Goal: Task Accomplishment & Management: Manage account settings

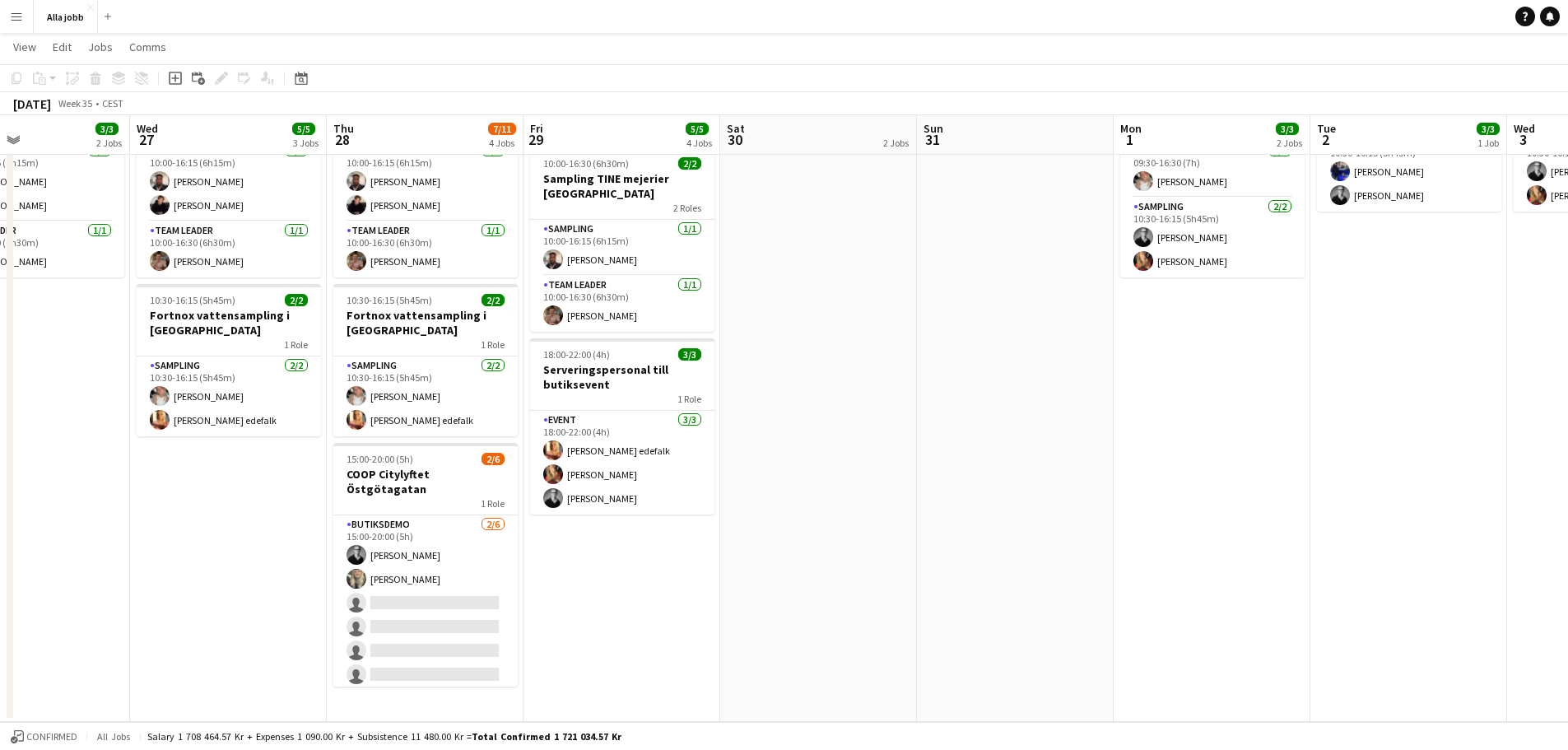
scroll to position [0, 525]
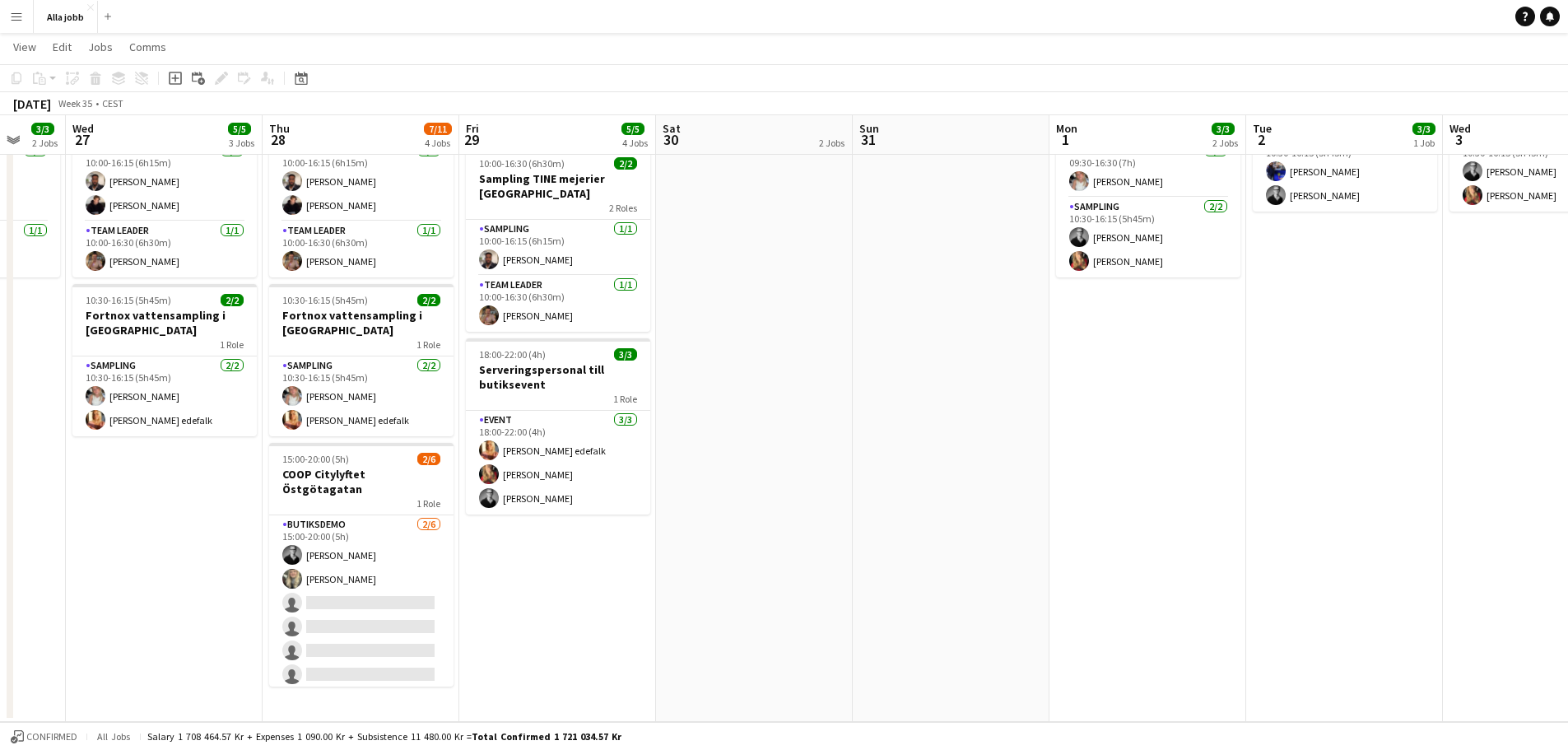
click at [800, 433] on app-calendar-viewport "Sun 24 2 Jobs Mon 25 3 Jobs Tue 26 3/3 2 Jobs Wed 27 5/5 3 Jobs Thu 28 7/11 4 J…" at bounding box center [784, 298] width 1568 height 846
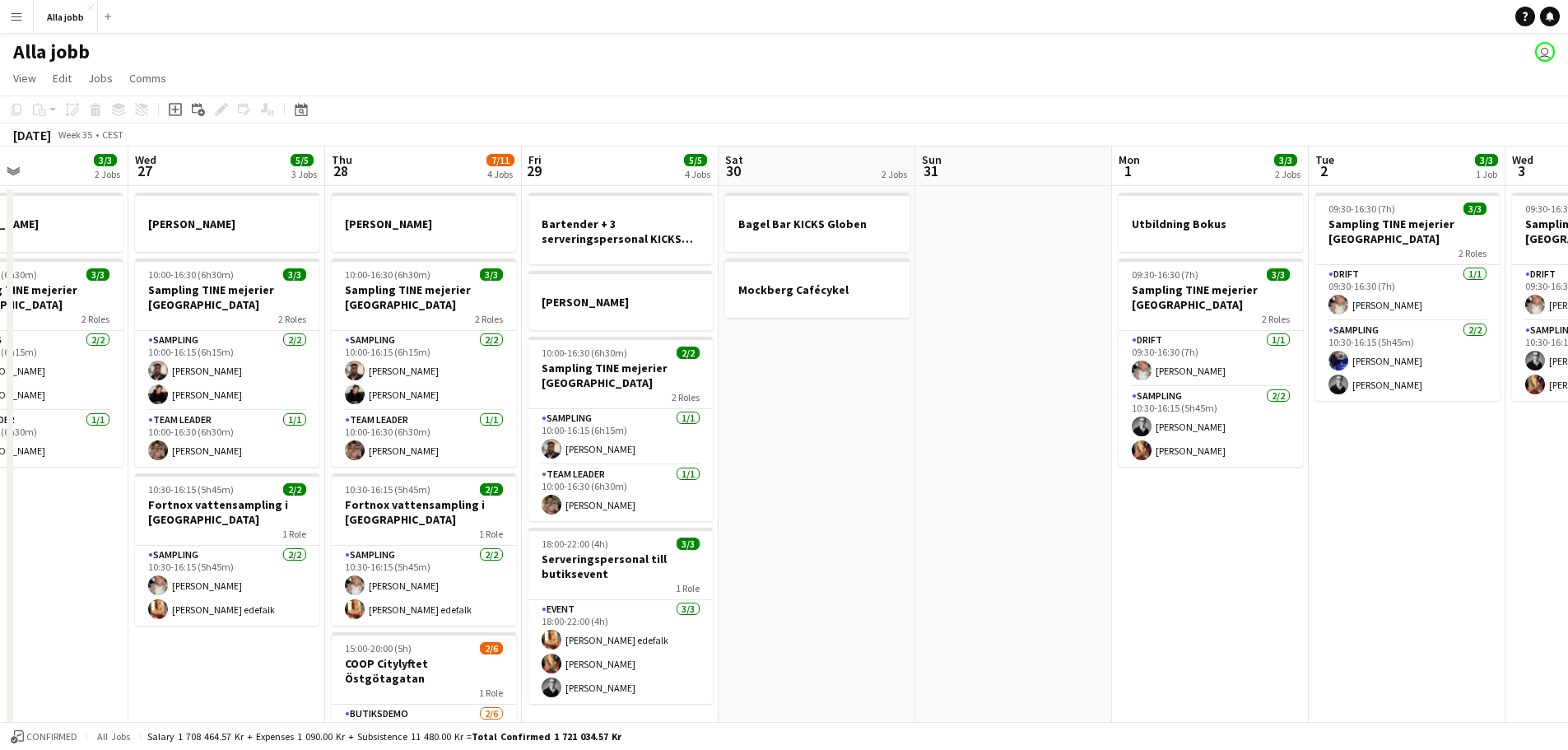
scroll to position [0, 341]
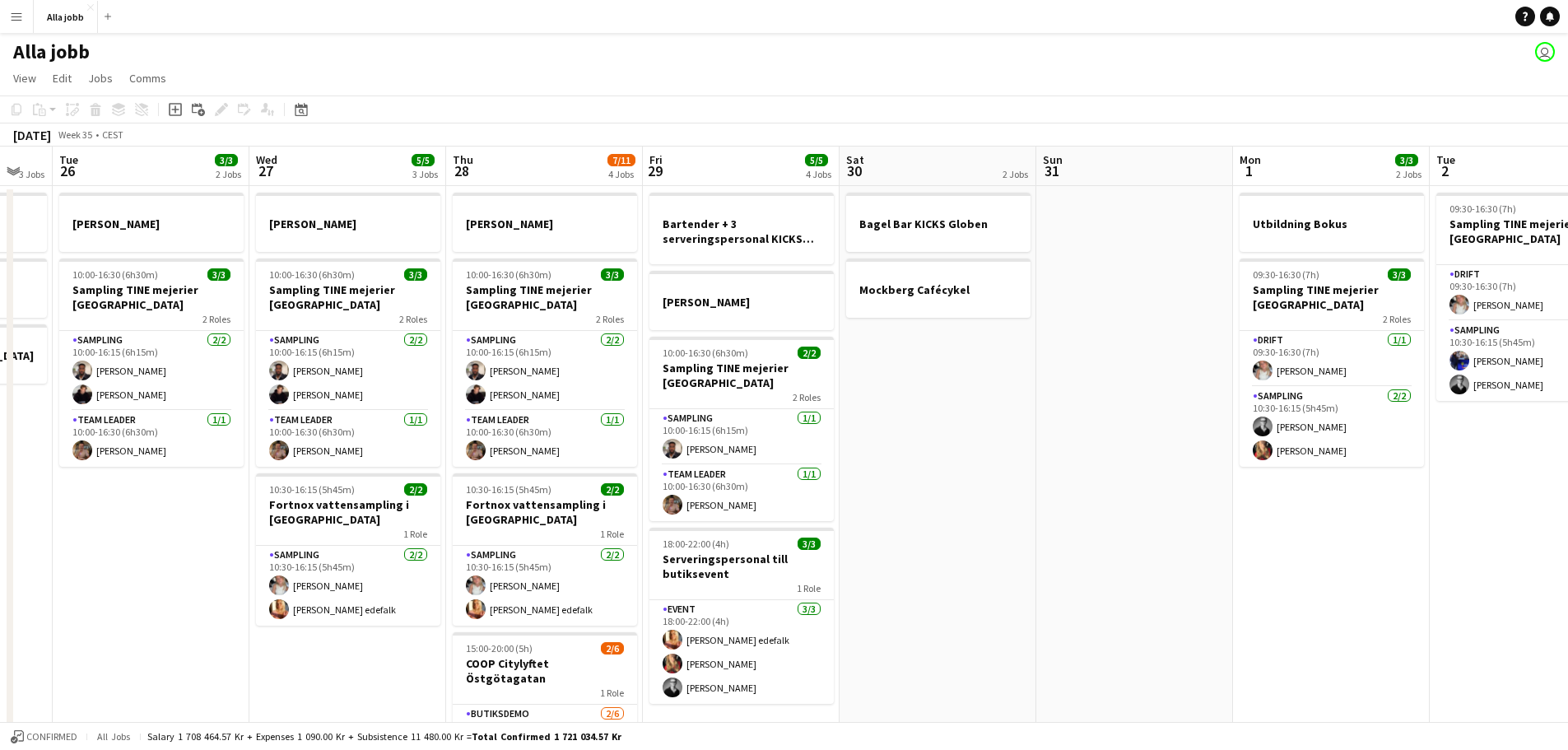
drag, startPoint x: 652, startPoint y: 378, endPoint x: 835, endPoint y: 388, distance: 183.3
click at [835, 388] on app-calendar-viewport "Sun 24 2 Jobs Mon 25 3 Jobs Tue 26 3/3 2 Jobs Wed 27 5/5 3 Jobs Thu 28 7/11 4 J…" at bounding box center [784, 528] width 1568 height 765
click at [1025, 554] on app-date-cell "Bagel Bar KICKS Globen Mockberg Cafécykel" at bounding box center [938, 548] width 197 height 726
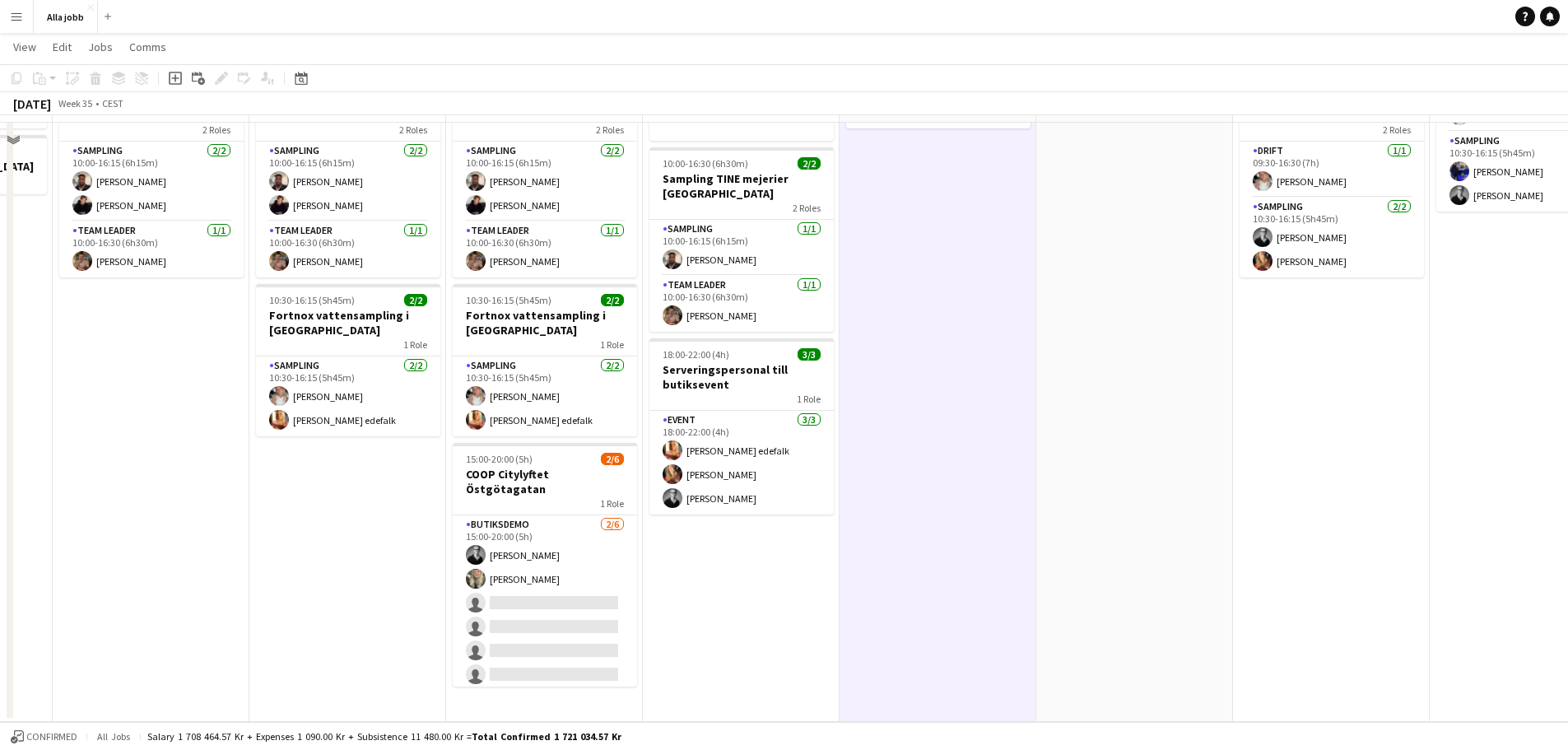
scroll to position [0, 0]
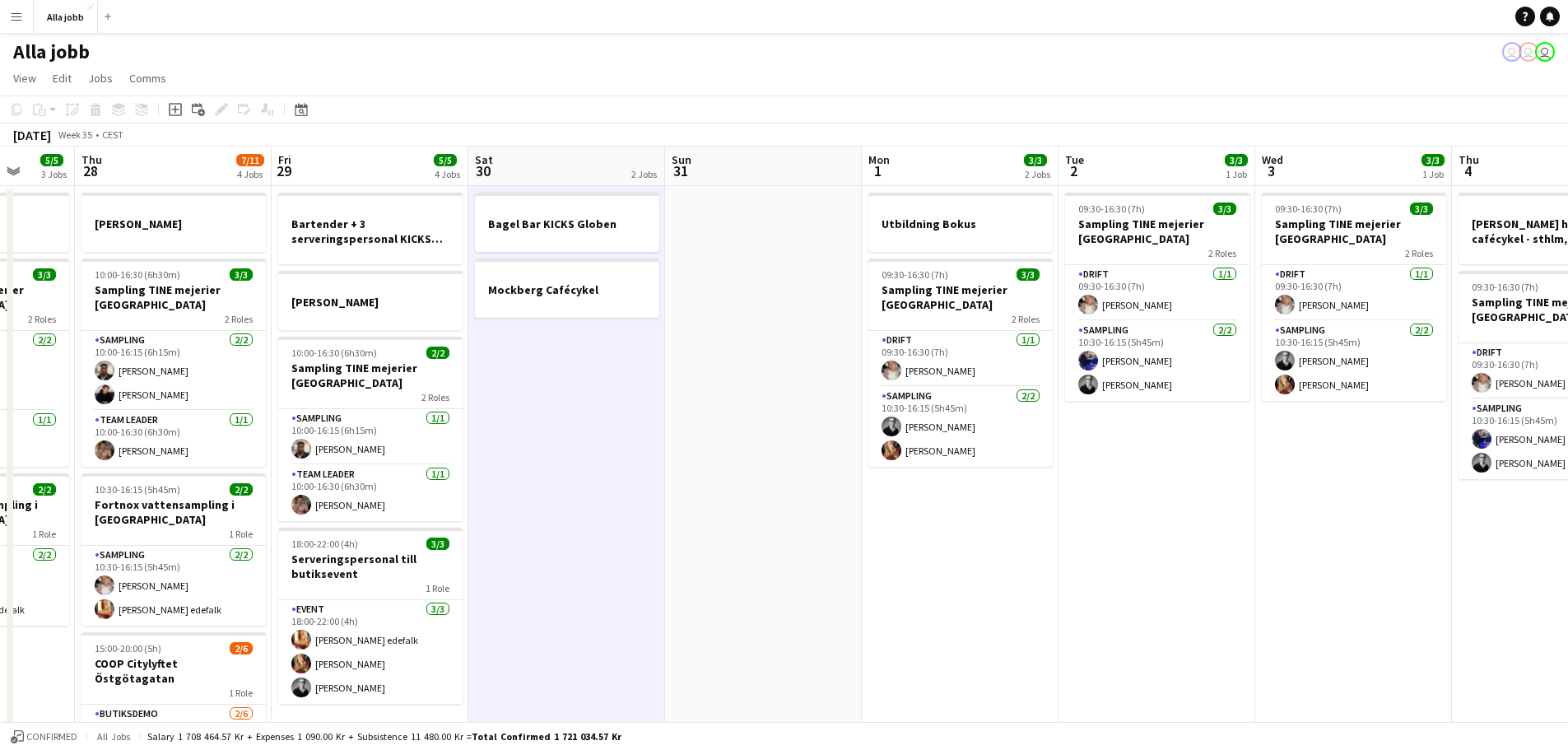
drag, startPoint x: 1163, startPoint y: 503, endPoint x: 358, endPoint y: 519, distance: 805.2
click at [358, 519] on app-calendar-viewport "Sun 24 2 Jobs Mon 25 3 Jobs Tue 26 3/3 2 Jobs Wed 27 5/5 3 Jobs Thu 28 7/11 4 J…" at bounding box center [784, 528] width 1568 height 765
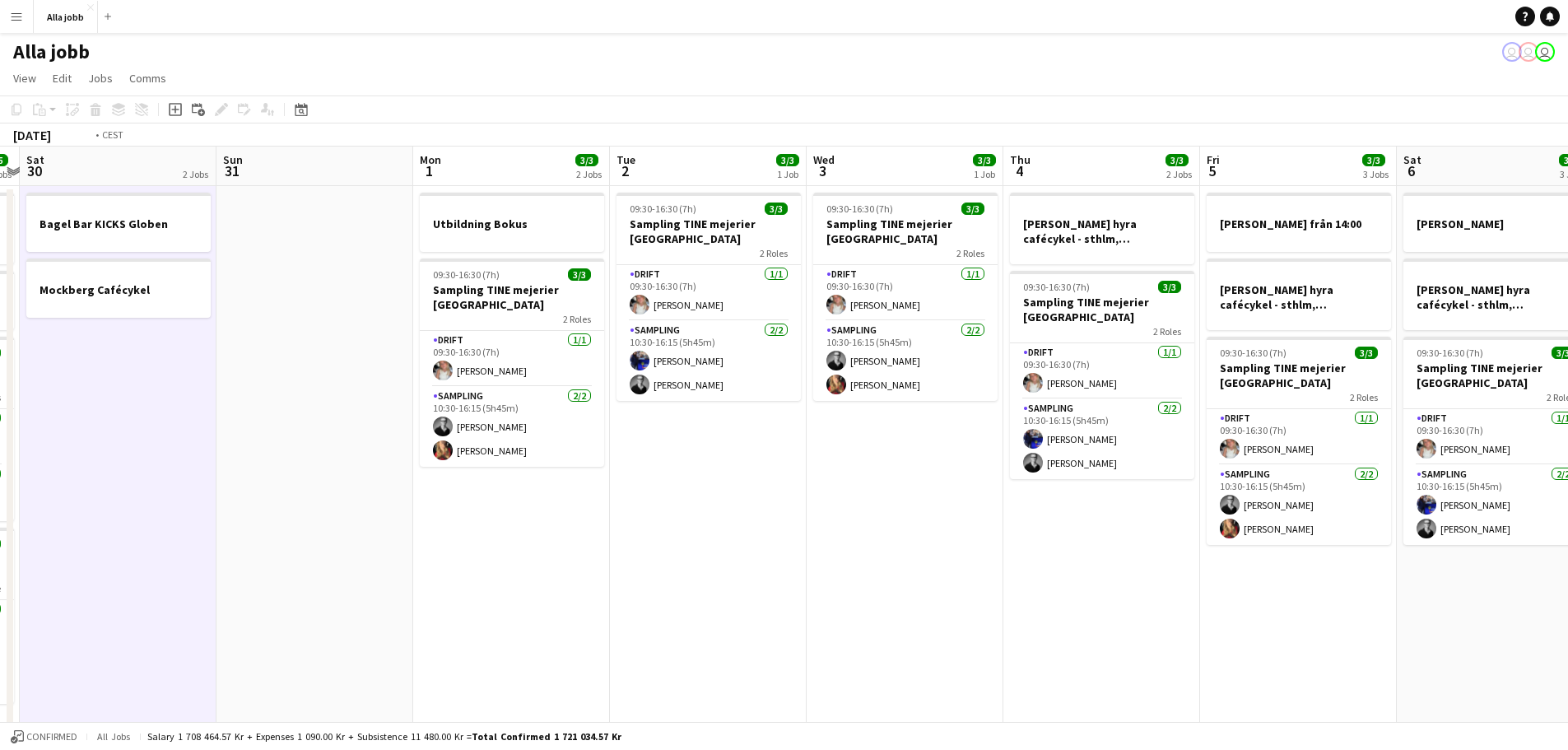
drag, startPoint x: 1001, startPoint y: 512, endPoint x: 820, endPoint y: 519, distance: 181.1
click at [387, 521] on app-calendar-viewport "Wed 27 5/5 3 Jobs Thu 28 7/11 4 Jobs Fri 29 5/5 4 Jobs Sat 30 2 Jobs Sun 31 Mon…" at bounding box center [784, 528] width 1568 height 765
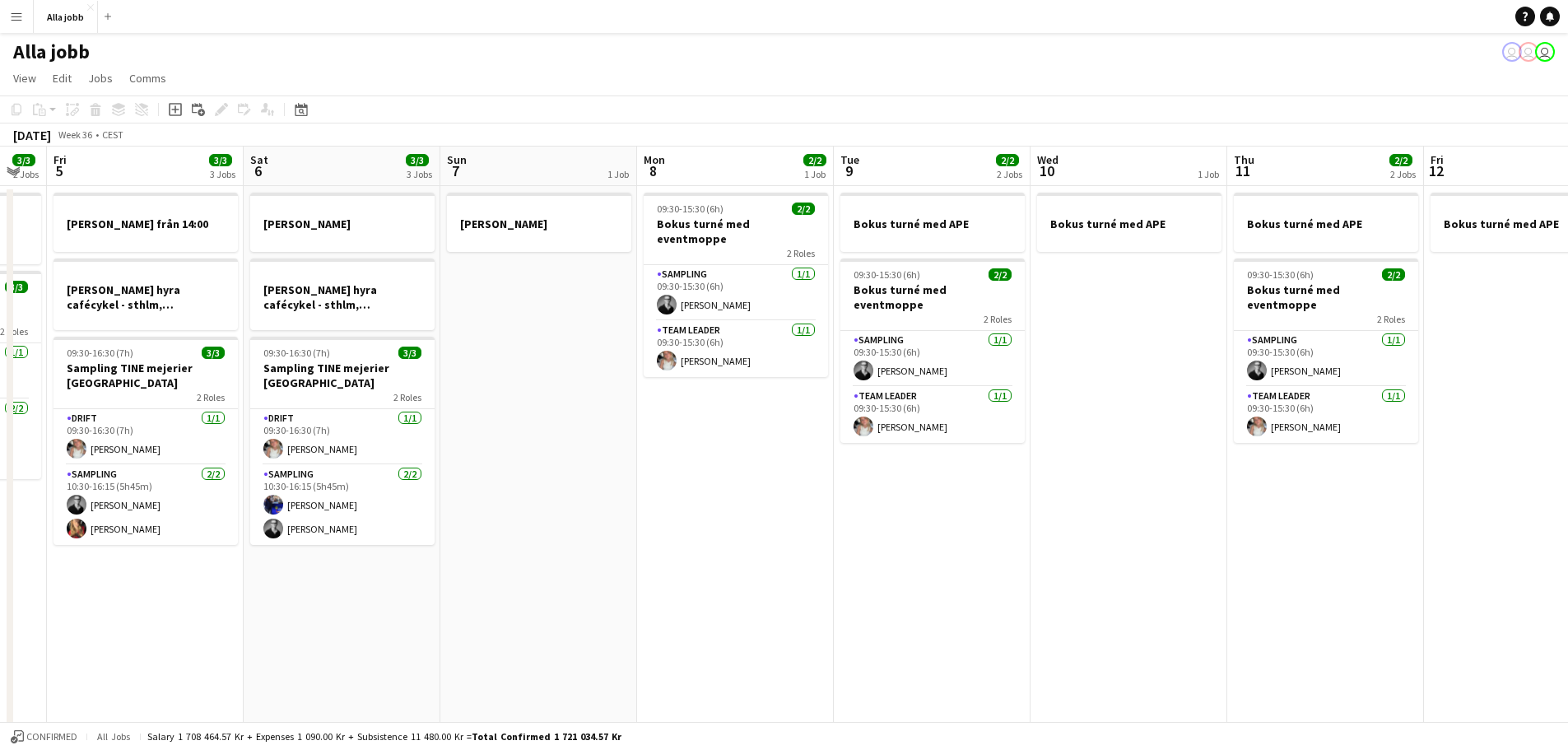
drag, startPoint x: 1251, startPoint y: 544, endPoint x: 710, endPoint y: 520, distance: 541.5
click at [710, 520] on app-calendar-viewport "Tue 2 3/3 1 Job Wed 3 3/3 1 Job Thu 4 3/3 2 Jobs Fri 5 3/3 3 Jobs Sat 6 3/3 3 J…" at bounding box center [784, 528] width 1568 height 765
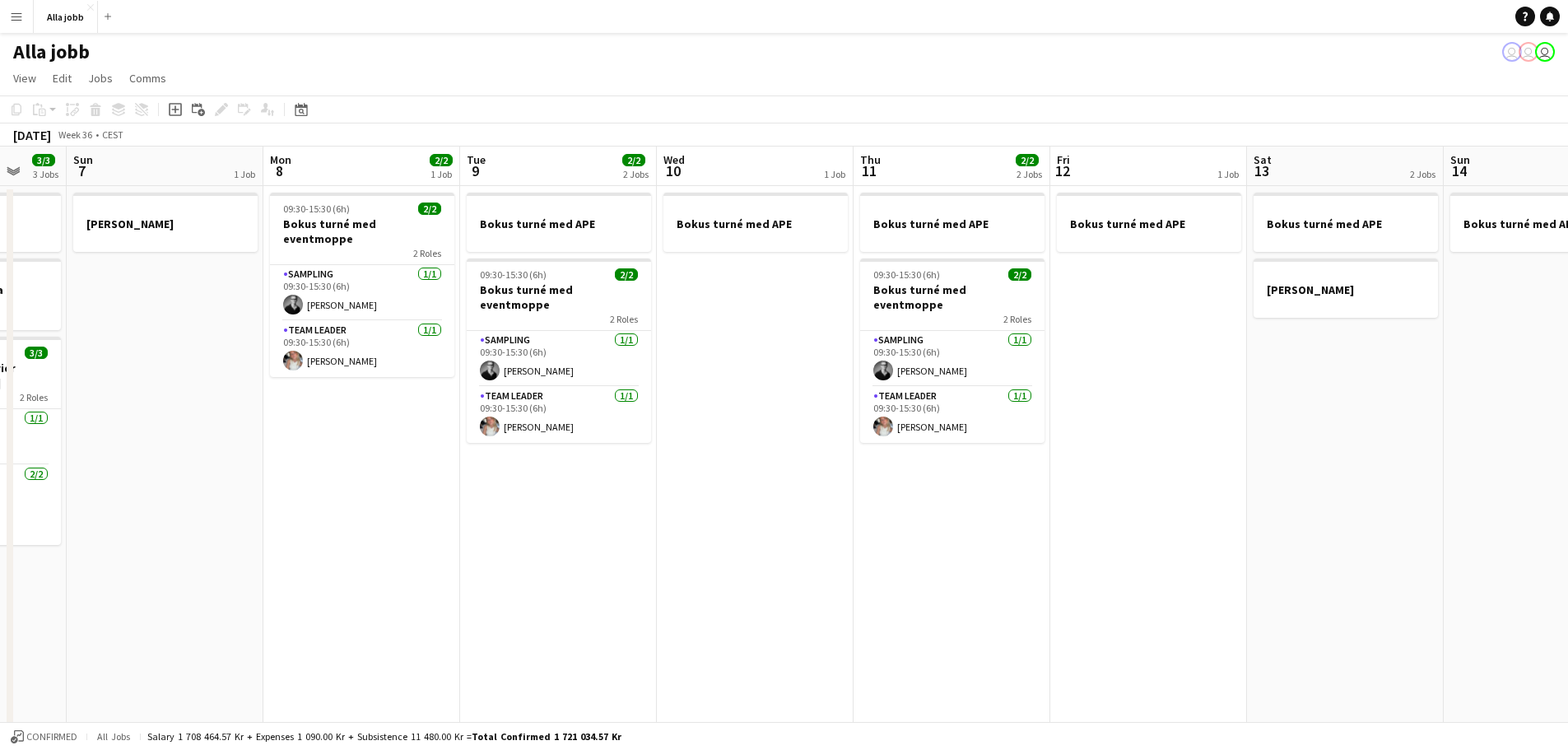
drag, startPoint x: 995, startPoint y: 528, endPoint x: 662, endPoint y: 528, distance: 333.0
click at [662, 528] on app-calendar-viewport "Thu 4 3/3 2 Jobs Fri 5 3/3 3 Jobs Sat 6 3/3 3 Jobs Sun 7 1 Job Mon 8 2/2 1 Job …" at bounding box center [784, 528] width 1568 height 765
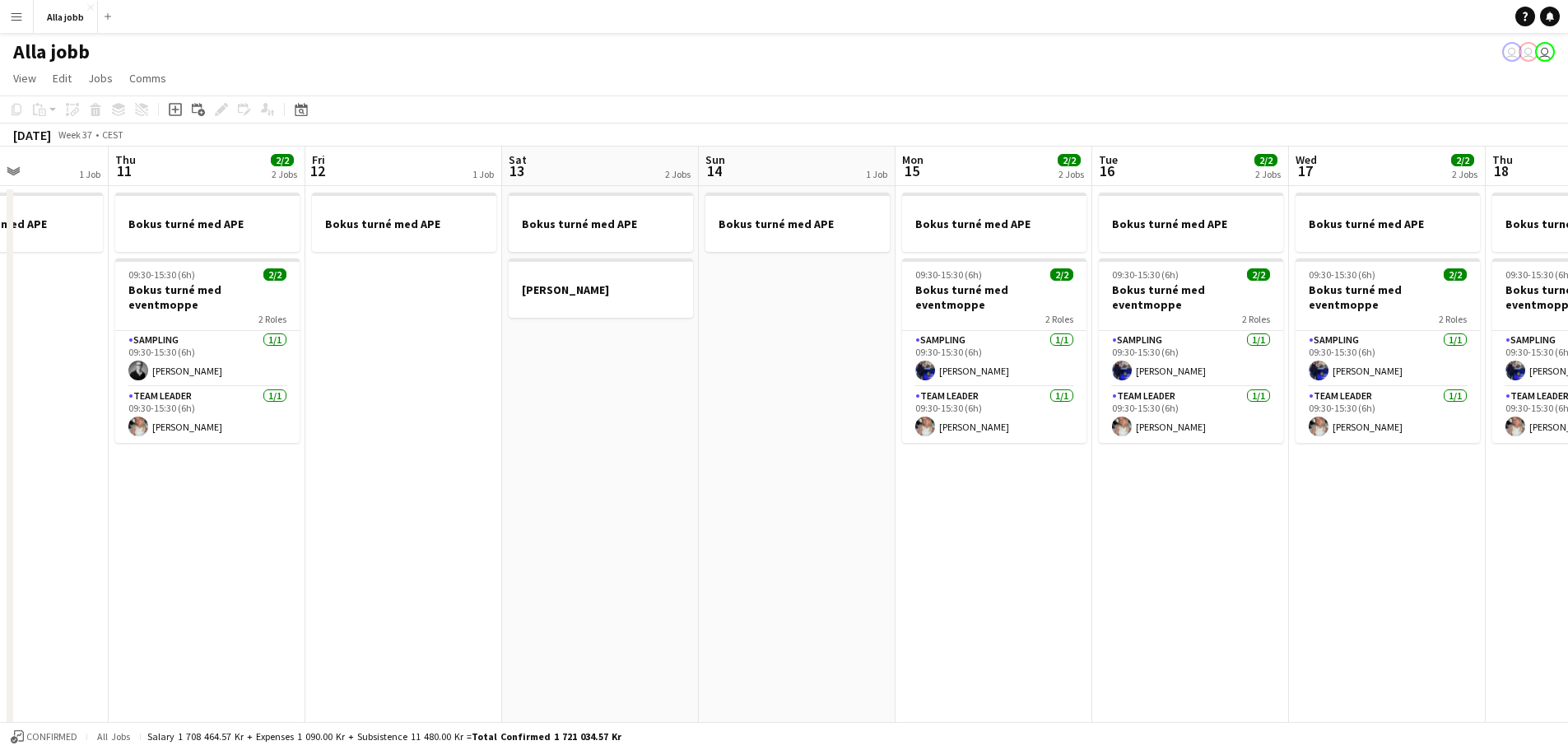
drag, startPoint x: 1205, startPoint y: 551, endPoint x: 772, endPoint y: 544, distance: 433.1
click at [753, 544] on app-calendar-viewport "Mon 8 2/2 1 Job Tue 9 2/2 2 Jobs Wed 10 1 Job Thu 11 2/2 2 Jobs Fri 12 1 Job Sa…" at bounding box center [784, 528] width 1568 height 765
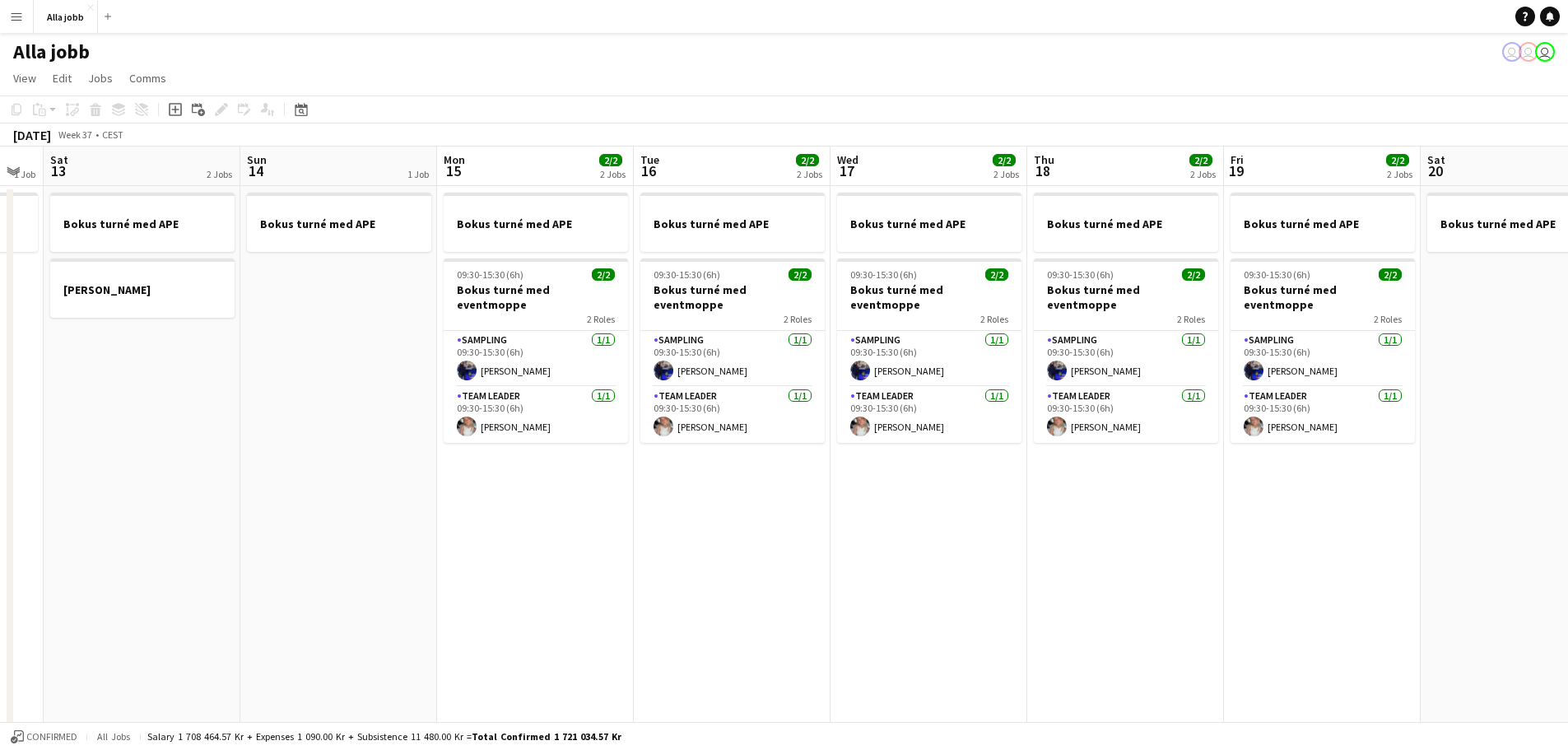
drag, startPoint x: 806, startPoint y: 563, endPoint x: 651, endPoint y: 559, distance: 155.1
click at [651, 559] on app-calendar-viewport "Wed 10 1 Job Thu 11 2/2 2 Jobs Fri 12 1 Job Sat 13 2 Jobs Sun 14 1 Job Mon 15 2…" at bounding box center [784, 528] width 1568 height 765
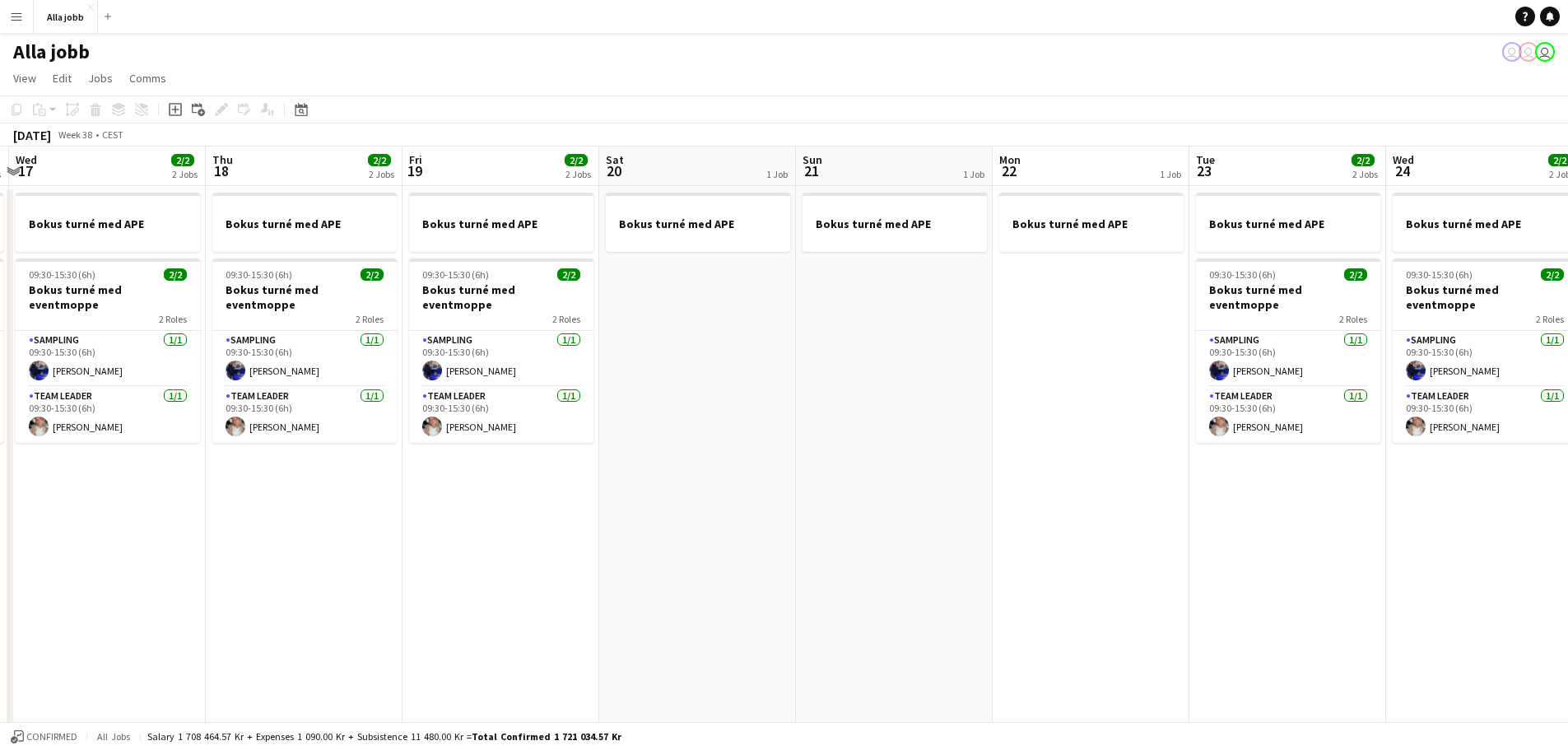
drag, startPoint x: 1012, startPoint y: 571, endPoint x: 393, endPoint y: 512, distance: 621.8
click at [378, 513] on app-calendar-viewport "Sun 14 1 Job Mon 15 2/2 2 Jobs Tue 16 2/2 2 Jobs Wed 17 2/2 2 Jobs Thu 18 2/2 2…" at bounding box center [784, 528] width 1568 height 765
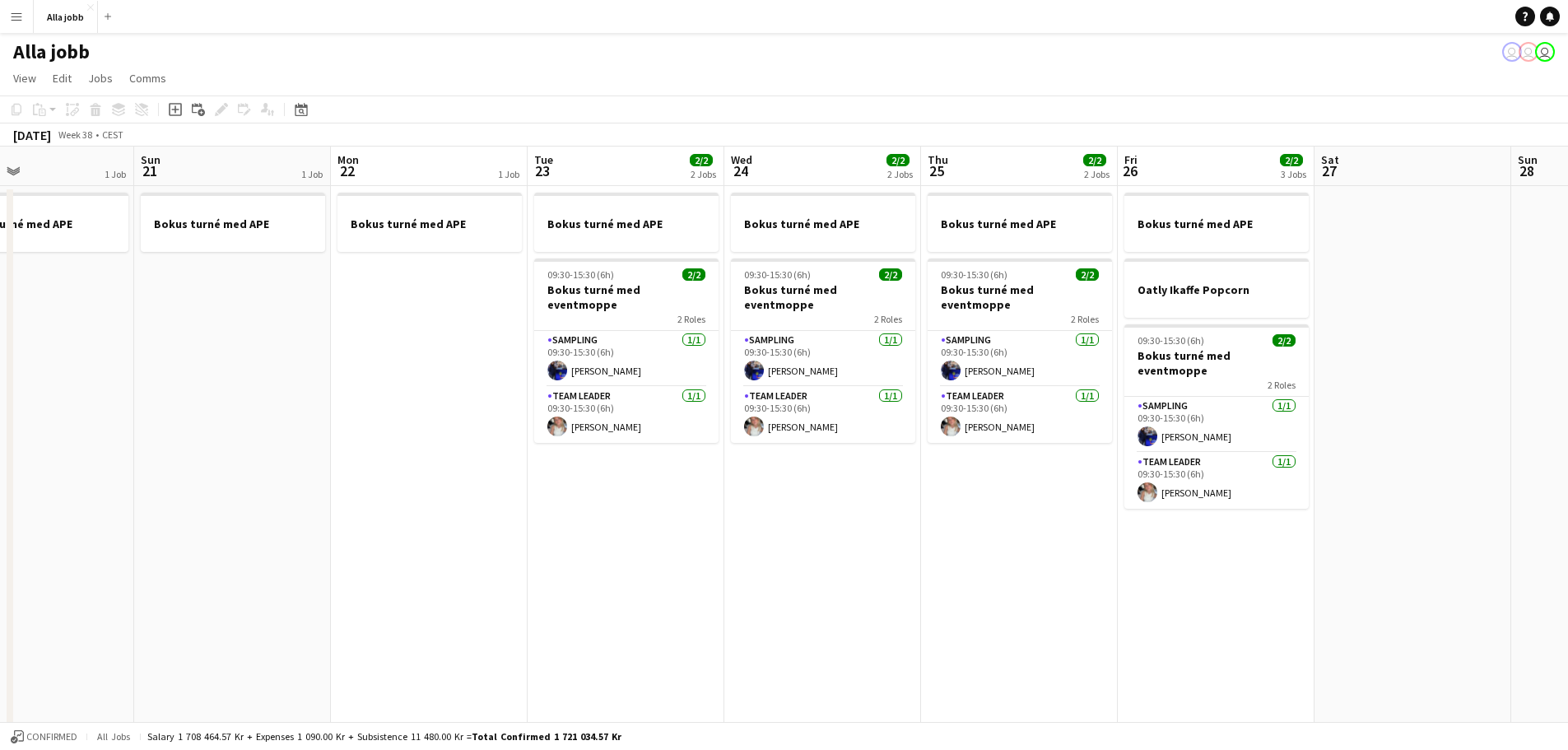
drag, startPoint x: 1006, startPoint y: 515, endPoint x: 351, endPoint y: 488, distance: 655.6
click at [351, 488] on app-calendar-viewport "Wed 17 2/2 2 Jobs Thu 18 2/2 2 Jobs Fri 19 2/2 2 Jobs Sat 20 1 Job Sun 21 1 Job…" at bounding box center [784, 528] width 1568 height 765
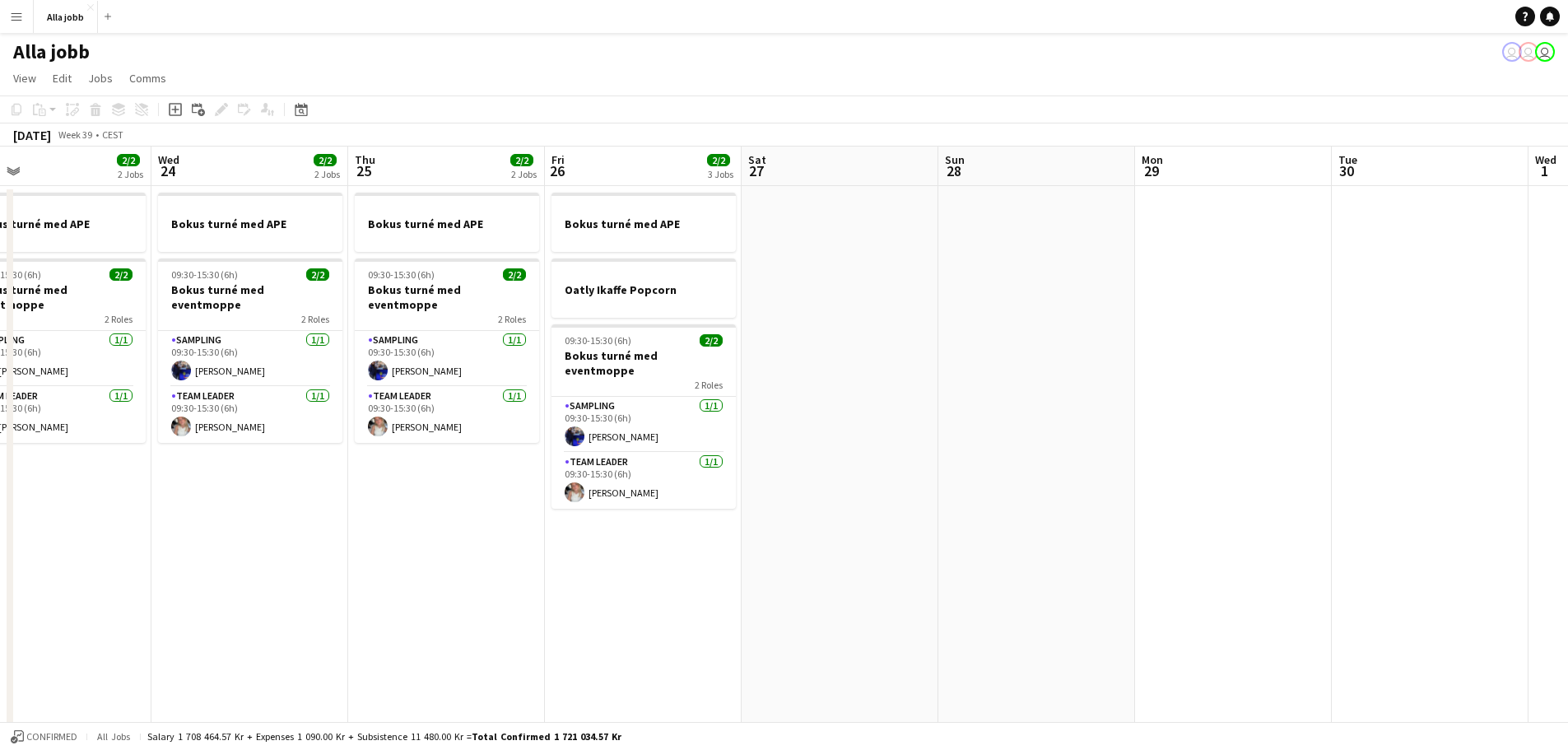
drag, startPoint x: 921, startPoint y: 515, endPoint x: 464, endPoint y: 478, distance: 458.5
click at [369, 477] on app-calendar-viewport "Sat 20 1 Job Sun 21 1 Job Mon 22 1 Job Tue 23 2/2 2 Jobs Wed 24 2/2 2 Jobs Thu …" at bounding box center [784, 528] width 1568 height 765
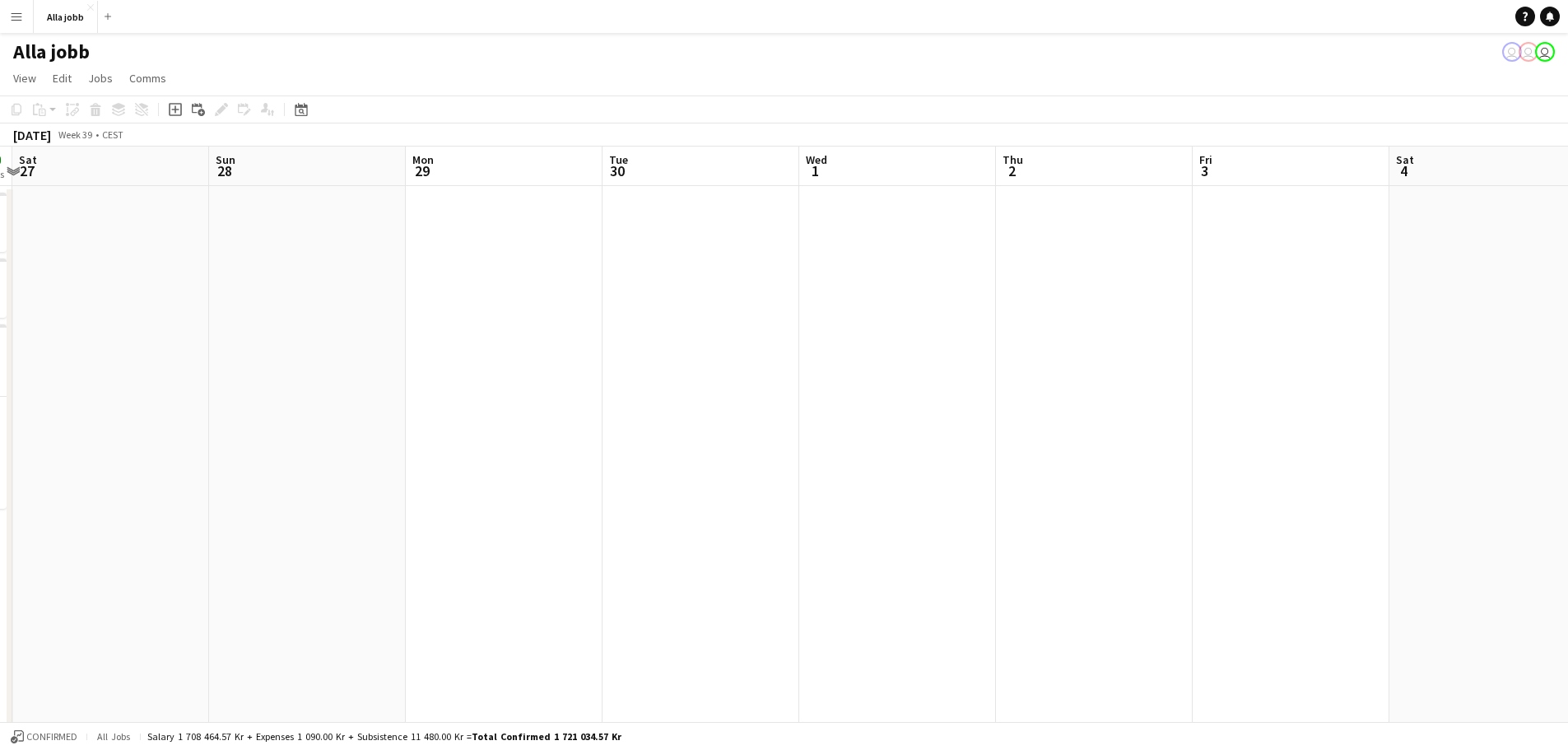
drag, startPoint x: 1122, startPoint y: 502, endPoint x: 374, endPoint y: 453, distance: 749.6
click at [343, 459] on app-calendar-viewport "Wed 24 2/2 2 Jobs Thu 25 2/2 2 Jobs Fri 26 2/2 3 Jobs Sat 27 Sun 28 Mon 29 Tue …" at bounding box center [784, 528] width 1568 height 765
drag, startPoint x: 1023, startPoint y: 462, endPoint x: 289, endPoint y: 432, distance: 734.6
click at [228, 436] on app-calendar-viewport "Sun 28 Mon 29 Tue 30 Wed 1 Thu 2 Fri 3 Sat 4 Sun 5 Mon 6 Tue 7 Wed 8 Thu 9 1 Jo…" at bounding box center [784, 528] width 1568 height 765
drag, startPoint x: 1110, startPoint y: 452, endPoint x: 483, endPoint y: 431, distance: 627.4
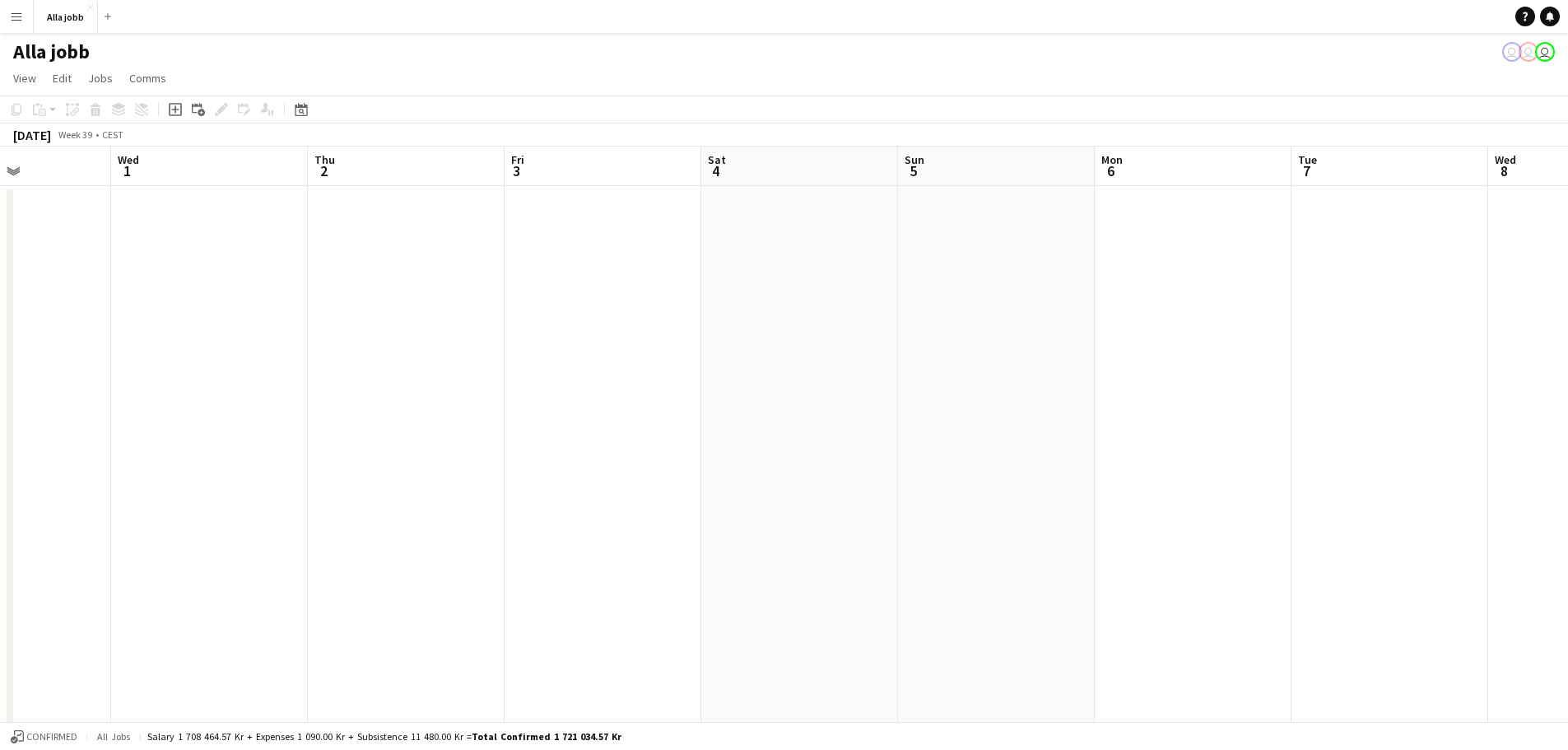
click at [488, 431] on app-calendar-viewport "Sun 28 Mon 29 Tue 30 Wed 1 Thu 2 Fri 3 Sat 4 Sun 5 Mon 6 Tue 7 Wed 8 Thu 9 1 Jo…" at bounding box center [784, 528] width 1568 height 765
drag, startPoint x: 1046, startPoint y: 450, endPoint x: 352, endPoint y: 411, distance: 695.1
click at [355, 411] on app-calendar-viewport "Thu 2 Fri 3 Sat 4 Sun 5 Mon 6 Tue 7 Wed 8 Thu 9 1 Job Fri 10 Sat 11 Sun 12 Mon …" at bounding box center [784, 528] width 1568 height 765
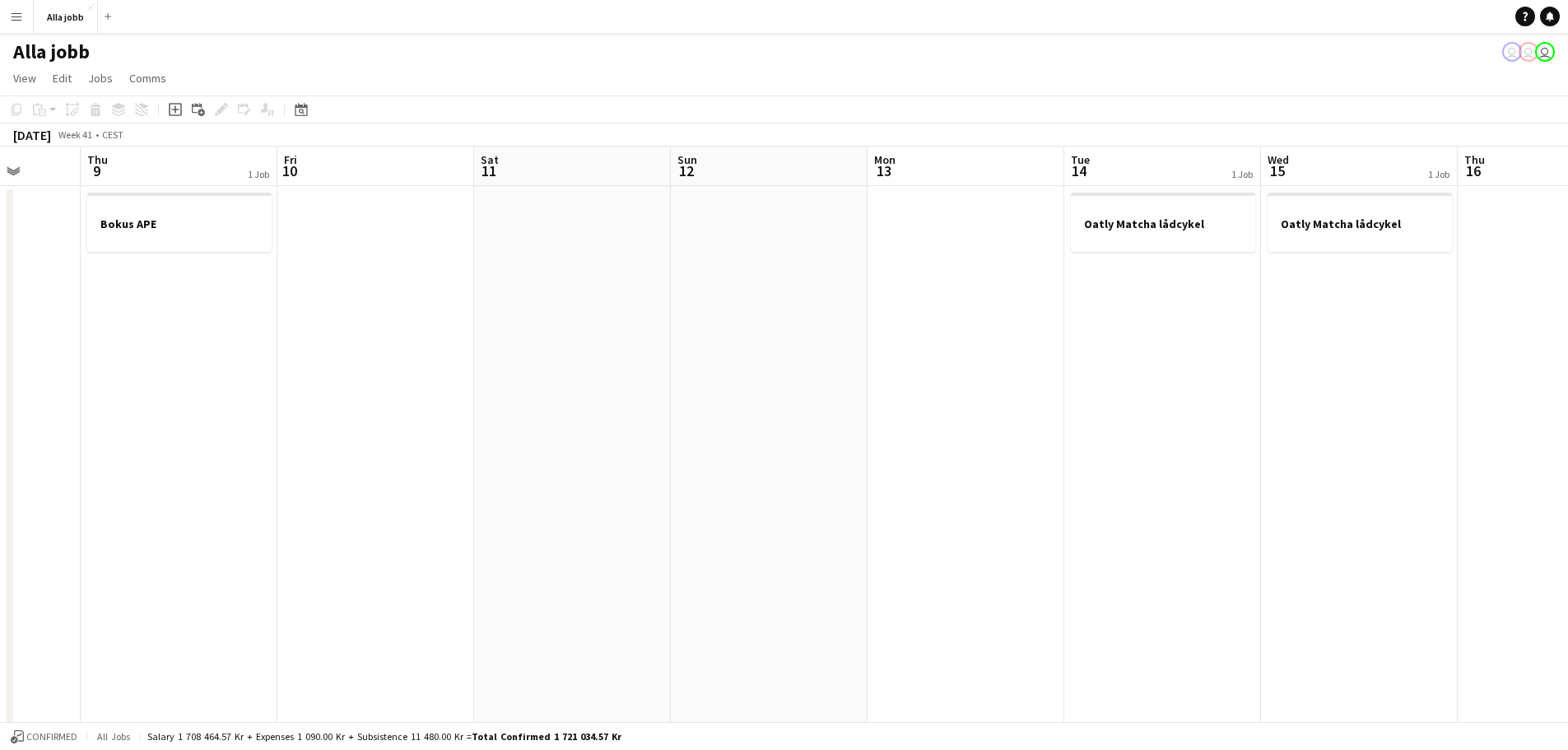
scroll to position [0, 596]
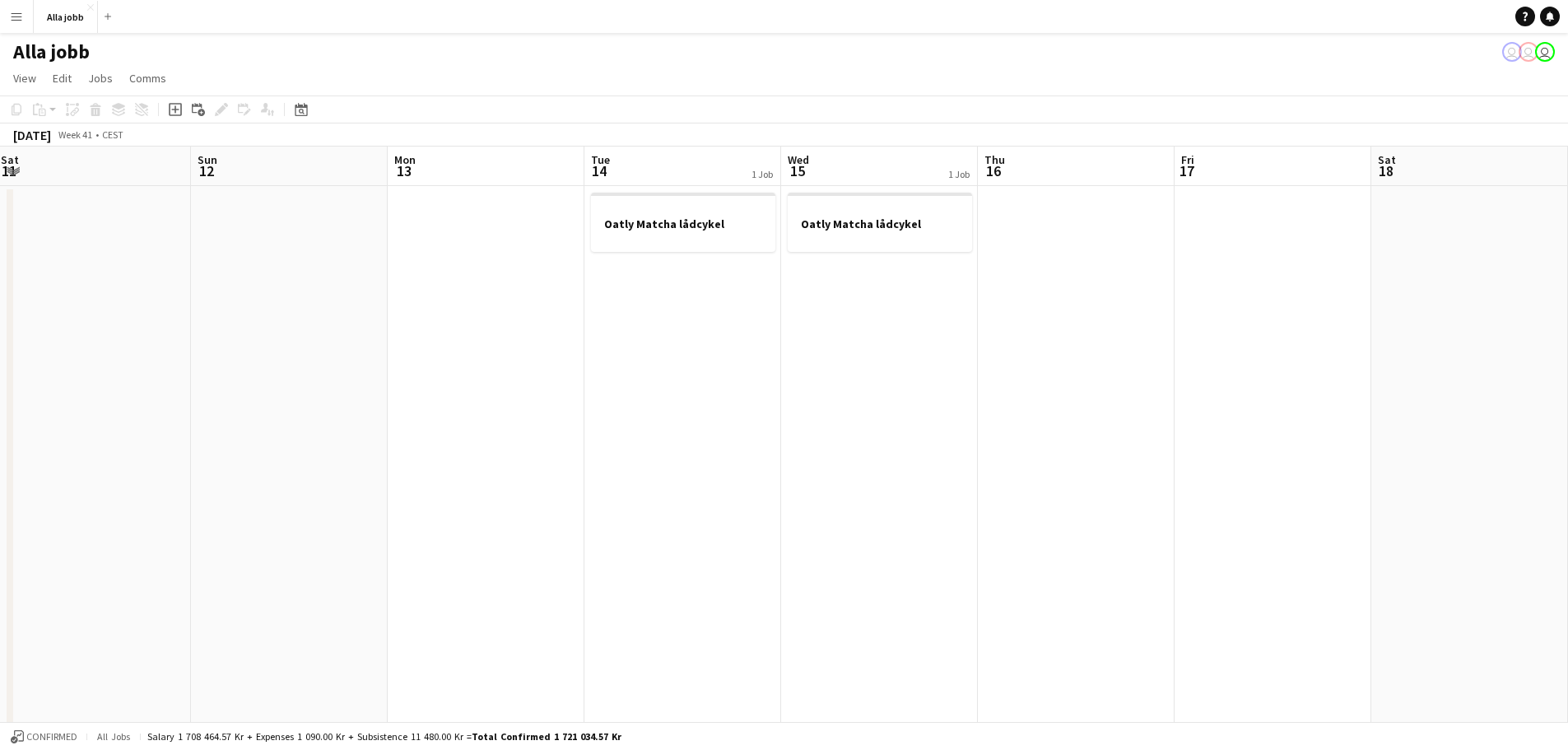
drag, startPoint x: 1112, startPoint y: 431, endPoint x: 687, endPoint y: 432, distance: 425.0
click at [687, 432] on app-calendar-viewport "Wed 8 Thu 9 1 Job Fri 10 Sat 11 Sun 12 Mon 13 Tue 14 1 Job Wed 15 1 Job Thu 16 …" at bounding box center [784, 528] width 1568 height 765
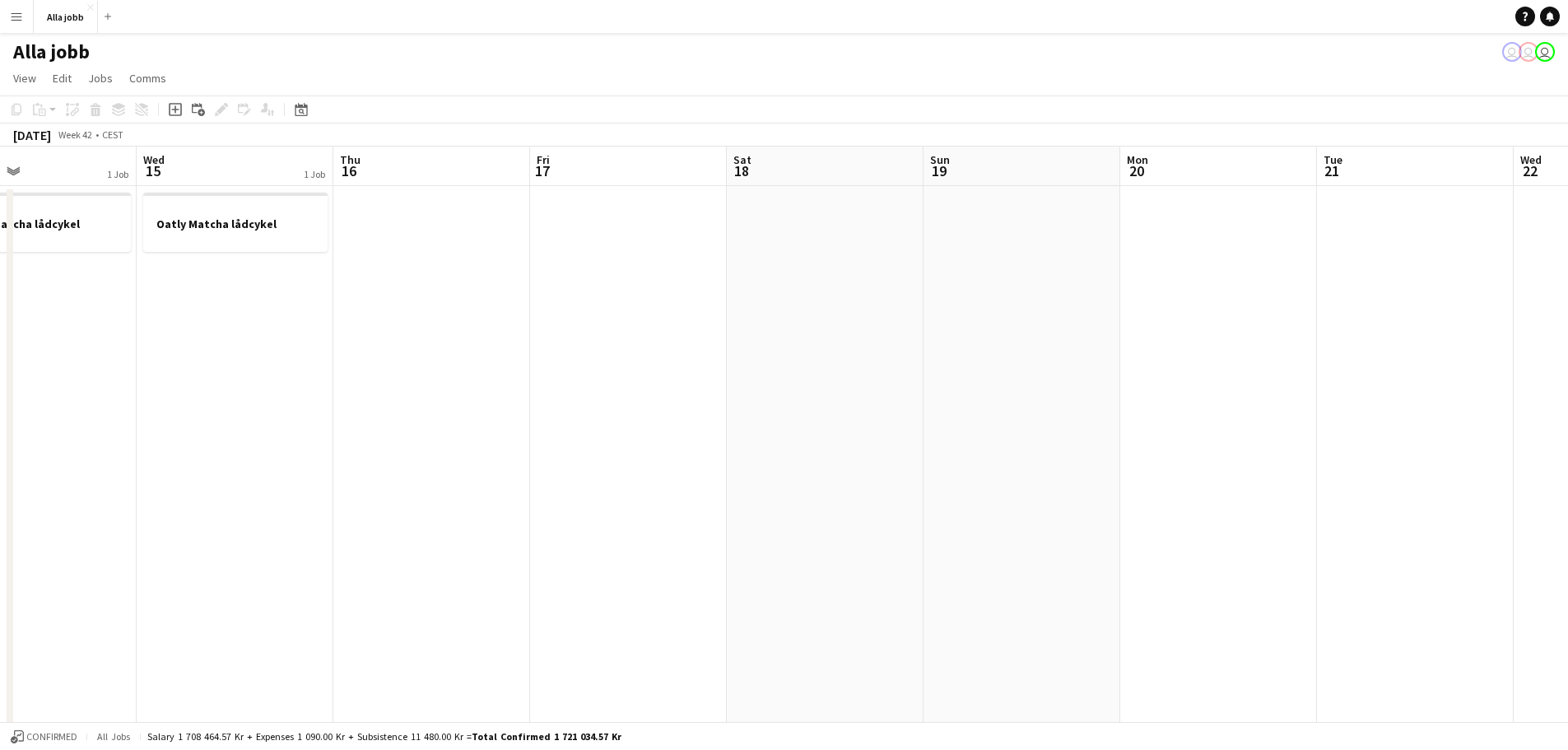
drag, startPoint x: 987, startPoint y: 384, endPoint x: 338, endPoint y: 406, distance: 649.4
click at [338, 406] on app-calendar-viewport "Sat 11 Sun 12 Mon 13 Tue 14 1 Job Wed 15 1 Job Thu 16 Fri 17 Sat 18 Sun 19 Mon …" at bounding box center [784, 528] width 1568 height 765
click at [87, 19] on button "Alla jobb Close" at bounding box center [66, 17] width 64 height 32
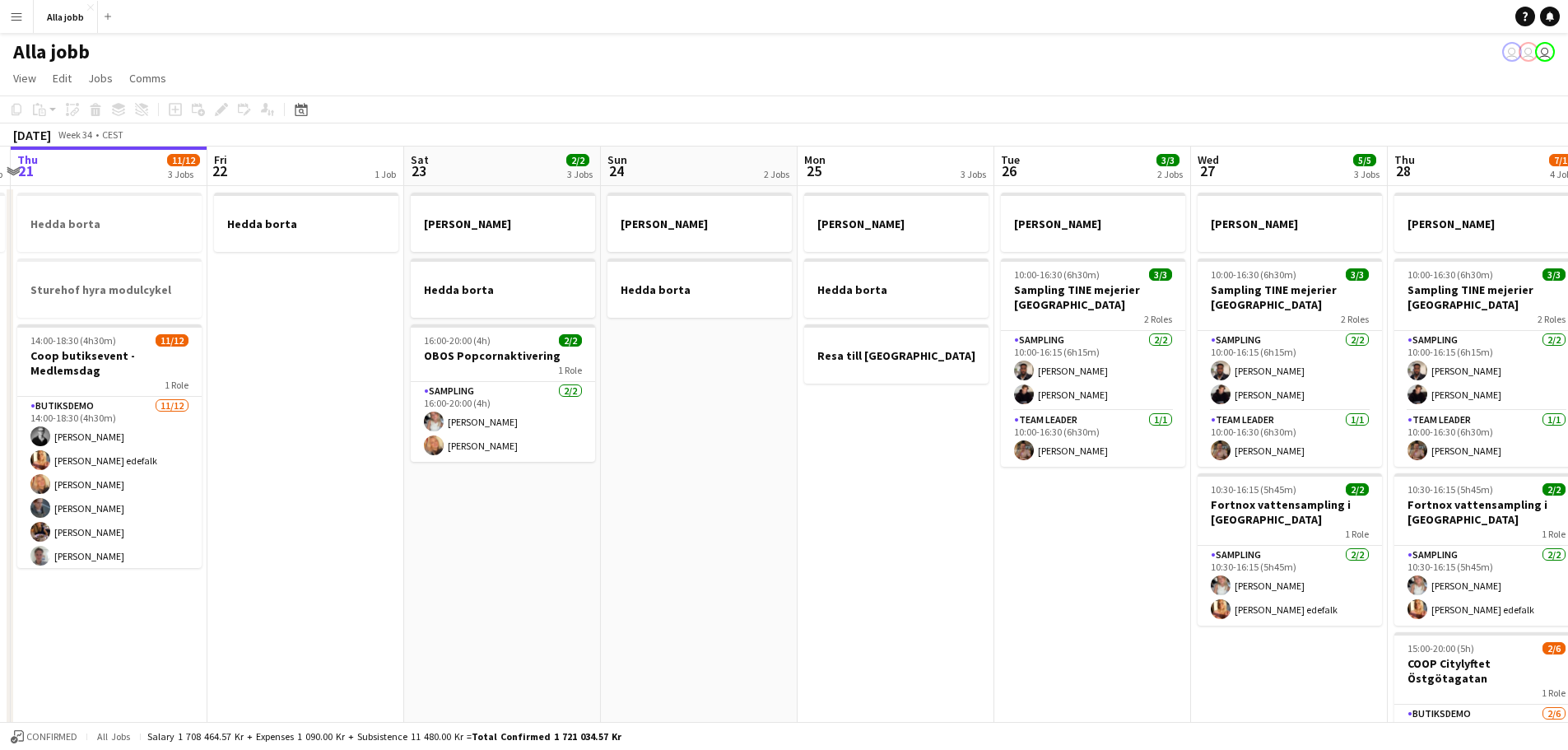
scroll to position [0, 519]
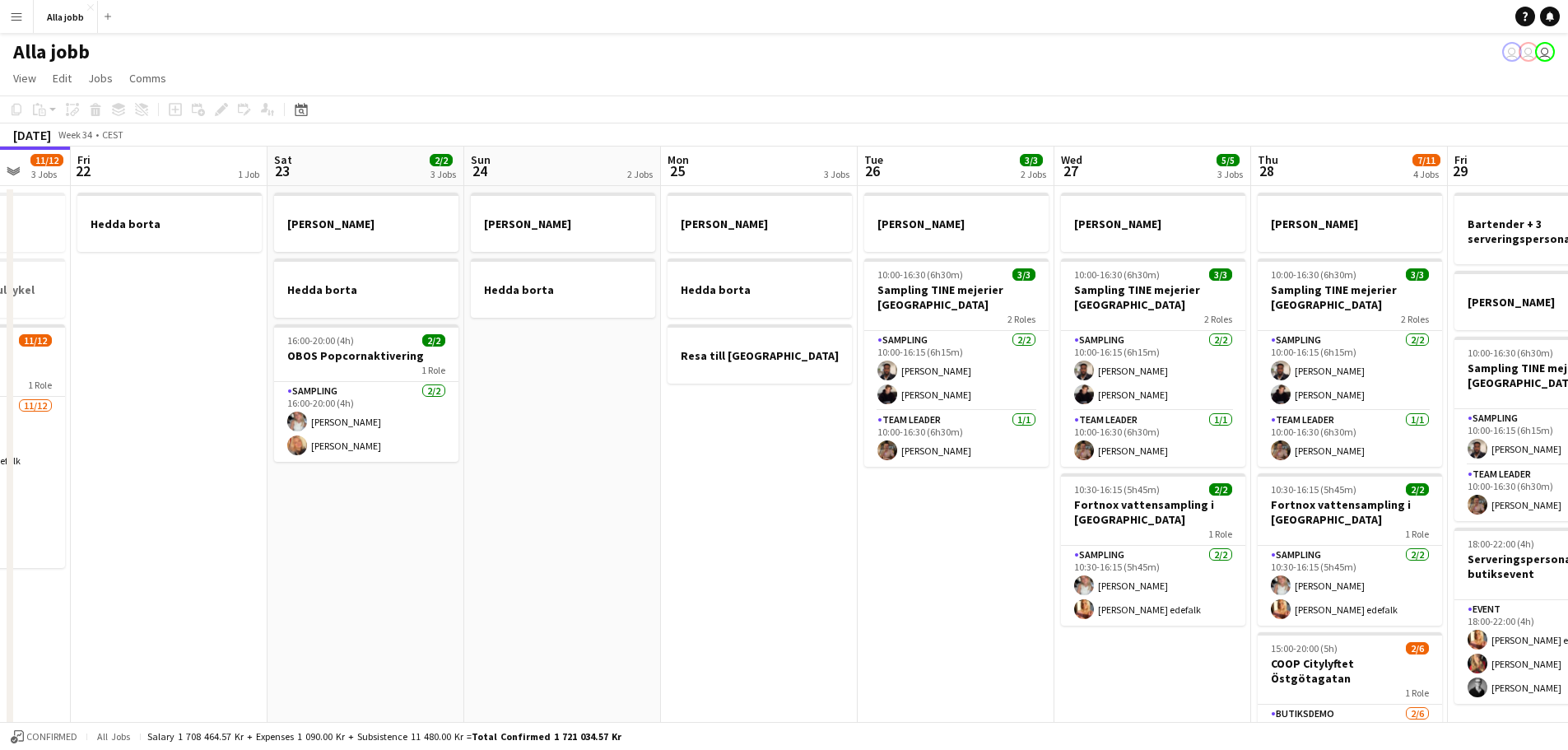
drag, startPoint x: 1395, startPoint y: 467, endPoint x: 1073, endPoint y: 494, distance: 323.1
click at [1073, 494] on app-calendar-viewport "Tue 19 1 Job Wed 20 1 Job Thu 21 11/12 3 Jobs Fri 22 1 Job Sat 23 2/2 3 Jobs Su…" at bounding box center [784, 528] width 1568 height 765
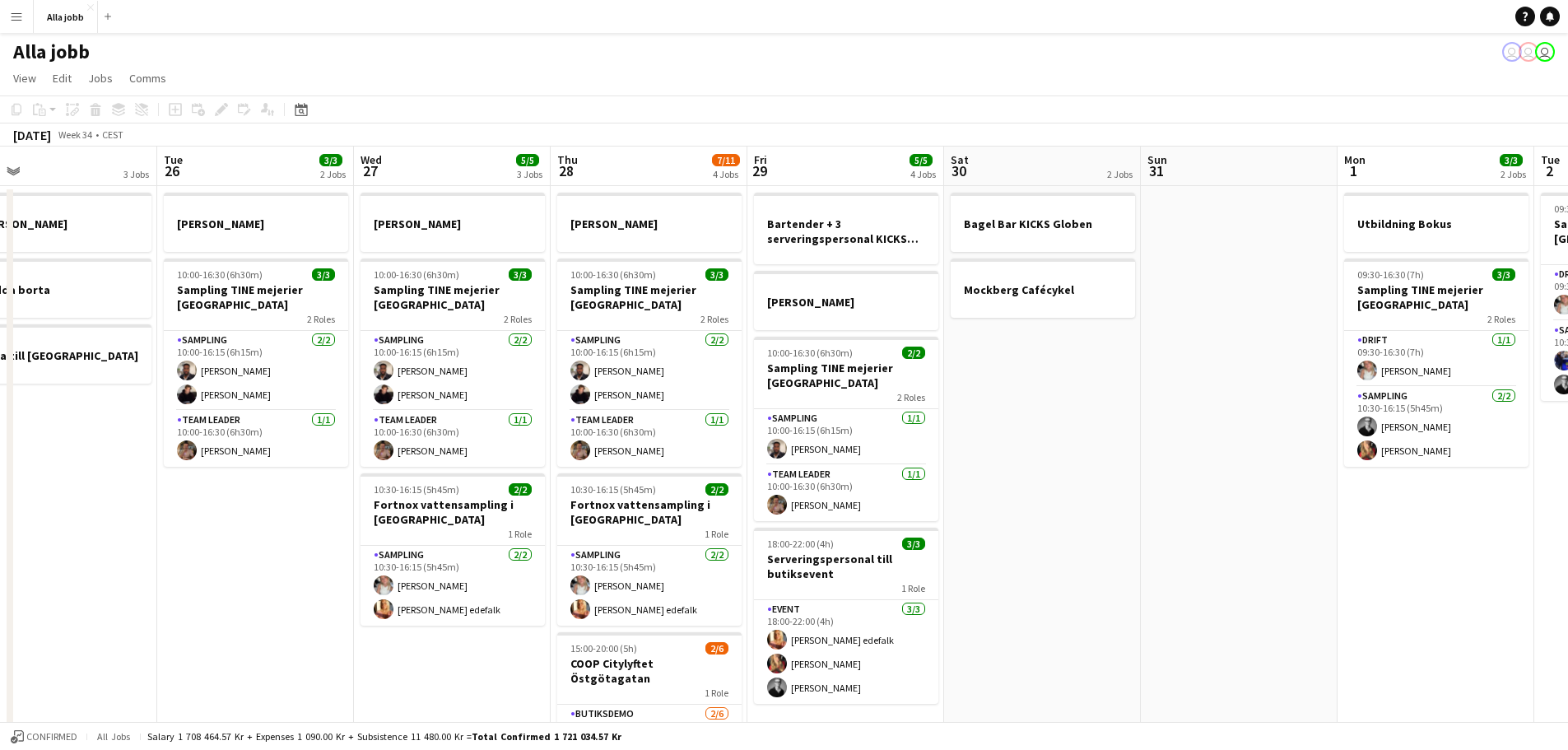
scroll to position [0, 503]
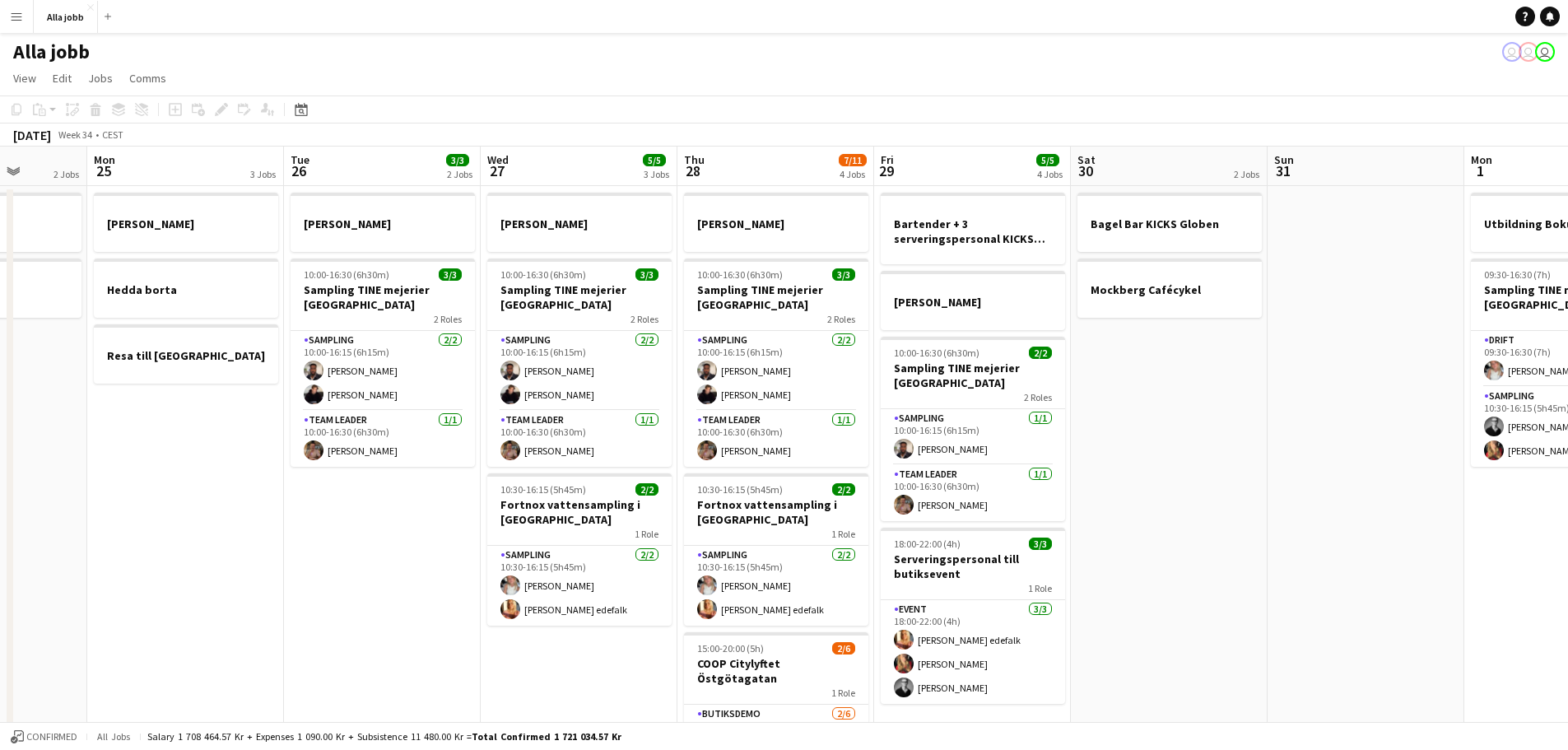
drag, startPoint x: 1118, startPoint y: 464, endPoint x: 544, endPoint y: 401, distance: 577.4
click at [544, 401] on app-calendar-viewport "Fri 22 1 Job Sat 23 2/2 3 Jobs Sun 24 2 Jobs Mon 25 3 Jobs Tue 26 3/3 2 Jobs We…" at bounding box center [784, 528] width 1568 height 765
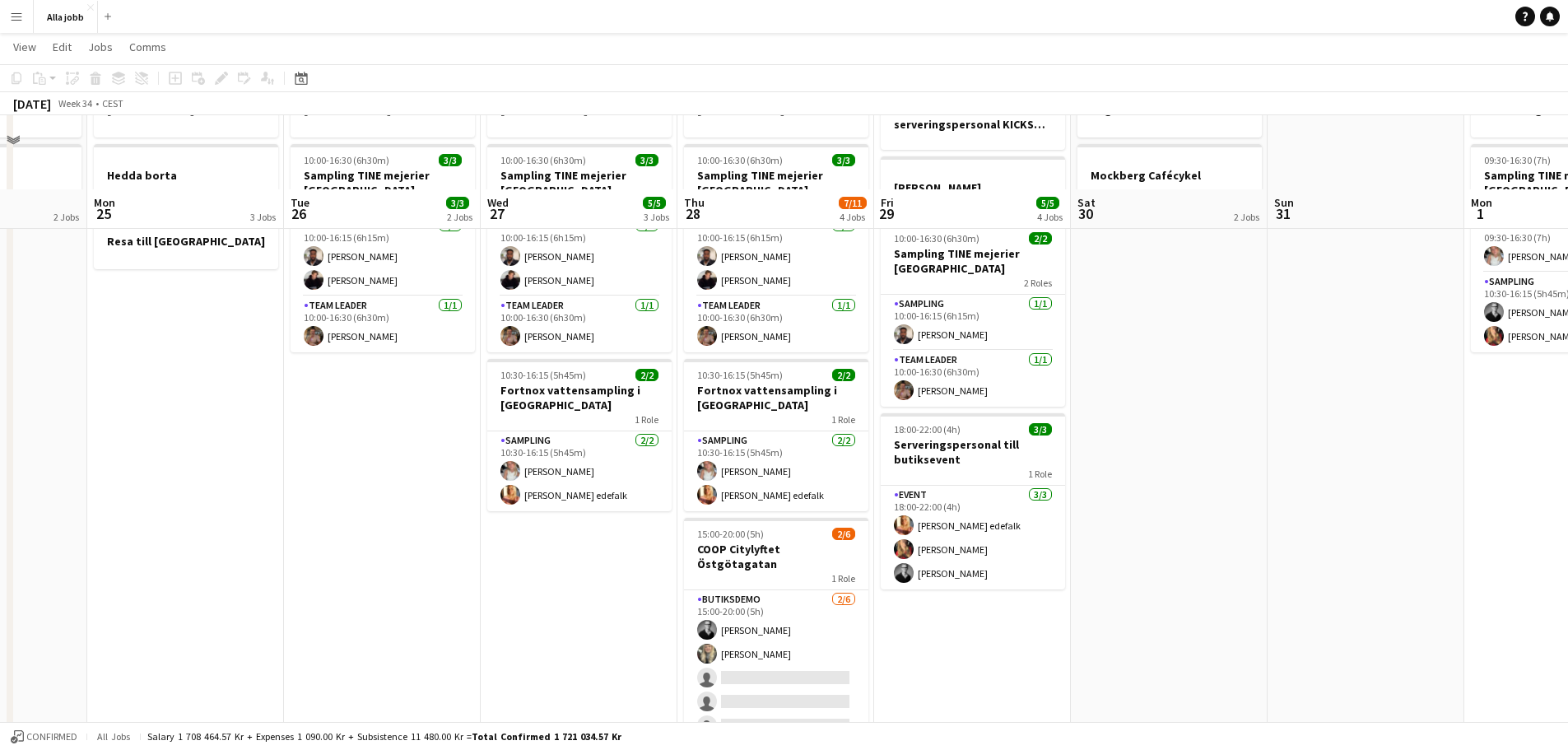
scroll to position [0, 0]
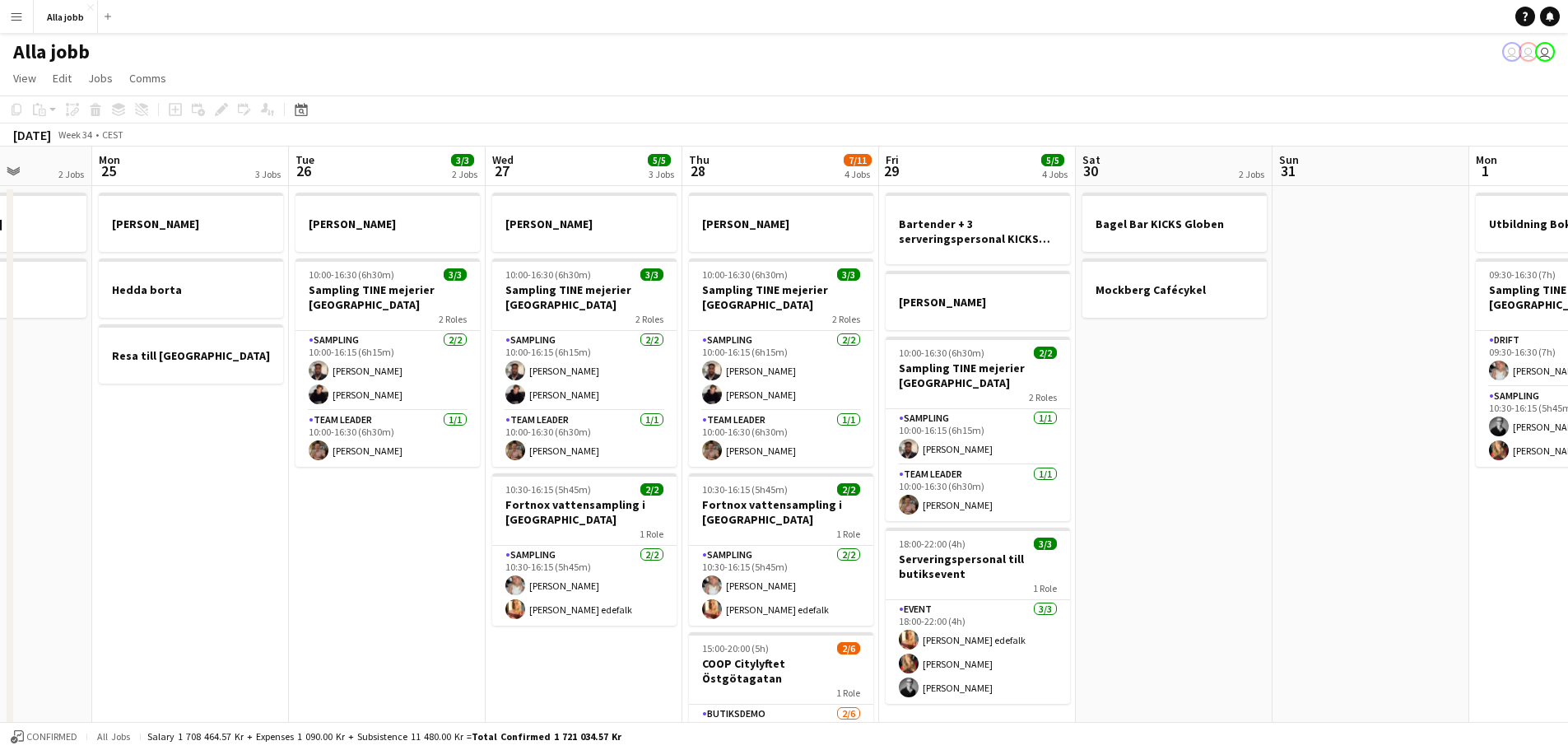
drag, startPoint x: 640, startPoint y: 360, endPoint x: 640, endPoint y: 419, distance: 59.0
click at [640, 419] on app-calendar-viewport "Fri 22 1 Job Sat 23 2/2 3 Jobs Sun 24 2 Jobs Mon 25 3 Jobs Tue 26 3/3 2 Jobs We…" at bounding box center [784, 528] width 1568 height 765
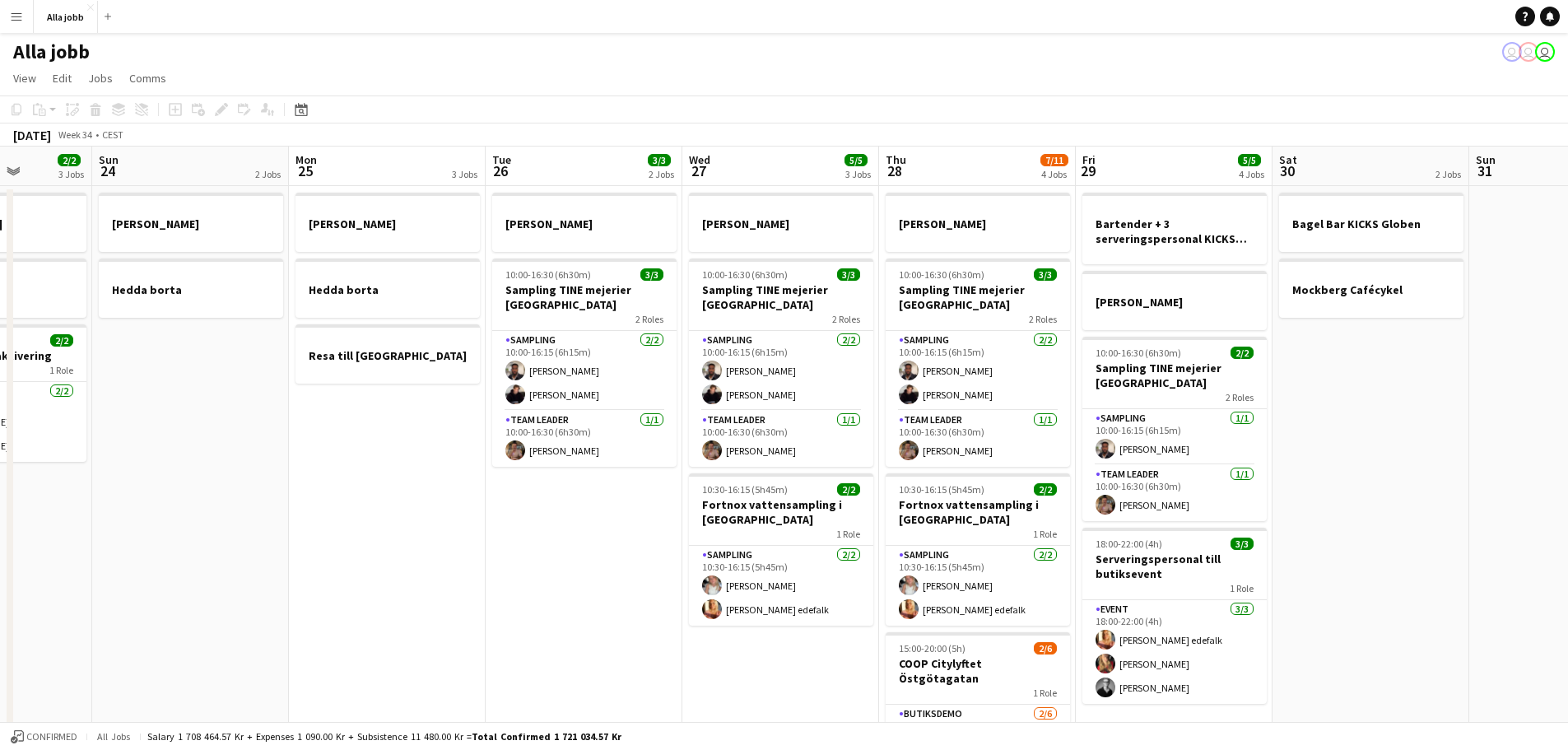
scroll to position [0, 493]
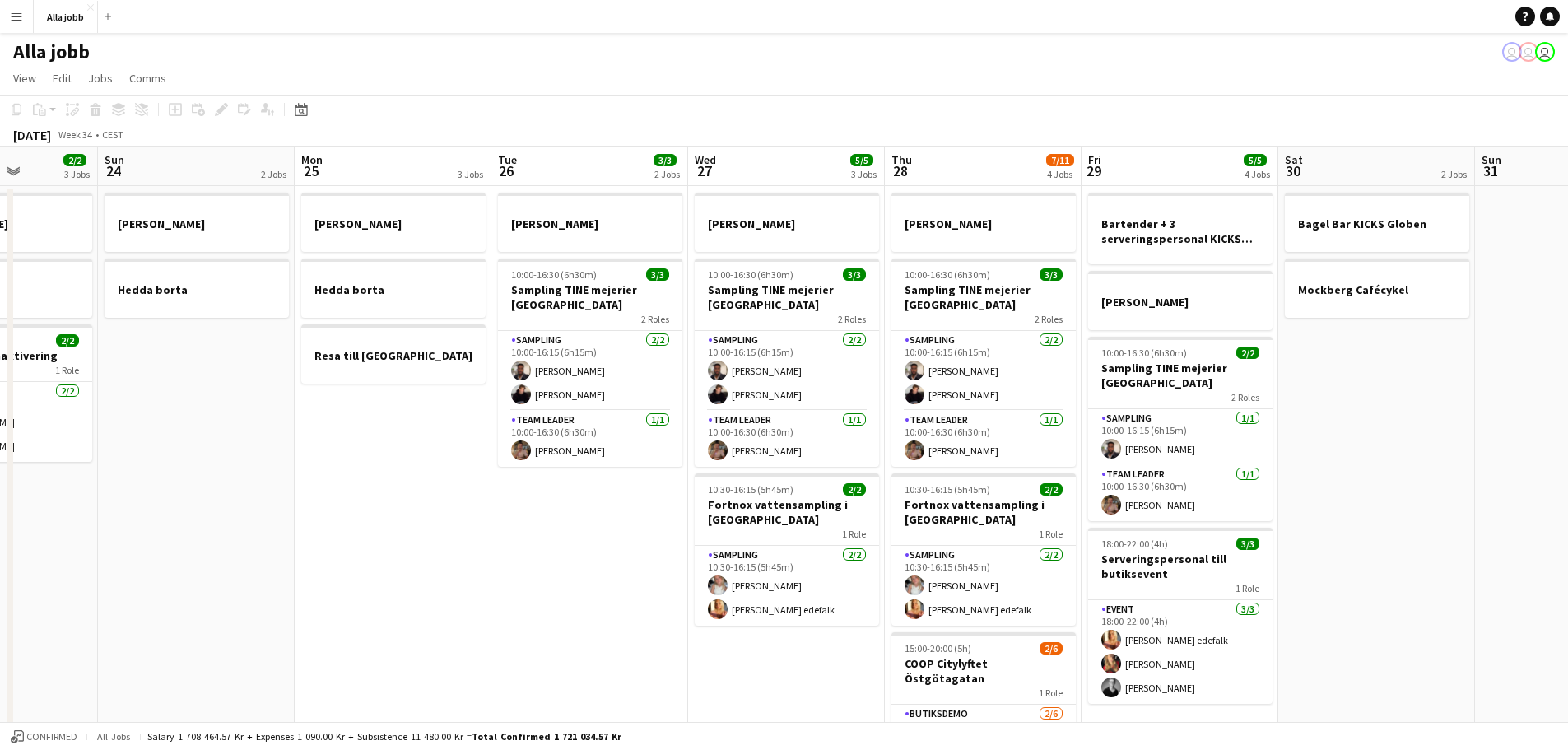
drag, startPoint x: 640, startPoint y: 420, endPoint x: 1039, endPoint y: 455, distance: 400.5
click at [1039, 455] on app-calendar-viewport "Thu 21 11/12 3 Jobs Fri 22 1 Job Sat 23 2/2 3 Jobs Sun 24 2 Jobs Mon 25 3 Jobs …" at bounding box center [784, 528] width 1568 height 765
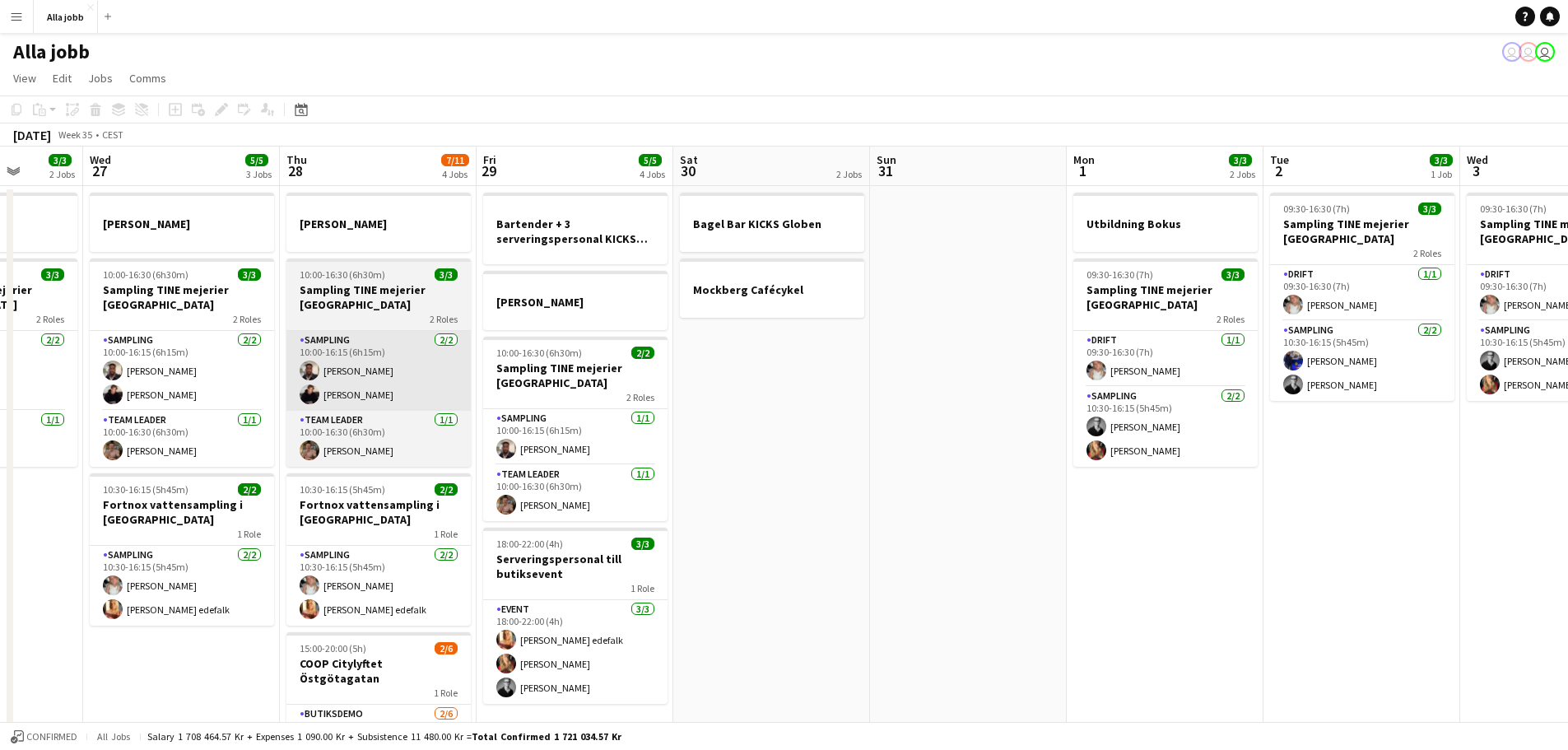
drag, startPoint x: 1025, startPoint y: 449, endPoint x: 517, endPoint y: 381, distance: 512.5
click at [362, 390] on app-calendar-viewport "Sat 23 2/2 3 Jobs Sun 24 2 Jobs Mon 25 3 Jobs Tue 26 3/3 2 Jobs Wed 27 5/5 3 Jo…" at bounding box center [784, 528] width 1568 height 765
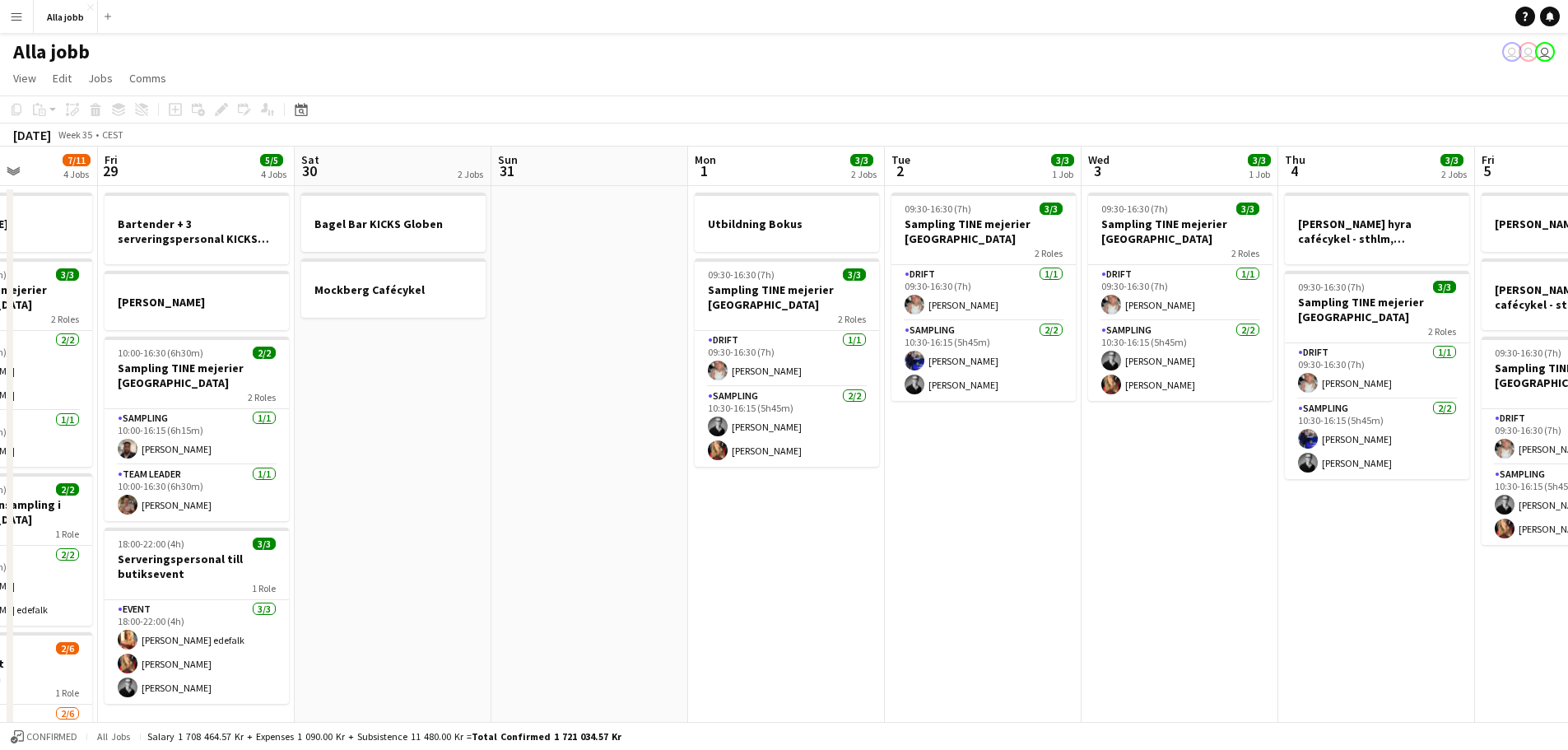
drag, startPoint x: 909, startPoint y: 420, endPoint x: 671, endPoint y: 412, distance: 238.1
click at [671, 412] on app-calendar-viewport "Mon 25 3 Jobs Tue 26 3/3 2 Jobs Wed 27 5/5 3 Jobs Thu 28 7/11 4 Jobs Fri 29 5/5…" at bounding box center [784, 528] width 1568 height 765
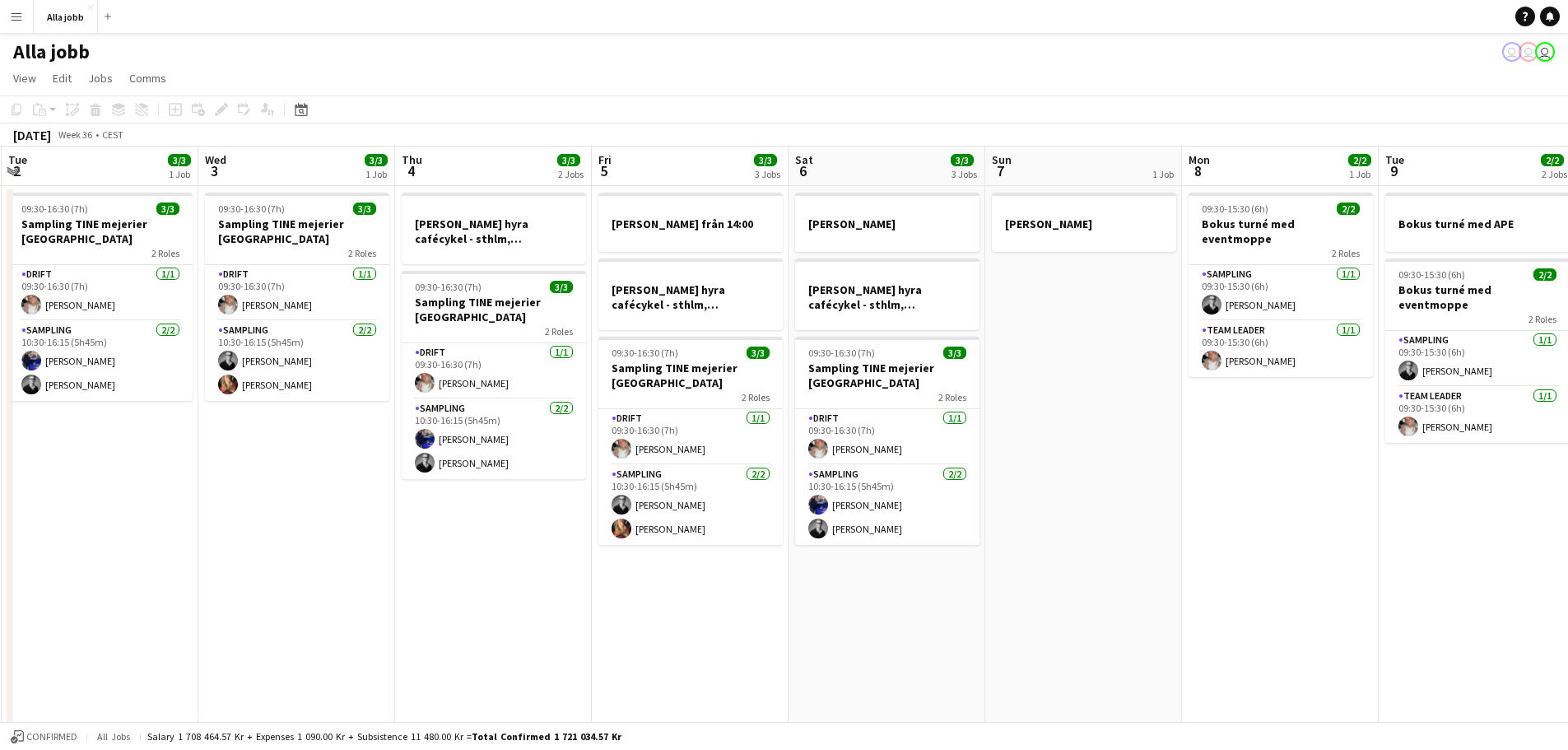
drag, startPoint x: 1265, startPoint y: 452, endPoint x: 382, endPoint y: 412, distance: 883.9
click at [382, 412] on app-calendar-viewport "Sat 30 2 Jobs Sun 31 Mon 1 3/3 2 Jobs Tue 2 3/3 1 Job Wed 3 3/3 1 Job Thu 4 3/3…" at bounding box center [784, 528] width 1568 height 765
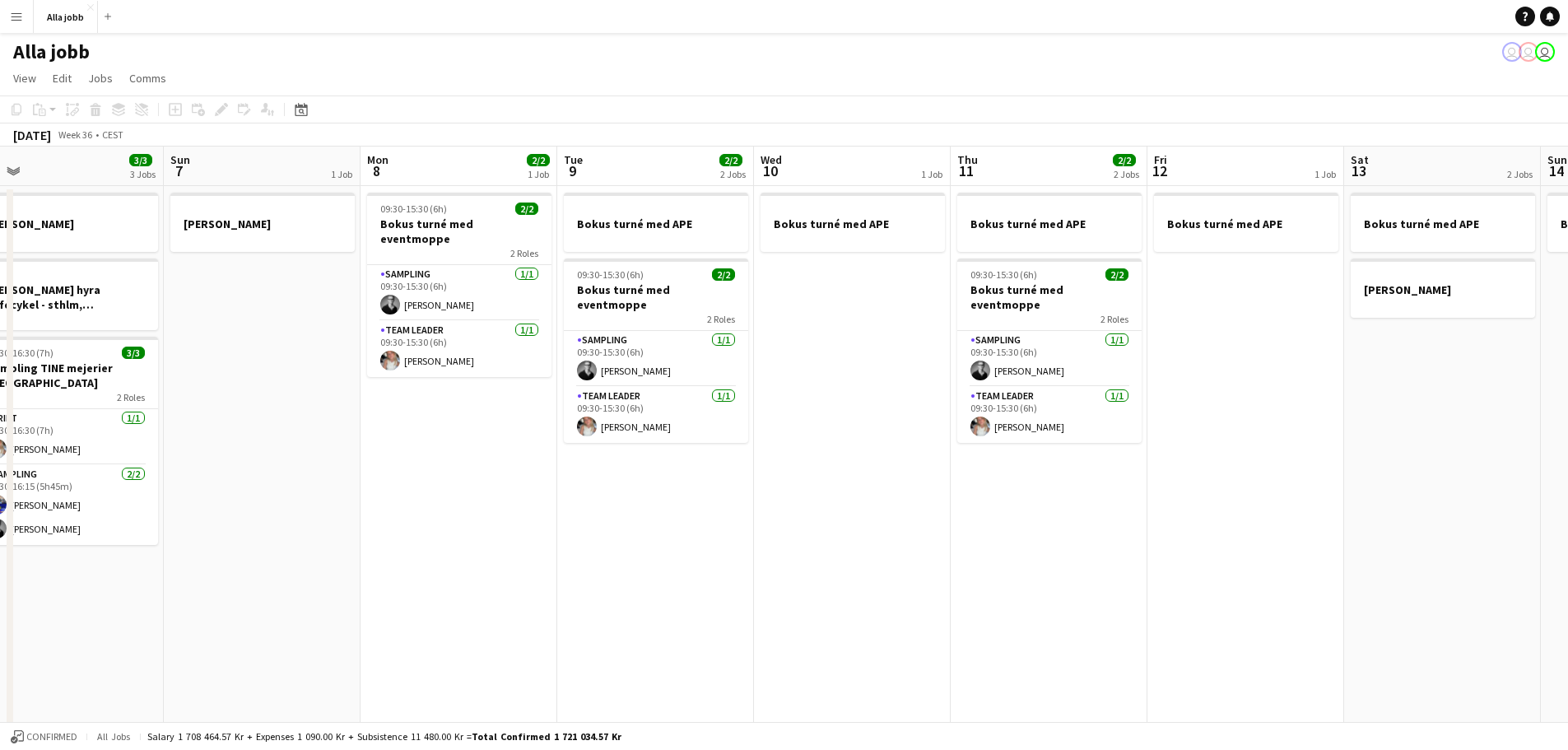
drag, startPoint x: 1135, startPoint y: 484, endPoint x: 358, endPoint y: 443, distance: 778.1
click at [316, 443] on app-calendar-viewport "Wed 3 3/3 1 Job Thu 4 3/3 2 Jobs Fri 5 3/3 3 Jobs Sat 6 3/3 3 Jobs Sun 7 1 Job …" at bounding box center [784, 528] width 1568 height 765
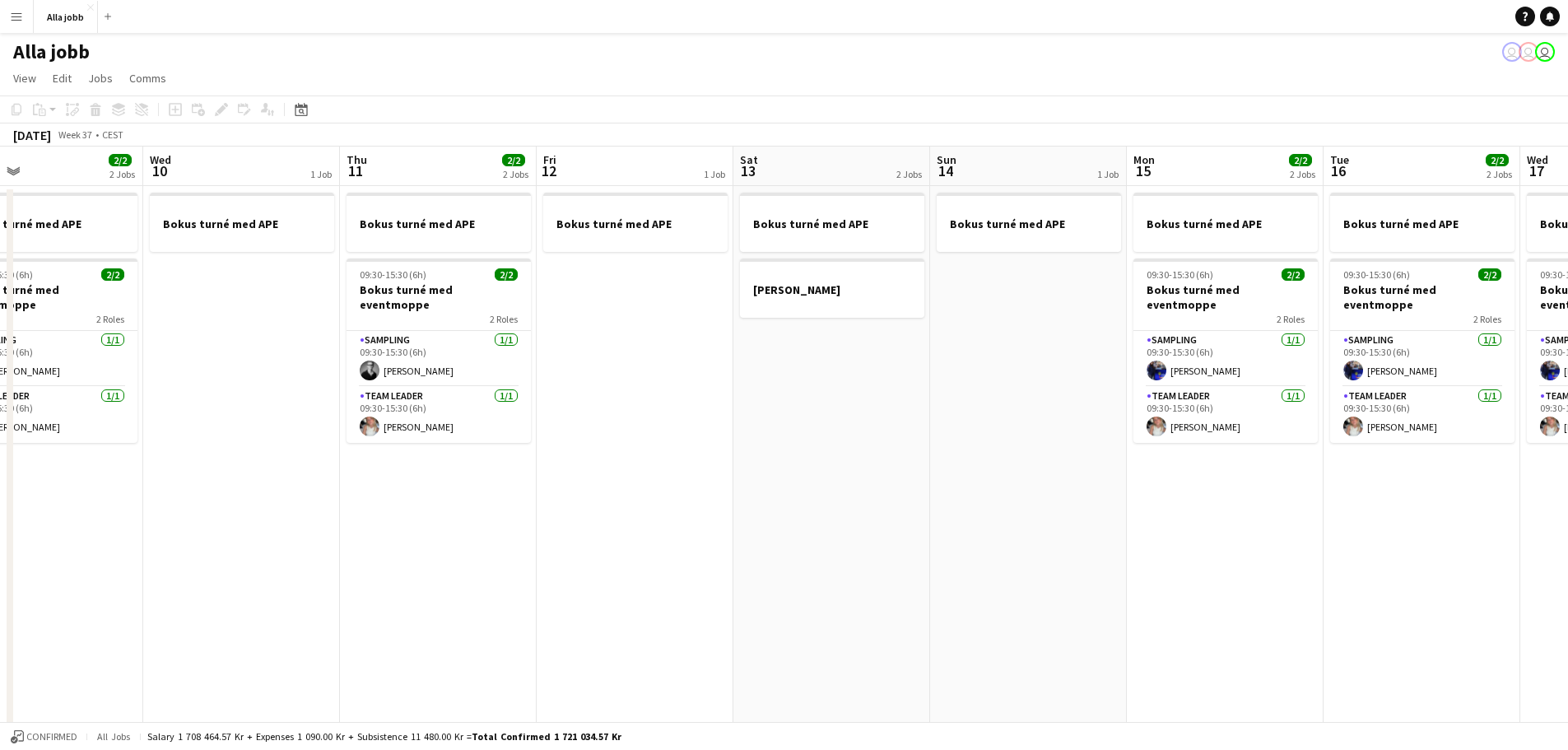
drag, startPoint x: 950, startPoint y: 451, endPoint x: 327, endPoint y: 429, distance: 623.4
click at [327, 429] on app-calendar-viewport "Sat 6 3/3 3 Jobs Sun 7 1 Job Mon 8 2/2 1 Job Tue 9 2/2 2 Jobs Wed 10 1 Job Thu …" at bounding box center [784, 528] width 1568 height 765
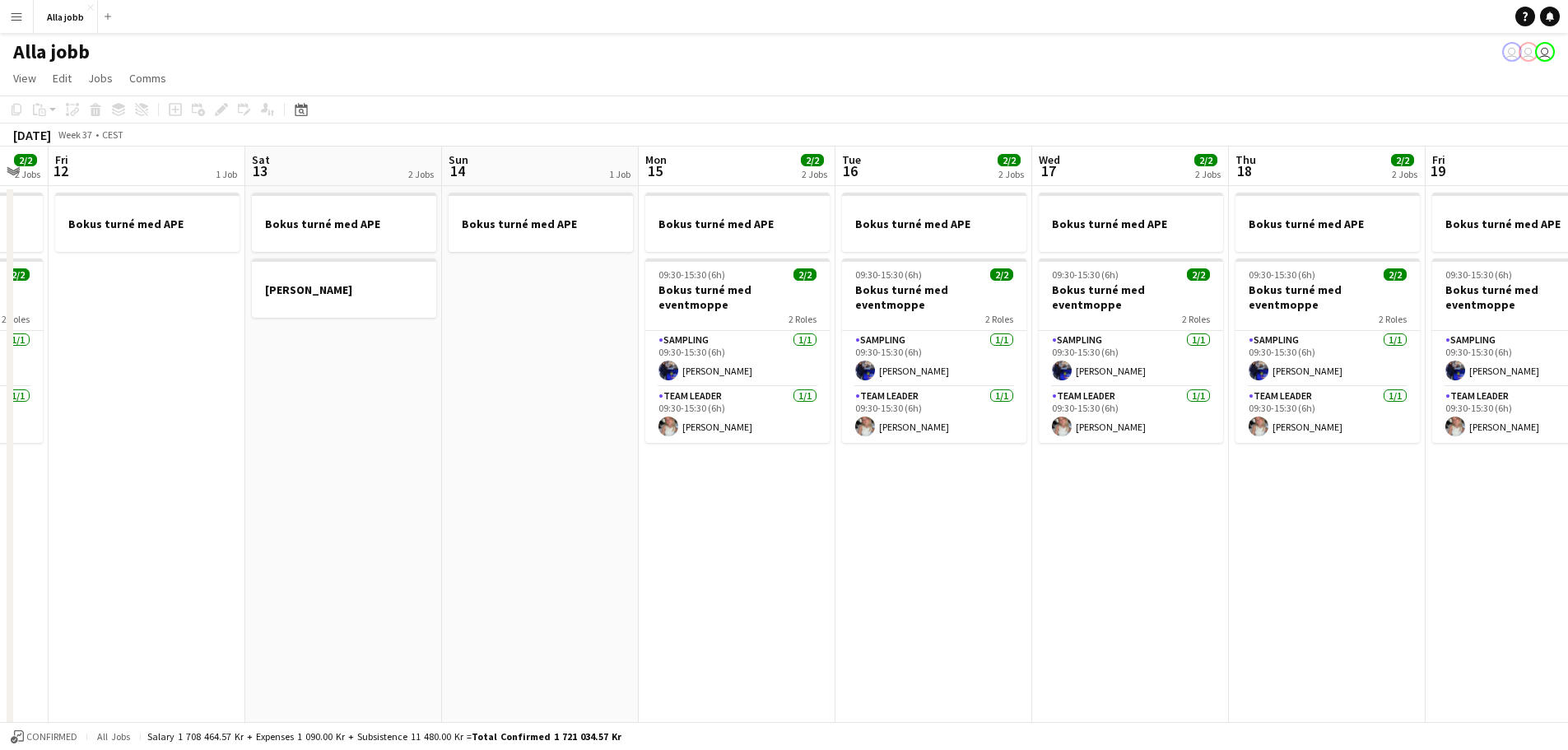
scroll to position [0, 498]
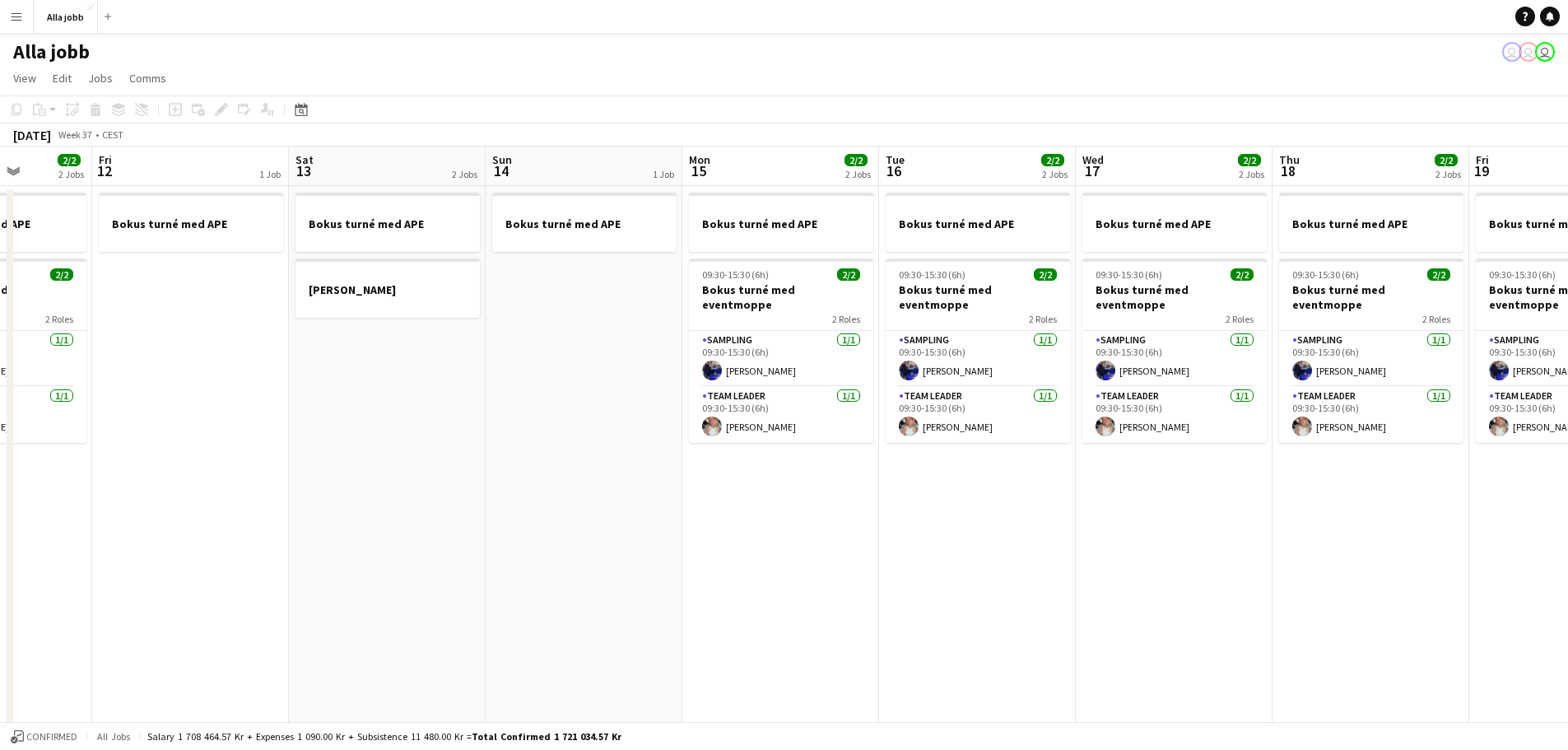
drag, startPoint x: 916, startPoint y: 336, endPoint x: 483, endPoint y: 359, distance: 433.6
click at [483, 359] on app-calendar-viewport "Tue 9 2/2 2 Jobs Wed 10 1 Job Thu 11 2/2 2 Jobs Fri 12 1 Job Sat 13 2 Jobs Sun …" at bounding box center [784, 528] width 1568 height 765
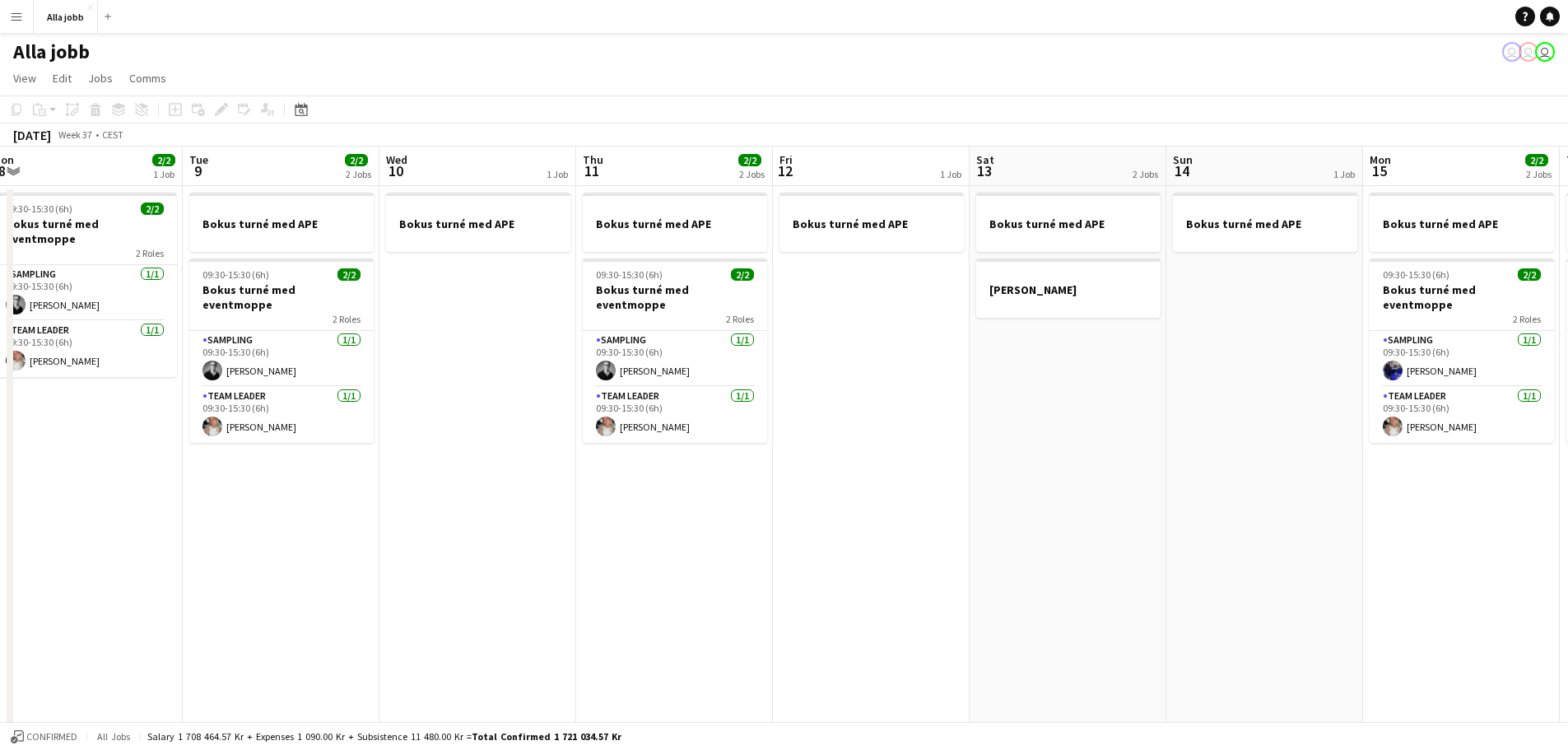
drag, startPoint x: 460, startPoint y: 321, endPoint x: 1141, endPoint y: 359, distance: 682.1
click at [1141, 359] on app-calendar-viewport "Sat 6 3/3 3 Jobs Sun 7 1 Job Mon 8 2/2 1 Job Tue 9 2/2 2 Jobs Wed 10 1 Job Thu …" at bounding box center [784, 528] width 1568 height 765
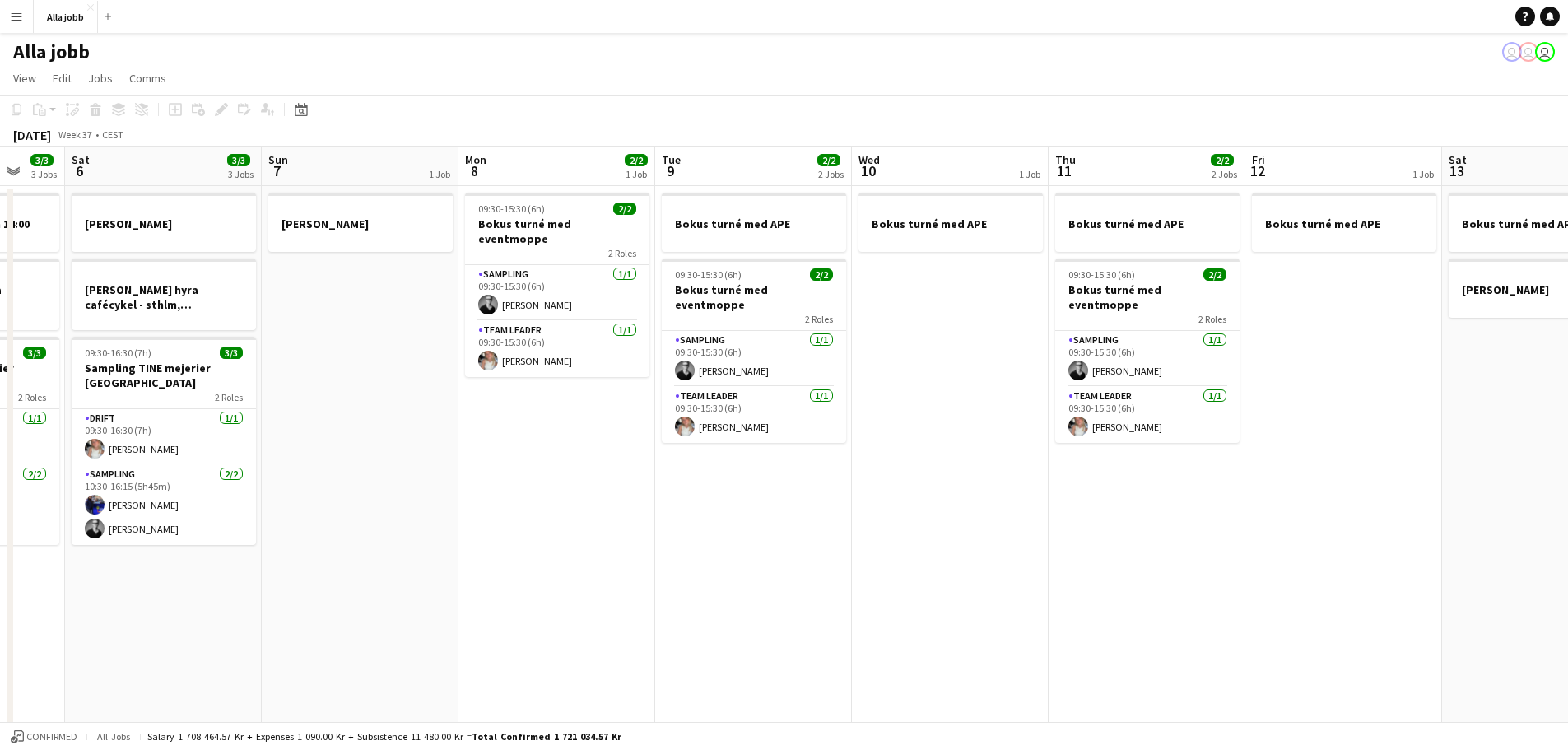
scroll to position [0, 469]
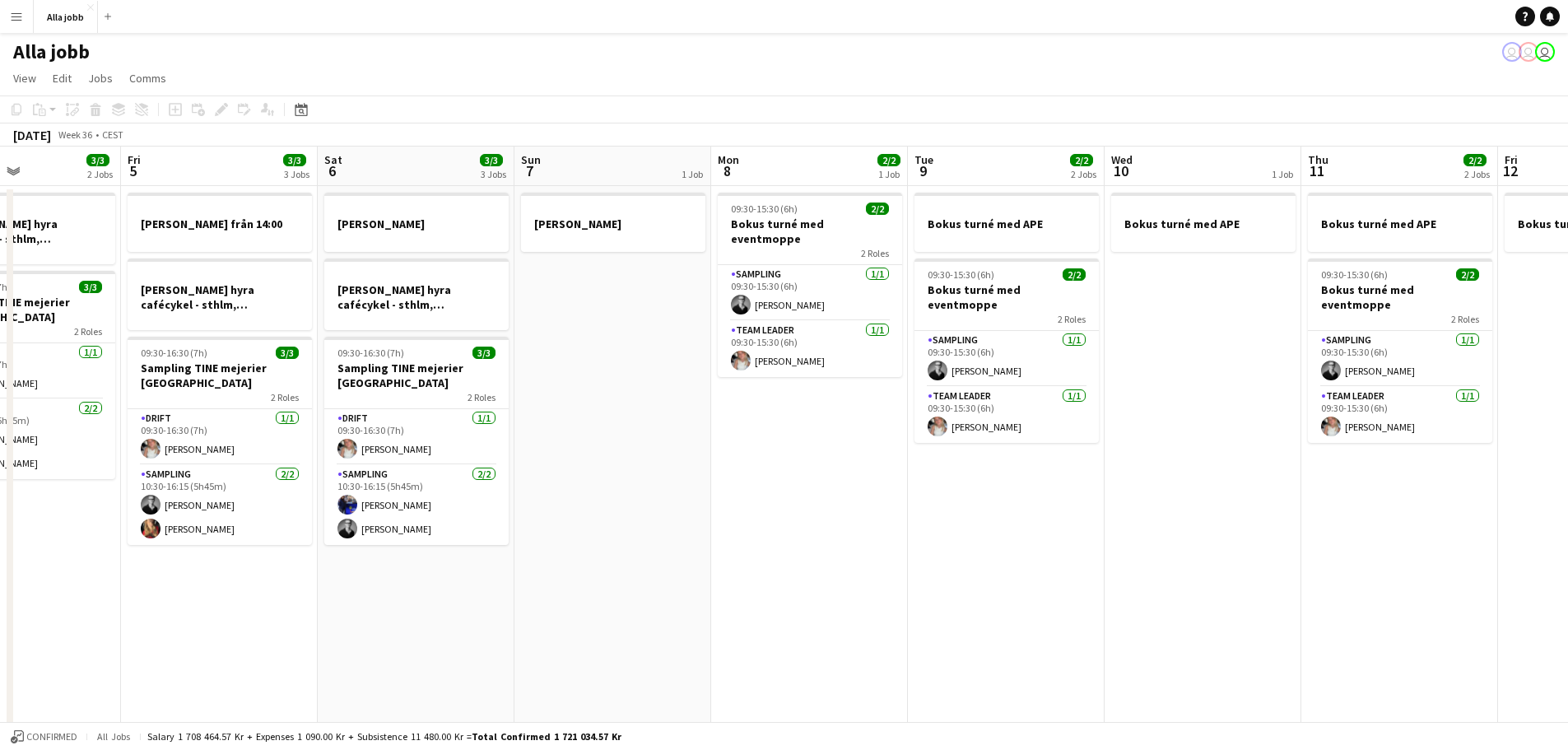
drag, startPoint x: 539, startPoint y: 333, endPoint x: 1263, endPoint y: 379, distance: 725.5
click at [1263, 379] on app-calendar-viewport "Tue 2 3/3 1 Job Wed 3 3/3 1 Job Thu 4 3/3 2 Jobs Fri 5 3/3 3 Jobs Sat 6 3/3 3 J…" at bounding box center [784, 528] width 1568 height 765
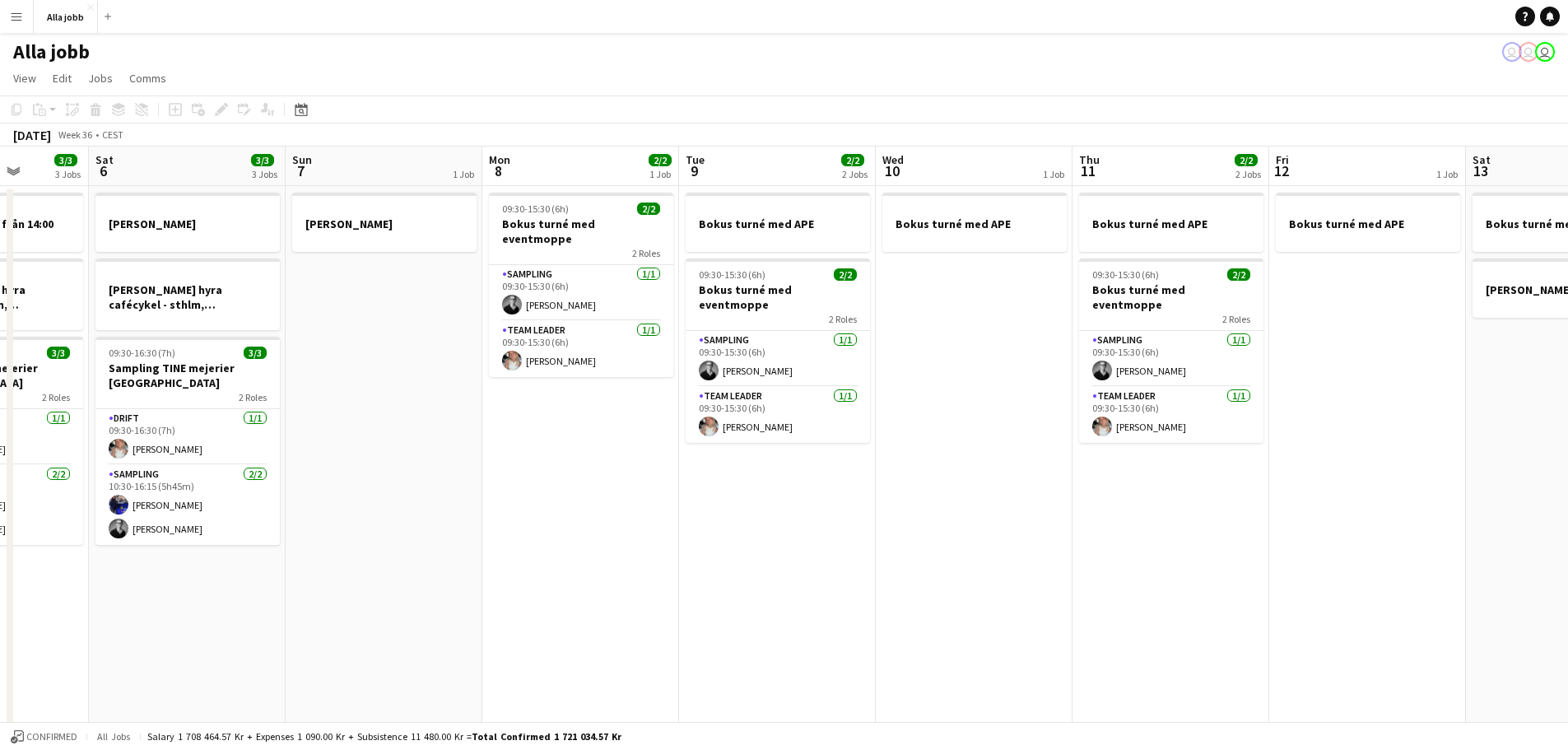
drag, startPoint x: 1283, startPoint y: 312, endPoint x: 660, endPoint y: 304, distance: 623.1
click at [660, 304] on app-calendar-viewport "Wed 3 3/3 1 Job Thu 4 3/3 2 Jobs Fri 5 3/3 3 Jobs Sat 6 3/3 3 Jobs Sun 7 1 Job …" at bounding box center [784, 528] width 1568 height 765
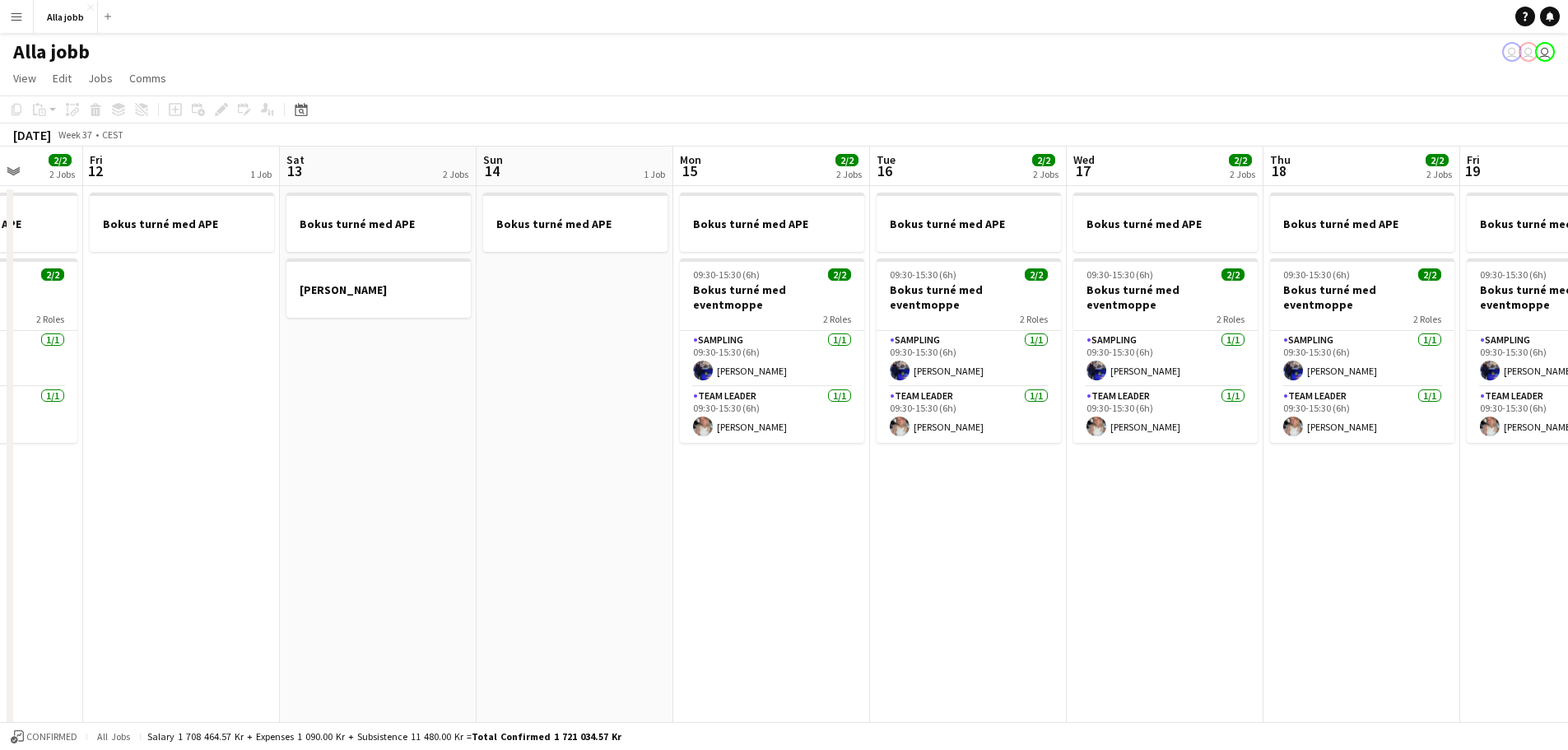
drag, startPoint x: 454, startPoint y: 352, endPoint x: 255, endPoint y: 323, distance: 201.1
click at [209, 324] on app-calendar-viewport "Tue 9 2/2 2 Jobs Wed 10 1 Job Thu 11 2/2 2 Jobs Fri 12 1 Job Sat 13 2 Jobs Sun …" at bounding box center [784, 528] width 1568 height 765
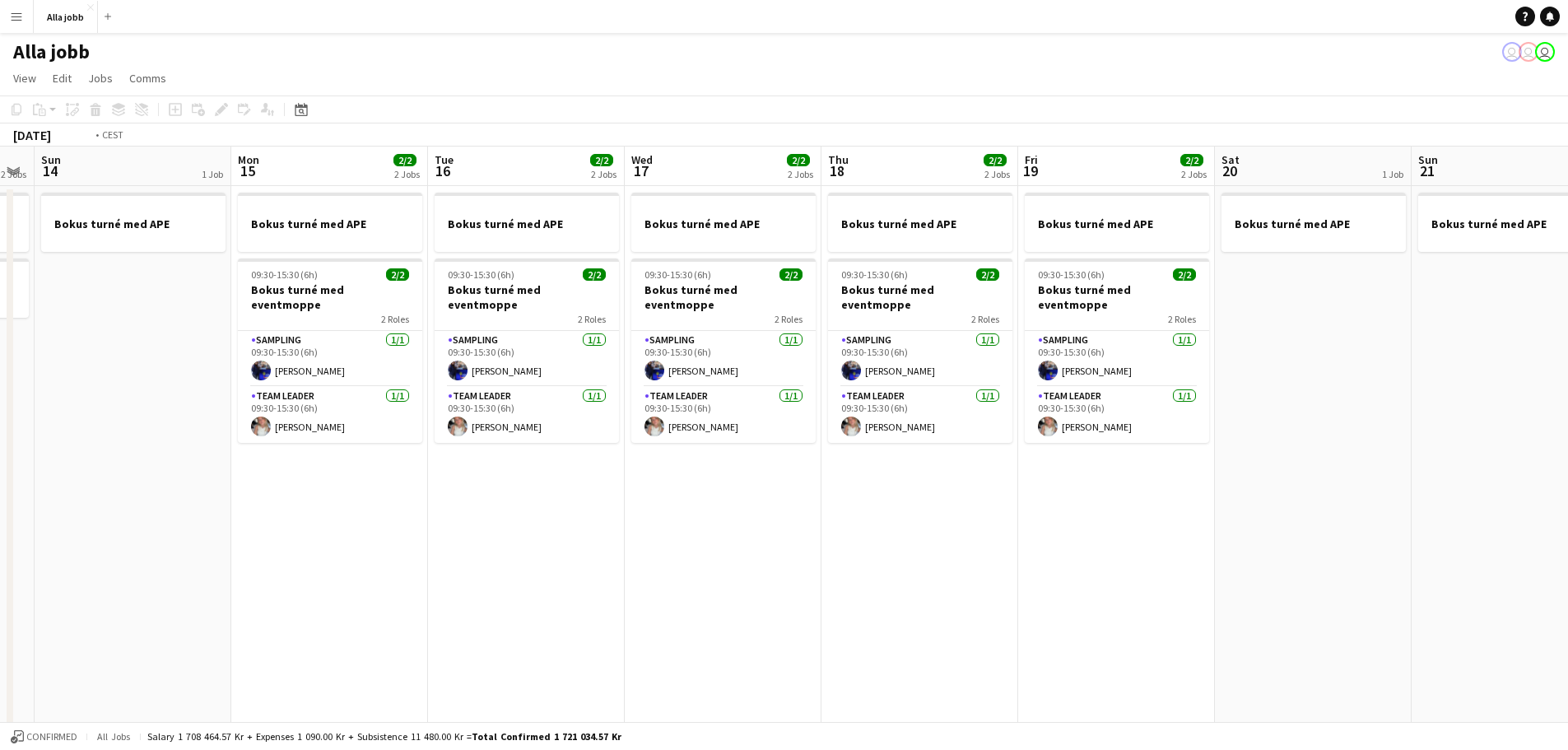
drag, startPoint x: 988, startPoint y: 345, endPoint x: 432, endPoint y: 332, distance: 556.2
click at [434, 333] on app-calendar-viewport "Thu 11 2/2 2 Jobs Fri 12 1 Job Sat 13 2 Jobs Sun 14 1 Job Mon 15 2/2 2 Jobs Tue…" at bounding box center [784, 528] width 1568 height 765
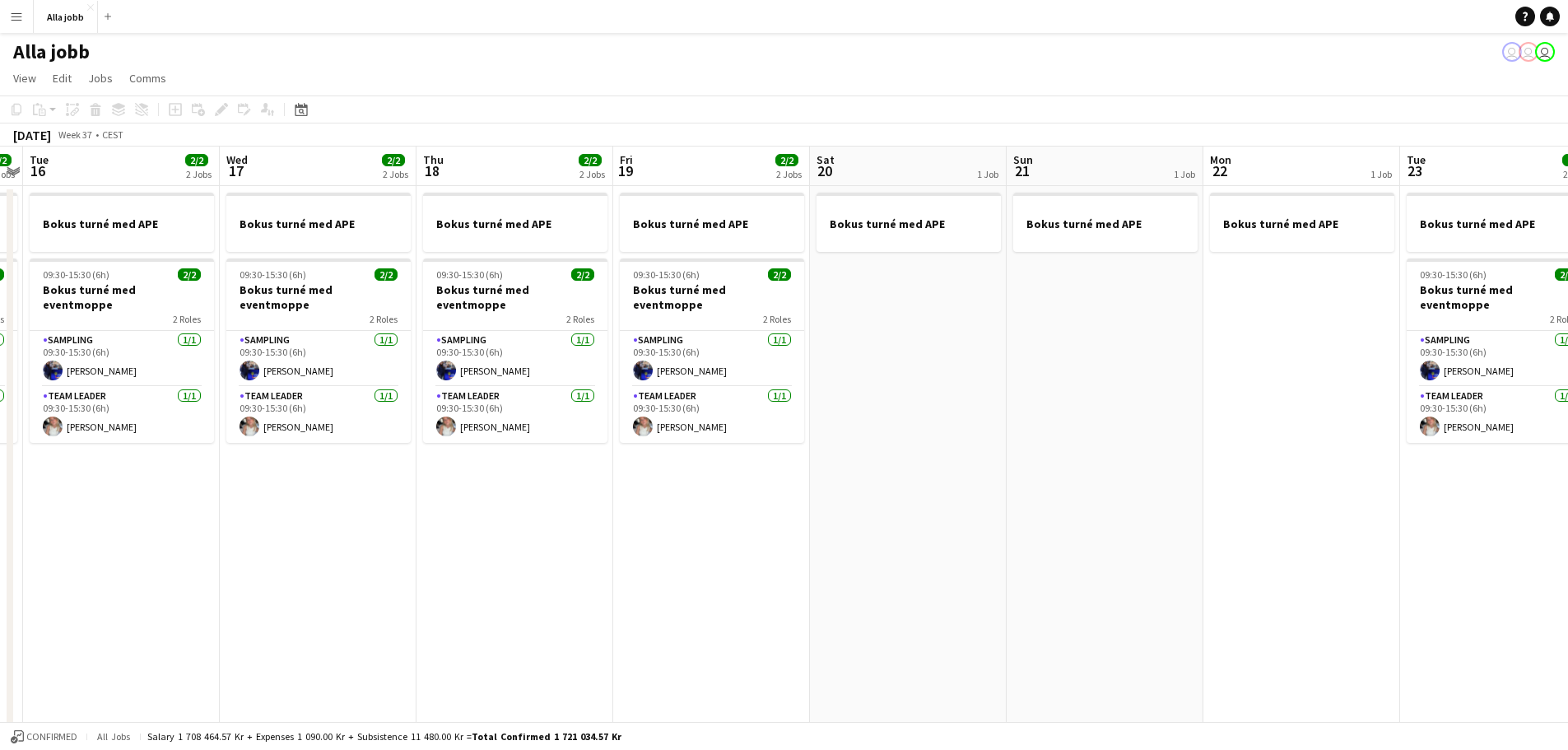
drag, startPoint x: 1087, startPoint y: 370, endPoint x: 332, endPoint y: 318, distance: 756.8
click at [332, 318] on app-calendar-viewport "Sat 13 2 Jobs Sun 14 1 Job Mon 15 2/2 2 Jobs Tue 16 2/2 2 Jobs Wed 17 2/2 2 Job…" at bounding box center [784, 528] width 1568 height 765
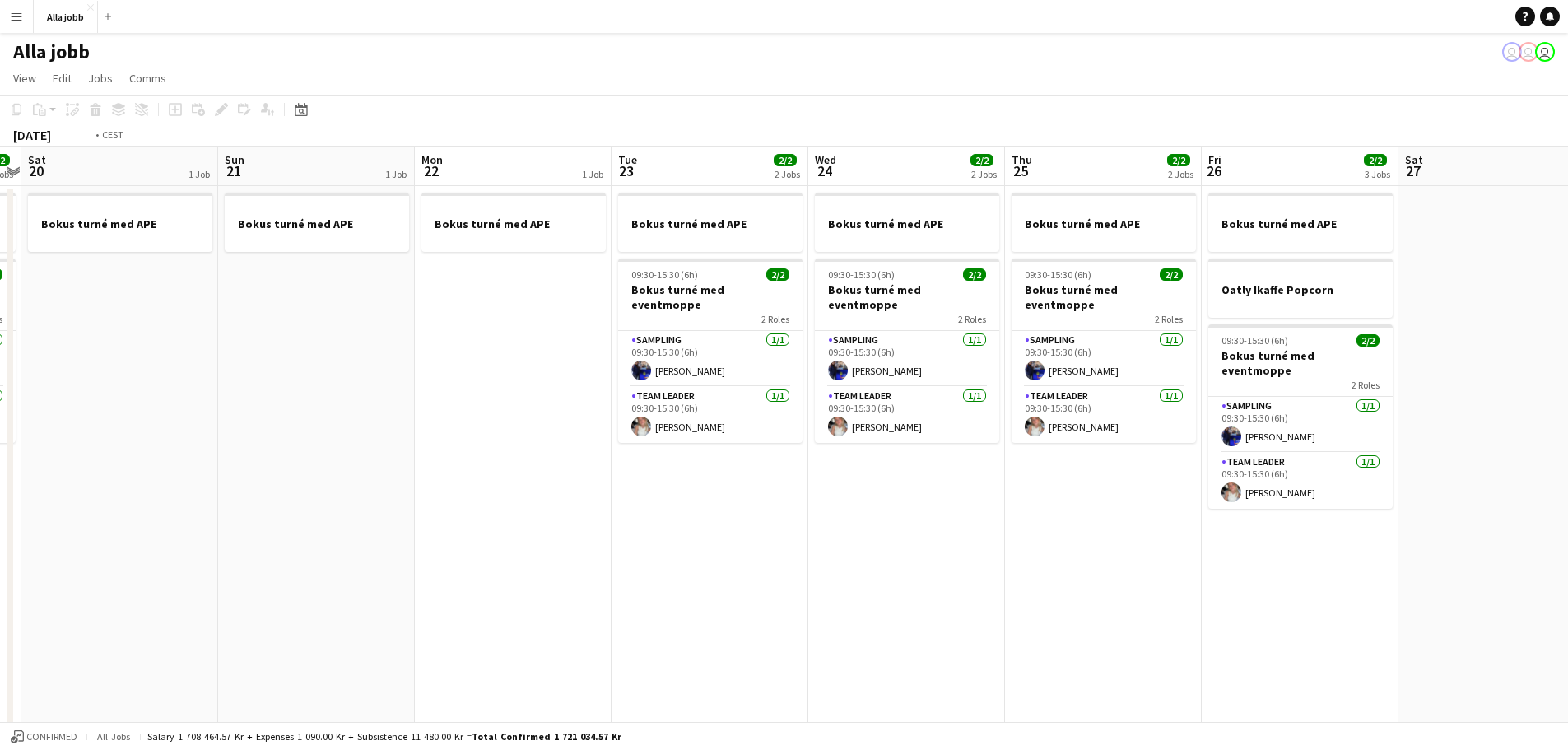
drag, startPoint x: 948, startPoint y: 379, endPoint x: 666, endPoint y: 366, distance: 282.3
click at [666, 366] on app-calendar-viewport "Wed 17 2/2 2 Jobs Thu 18 2/2 2 Jobs Fri 19 2/2 2 Jobs Sat 20 1 Job Sun 21 1 Job…" at bounding box center [784, 528] width 1568 height 765
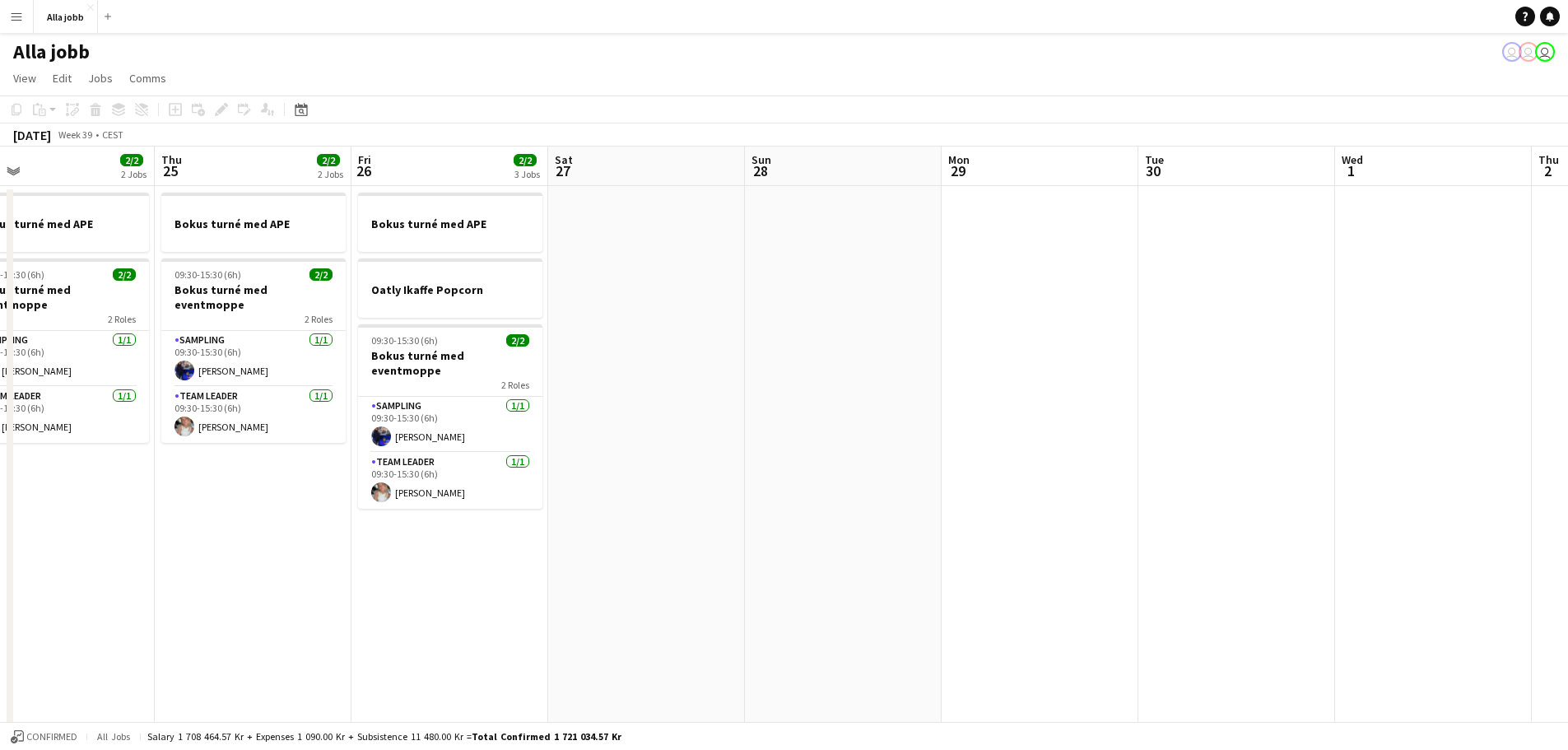
drag, startPoint x: 1145, startPoint y: 389, endPoint x: 711, endPoint y: 389, distance: 434.0
click at [711, 389] on app-calendar-viewport "Sun 21 1 Job Mon 22 1 Job Tue 23 2/2 2 Jobs Wed 24 2/2 2 Jobs Thu 25 2/2 2 Jobs…" at bounding box center [784, 528] width 1568 height 765
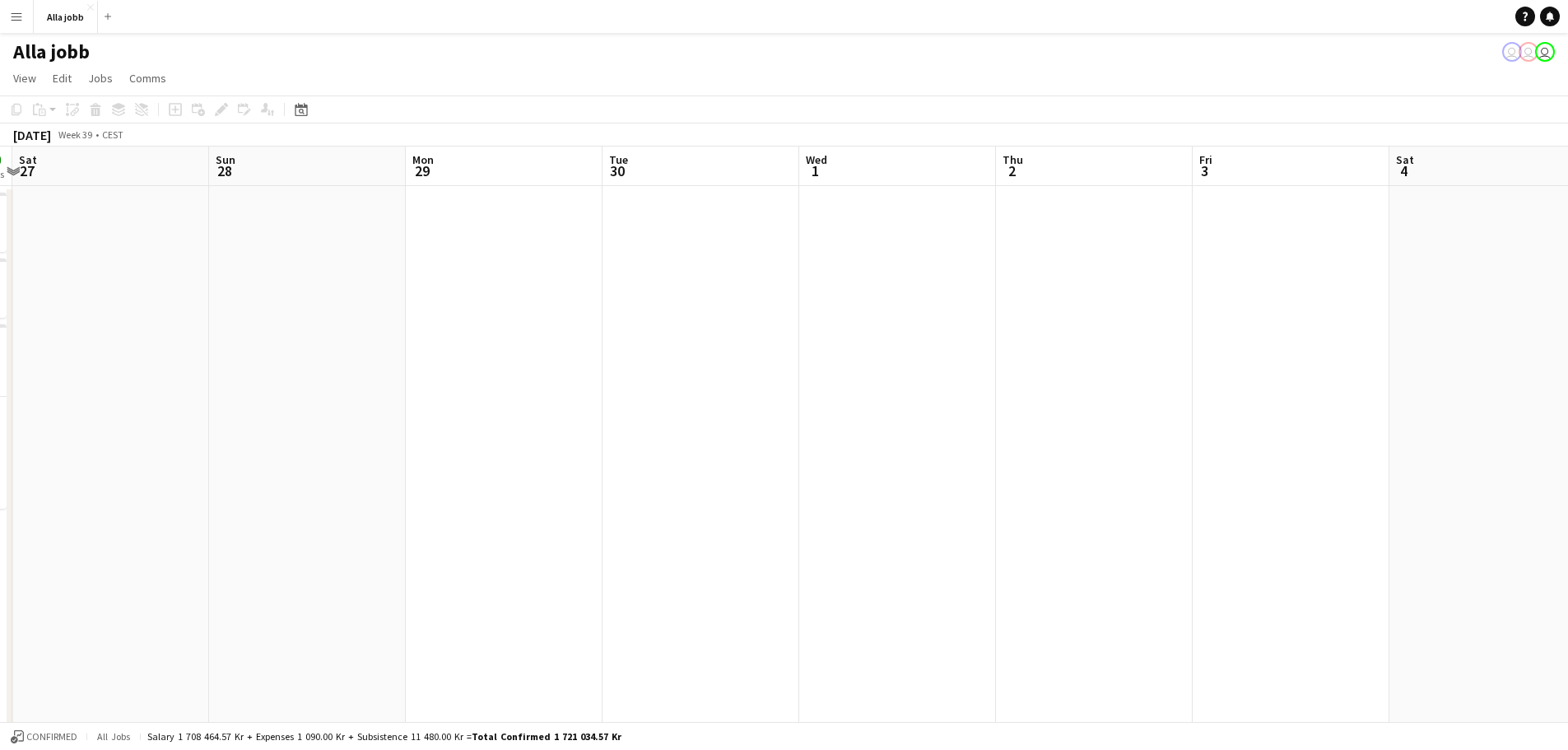
drag, startPoint x: 875, startPoint y: 419, endPoint x: 321, endPoint y: 385, distance: 555.0
click at [321, 385] on app-calendar-viewport "Wed 24 2/2 2 Jobs Thu 25 2/2 2 Jobs Fri 26 2/2 3 Jobs Sat 27 Sun 28 Mon 29 Tue …" at bounding box center [784, 528] width 1568 height 765
drag, startPoint x: 1041, startPoint y: 391, endPoint x: 381, endPoint y: 368, distance: 660.4
click at [380, 369] on app-calendar-viewport "Wed 24 2/2 2 Jobs Thu 25 2/2 2 Jobs Fri 26 2/2 3 Jobs Sat 27 Sun 28 Mon 29 Tue …" at bounding box center [784, 528] width 1568 height 765
drag, startPoint x: 1005, startPoint y: 377, endPoint x: 561, endPoint y: 353, distance: 444.6
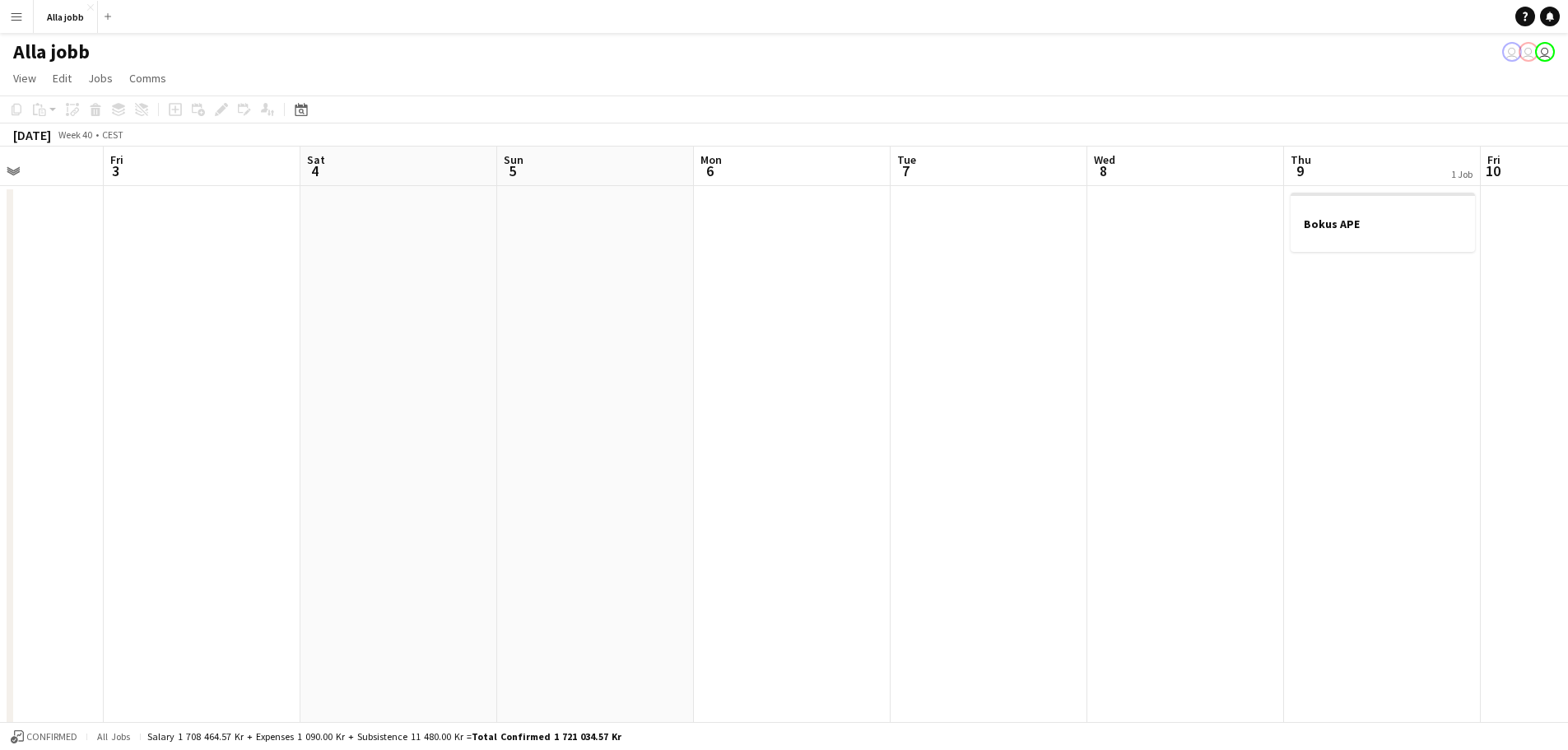
click at [561, 353] on app-calendar-viewport "Mon 29 Tue 30 Wed 1 Thu 2 Fri 3 Sat 4 Sun 5 Mon 6 Tue 7 Wed 8 Thu 9 1 Job Fri 1…" at bounding box center [784, 528] width 1568 height 765
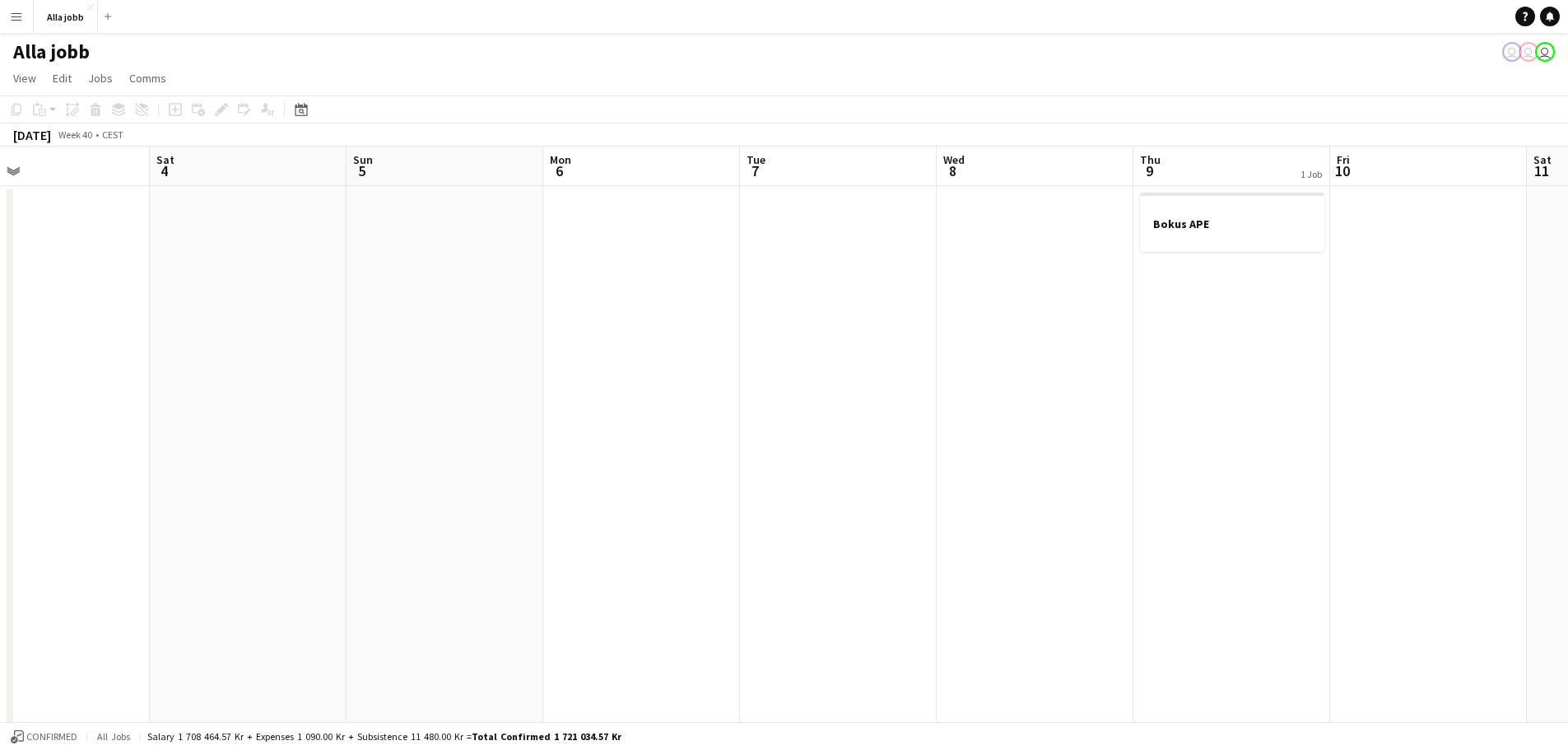
drag, startPoint x: 1095, startPoint y: 360, endPoint x: 625, endPoint y: 378, distance: 470.3
click at [626, 377] on app-calendar-viewport "Tue 30 Wed 1 Thu 2 Fri 3 Sat 4 Sun 5 Mon 6 Tue 7 Wed 8 Thu 9 1 Job Fri 10 Sat 1…" at bounding box center [784, 528] width 1568 height 765
drag, startPoint x: 858, startPoint y: 380, endPoint x: 402, endPoint y: 384, distance: 456.0
click at [412, 378] on app-calendar-viewport "Fri 3 Sat 4 Sun 5 Mon 6 Tue 7 Wed 8 Thu 9 1 Job Fri 10 Sat 11 Sun 12 Mon 13 Tue…" at bounding box center [784, 528] width 1568 height 765
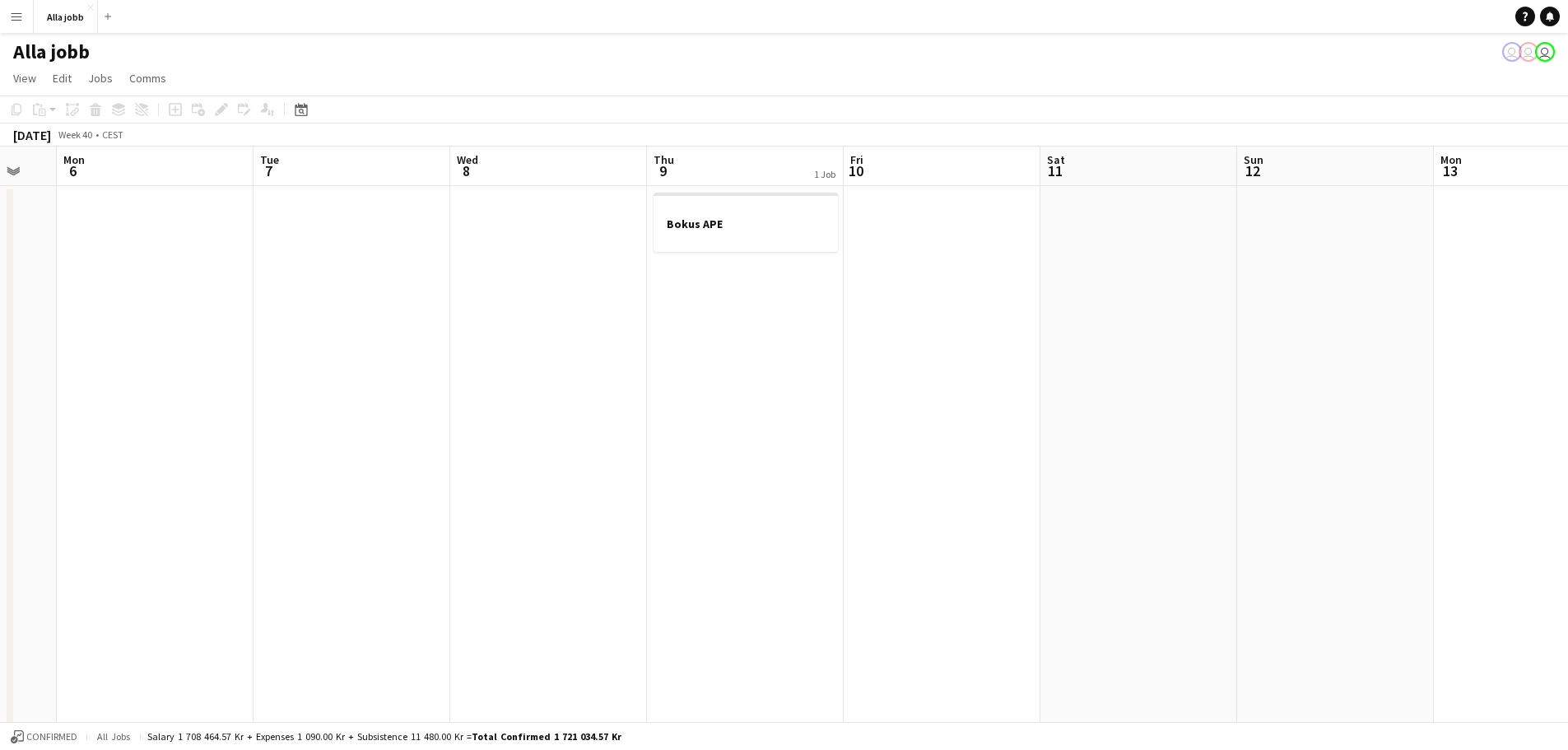
drag, startPoint x: 586, startPoint y: 385, endPoint x: 951, endPoint y: 344, distance: 367.3
click at [951, 344] on app-calendar-viewport "Sat 4 Sun 5 Mon 6 Tue 7 Wed 8 Thu 9 1 Job Fri 10 Sat 11 Sun 12 Mon 13 Tue 14 1 …" at bounding box center [784, 528] width 1568 height 765
drag, startPoint x: 497, startPoint y: 372, endPoint x: 1271, endPoint y: 372, distance: 774.0
click at [1271, 372] on app-calendar-viewport "Tue 30 Wed 1 Thu 2 Fri 3 Sat 4 Sun 5 Mon 6 Tue 7 Wed 8 Thu 9 1 Job Fri 10 Sat 1…" at bounding box center [784, 528] width 1568 height 765
drag, startPoint x: 403, startPoint y: 372, endPoint x: 1079, endPoint y: 372, distance: 676.0
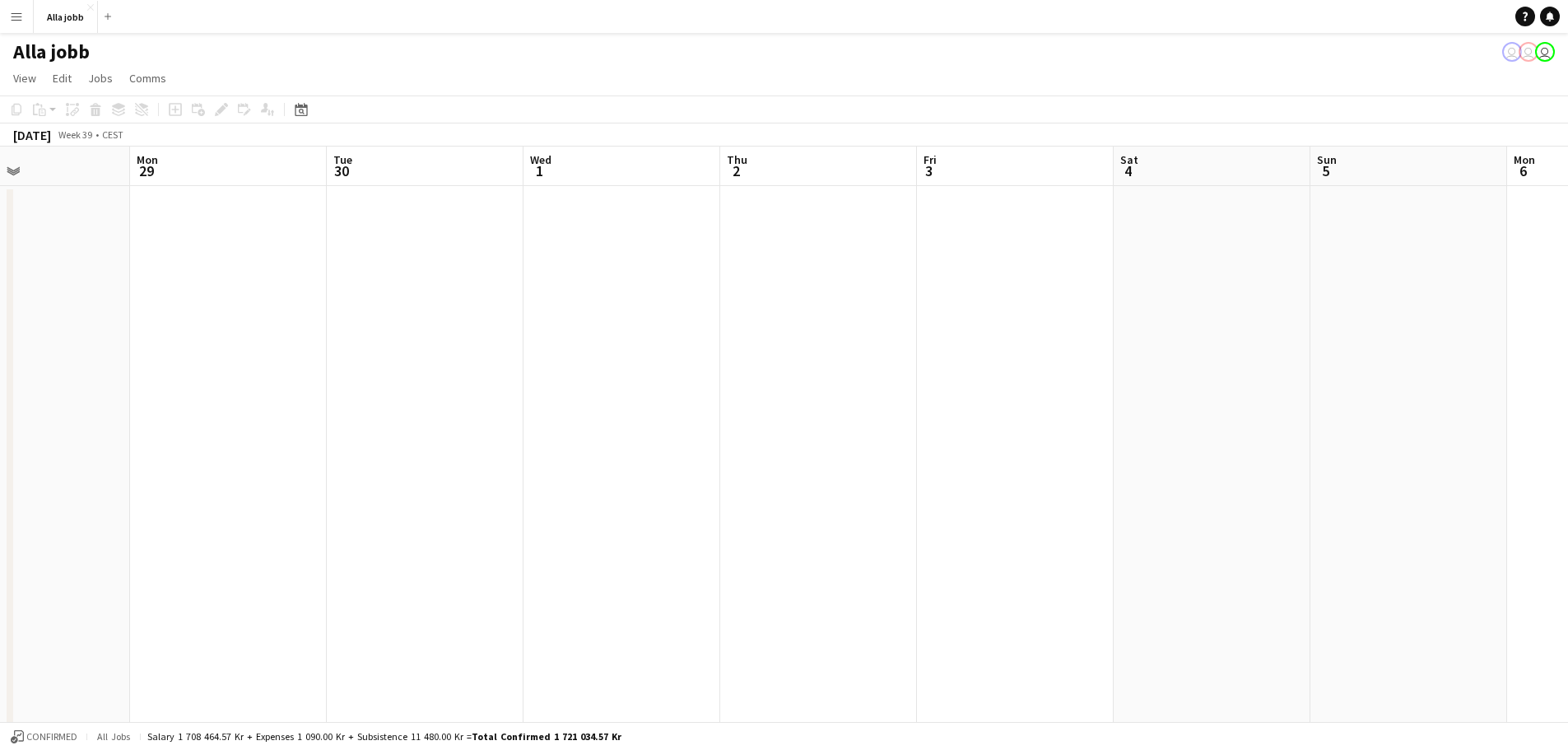
click at [1079, 372] on app-calendar-viewport "Fri 26 2/2 3 Jobs Sat 27 Sun 28 Mon 29 Tue 30 Wed 1 Thu 2 Fri 3 Sat 4 Sun 5 Mon…" at bounding box center [784, 528] width 1568 height 765
drag, startPoint x: 489, startPoint y: 372, endPoint x: 198, endPoint y: 446, distance: 300.3
click at [14, 463] on app-calendar-viewport "Fri 26 2/2 3 Jobs Sat 27 Sun 28 Mon 29 Tue 30 Wed 1 Thu 2 Fri 3 Sat 4 Sun 5 Mon…" at bounding box center [784, 528] width 1568 height 765
drag, startPoint x: 764, startPoint y: 442, endPoint x: 48, endPoint y: 409, distance: 716.8
click at [39, 412] on app-calendar-viewport "Tue 30 Wed 1 Thu 2 Fri 3 Sat 4 Sun 5 Mon 6 Tue 7 Wed 8 Thu 9 1 Job Fri 10 Sat 1…" at bounding box center [784, 528] width 1568 height 765
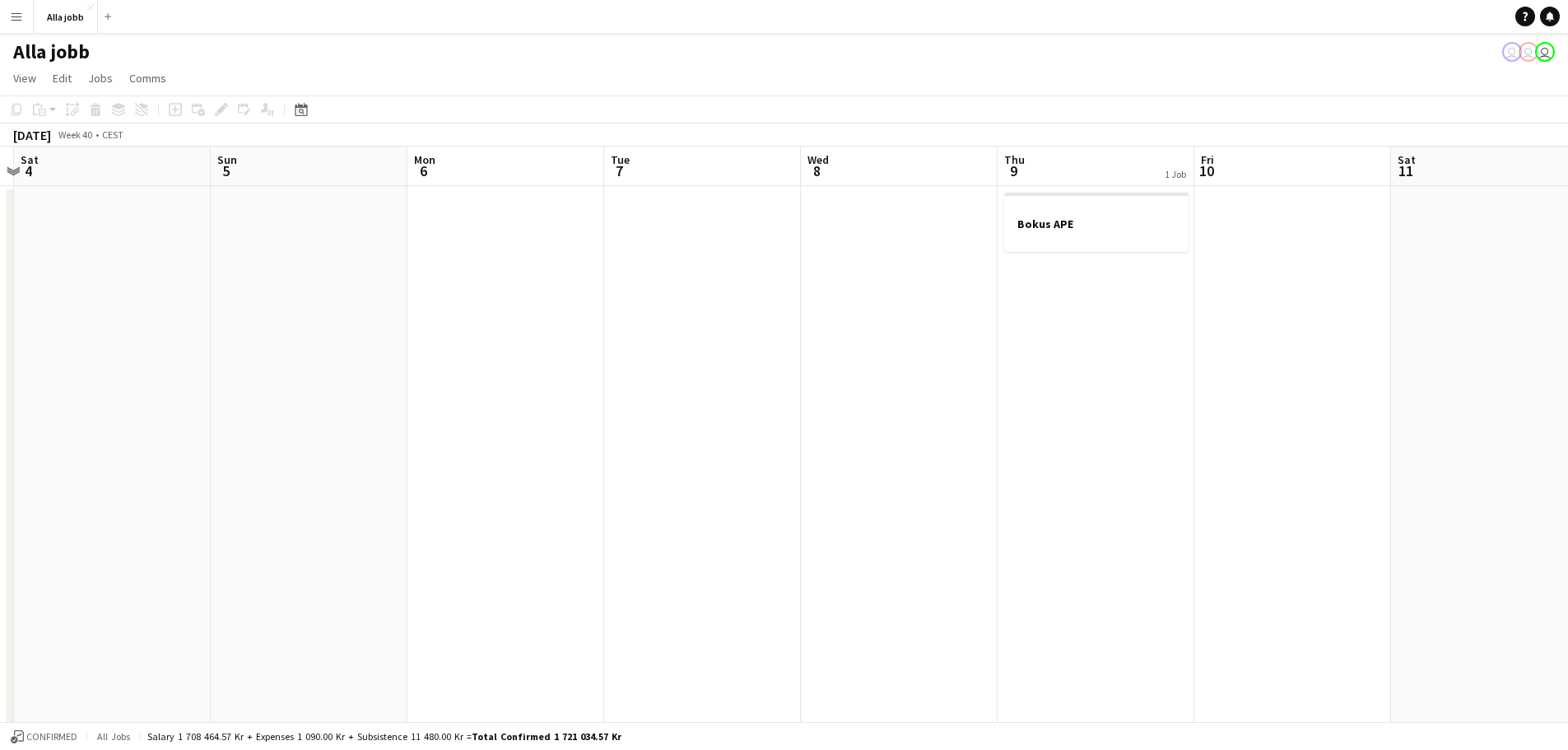
drag, startPoint x: 612, startPoint y: 393, endPoint x: 416, endPoint y: 377, distance: 196.7
click at [409, 377] on app-calendar-viewport "Wed 1 Thu 2 Fri 3 Sat 4 Sun 5 Mon 6 Tue 7 Wed 8 Thu 9 1 Job Fri 10 Sat 11 Sun 1…" at bounding box center [784, 528] width 1568 height 765
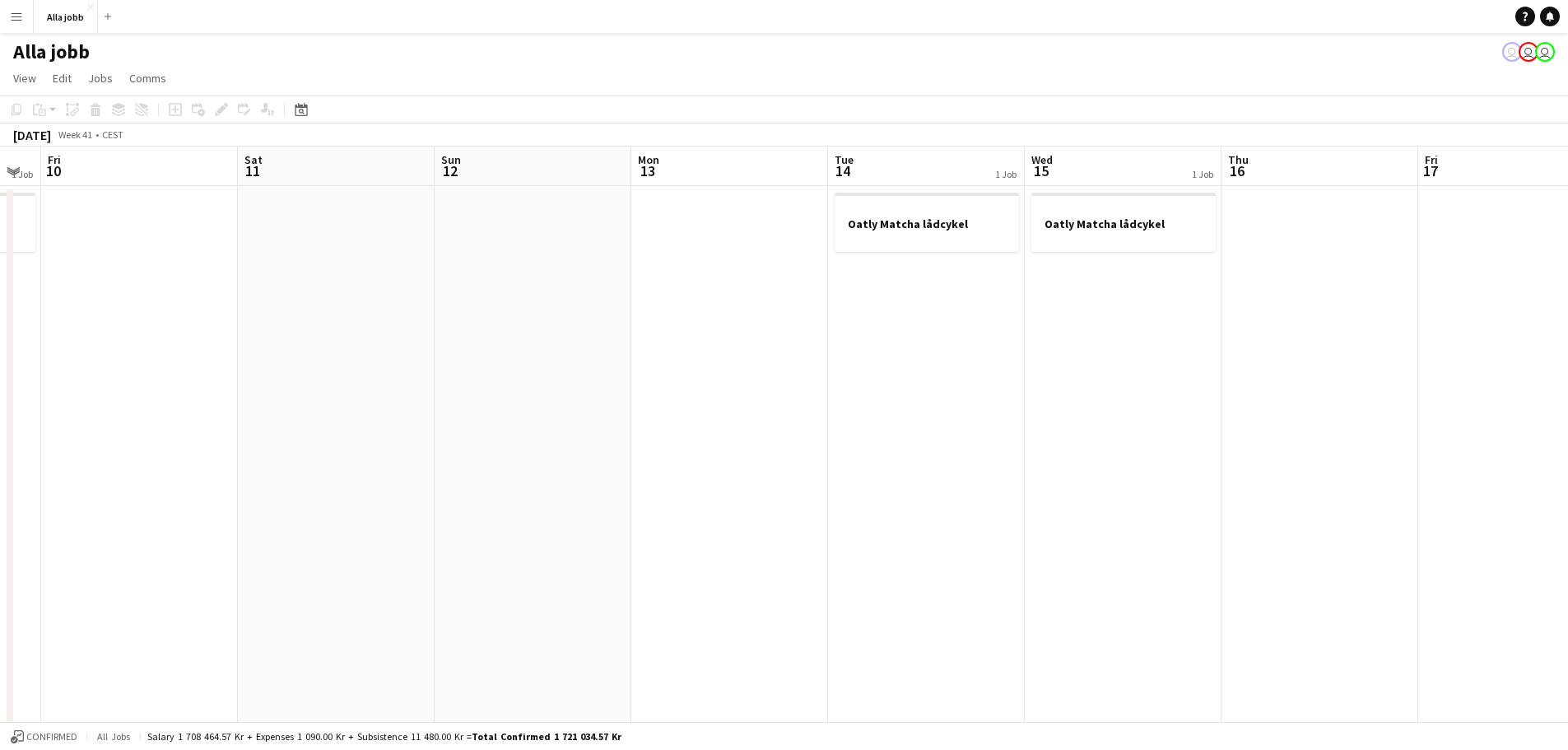
drag, startPoint x: 1291, startPoint y: 381, endPoint x: 287, endPoint y: 410, distance: 1004.4
click at [153, 428] on app-calendar-viewport "Tue 7 Wed 8 Thu 9 1 Job Fri 10 Sat 11 Sun 12 Mon 13 Tue 14 1 Job Wed 15 1 Job T…" at bounding box center [784, 528] width 1568 height 765
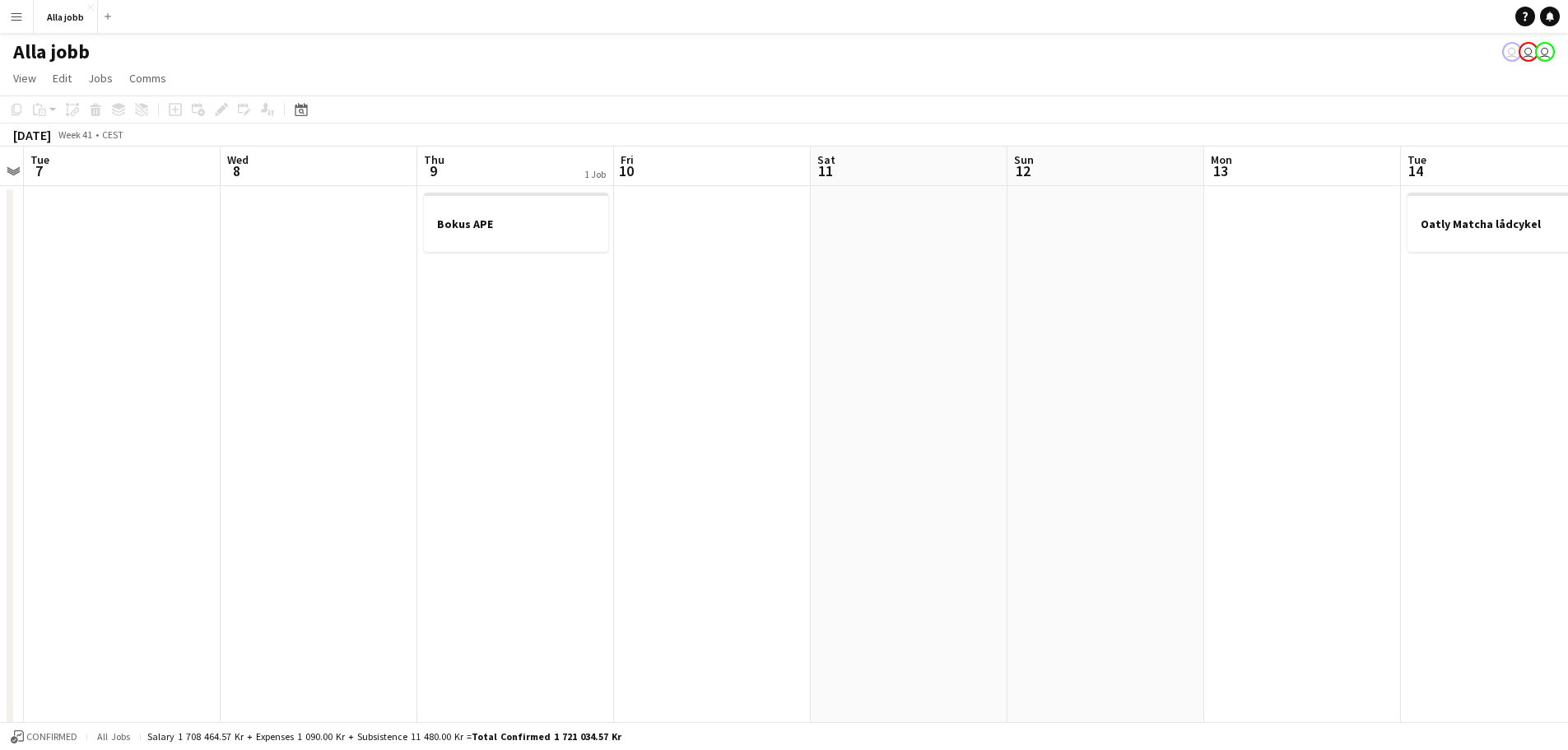
drag, startPoint x: 666, startPoint y: 338, endPoint x: 1484, endPoint y: 338, distance: 818.0
click at [1484, 338] on app-calendar-viewport "Sat 4 Sun 5 Mon 6 Tue 7 Wed 8 Thu 9 1 Job Fri 10 Sat 11 Sun 12 Mon 13 Tue 14 1 …" at bounding box center [784, 528] width 1568 height 765
drag, startPoint x: 262, startPoint y: 395, endPoint x: 1098, endPoint y: 383, distance: 836.1
click at [1098, 383] on app-calendar-viewport "Sat 4 Sun 5 Mon 6 Tue 7 Wed 8 Thu 9 1 Job Fri 10 Sat 11 Sun 12 Mon 13 Tue 14 1 …" at bounding box center [784, 528] width 1568 height 765
drag, startPoint x: 306, startPoint y: 344, endPoint x: 1174, endPoint y: 365, distance: 868.3
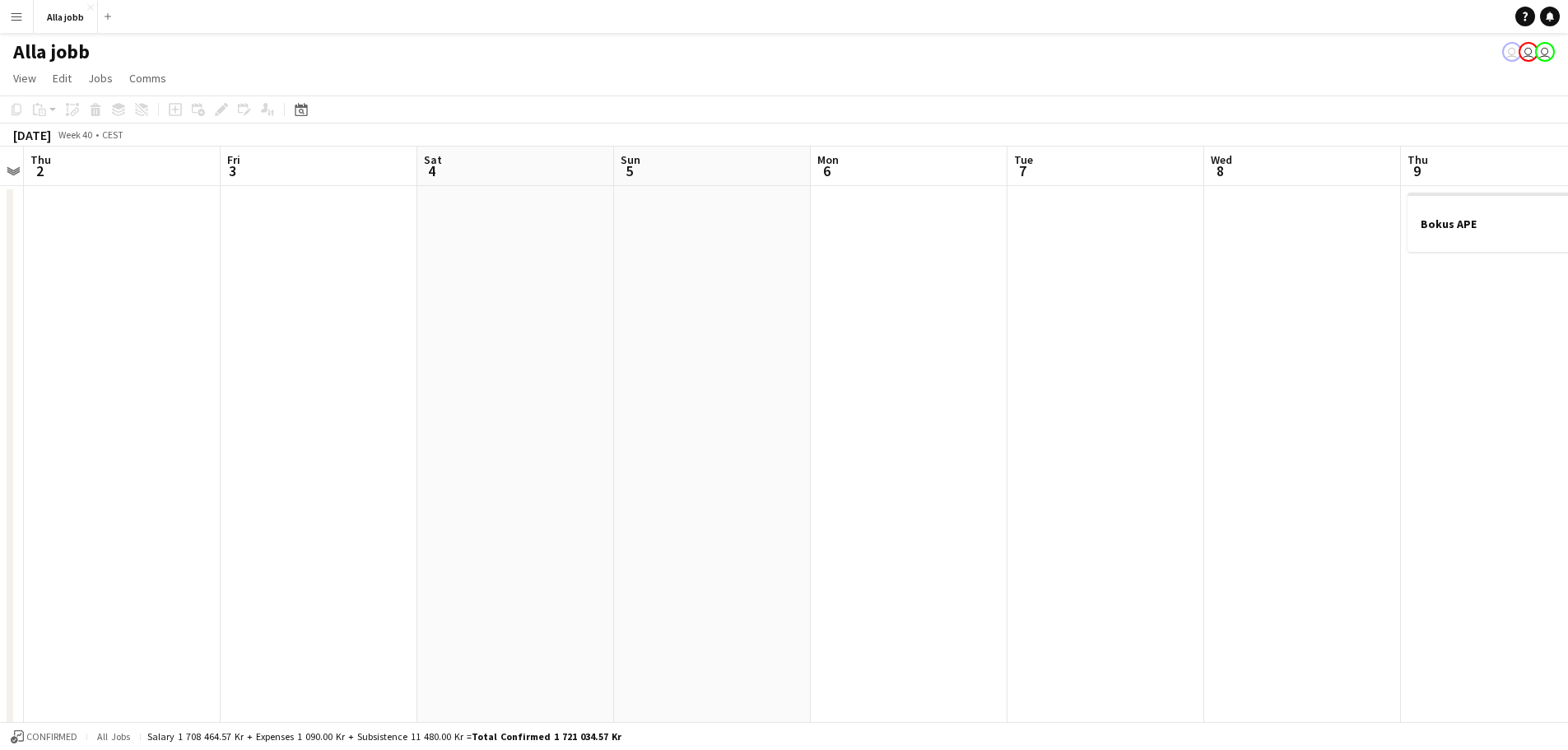
click at [1176, 365] on div "Tue 30 Wed 1 Thu 2 Fri 3 Sat 4 Sun 5 Mon 6 Tue 7 Wed 8 Thu 9 1 Job Fri 10 Sat 1…" at bounding box center [784, 528] width 1568 height 765
drag, startPoint x: 57, startPoint y: 371, endPoint x: 802, endPoint y: 412, distance: 746.1
click at [1239, 412] on app-calendar-viewport "Fri 26 2/2 3 Jobs Sat 27 Sun 28 Mon 29 Tue 30 Wed 1 Thu 2 Fri 3 Sat 4 Sun 5 Mon…" at bounding box center [784, 528] width 1568 height 765
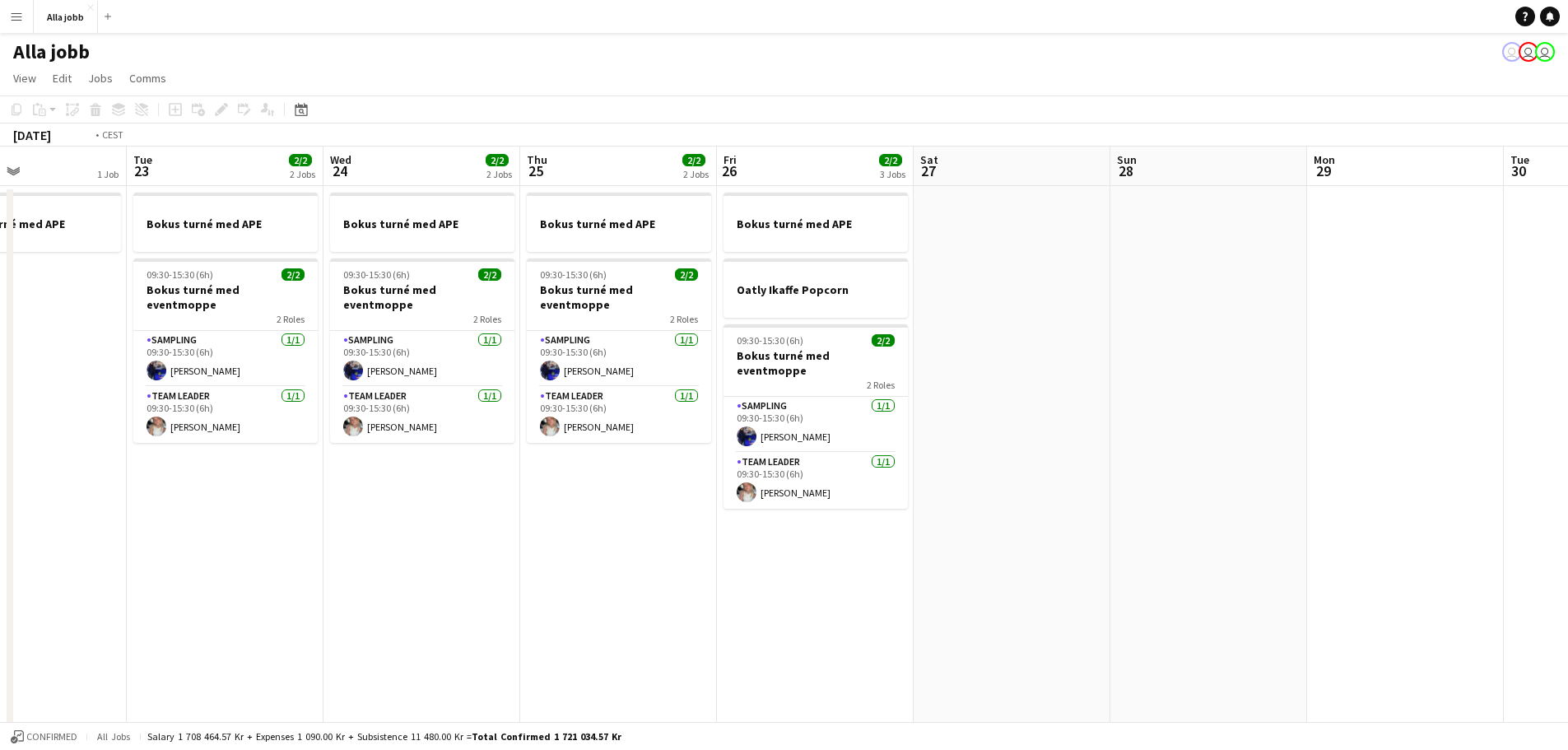
scroll to position [0, 523]
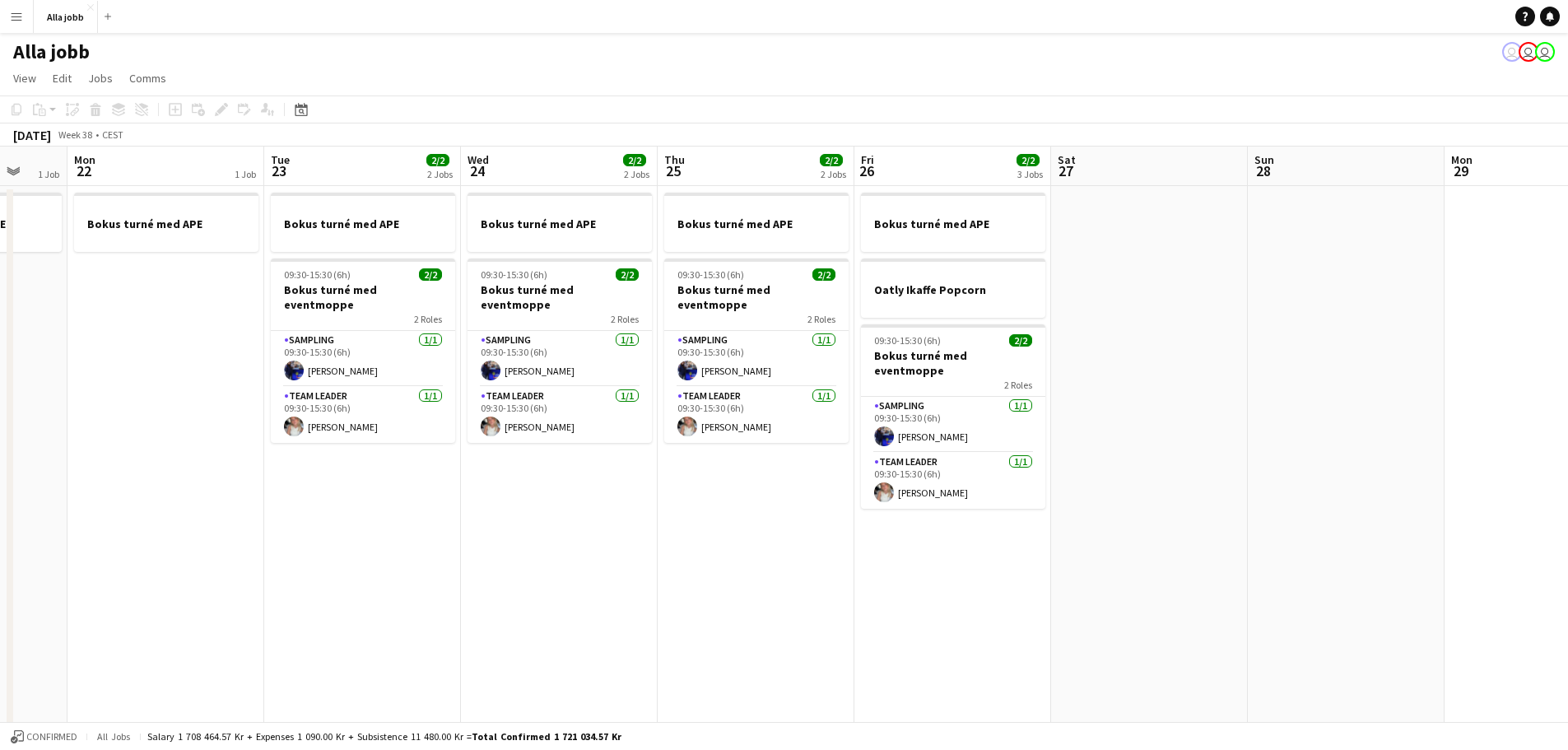
drag
click at [975, 390] on app-calendar-viewport "Fri 19 2/2 2 Jobs Sat 20 1 Job Sun 21 1 Job Mon 22 1 Job Tue 23 2/2 2 Jobs Wed …" at bounding box center [784, 528] width 1568 height 765
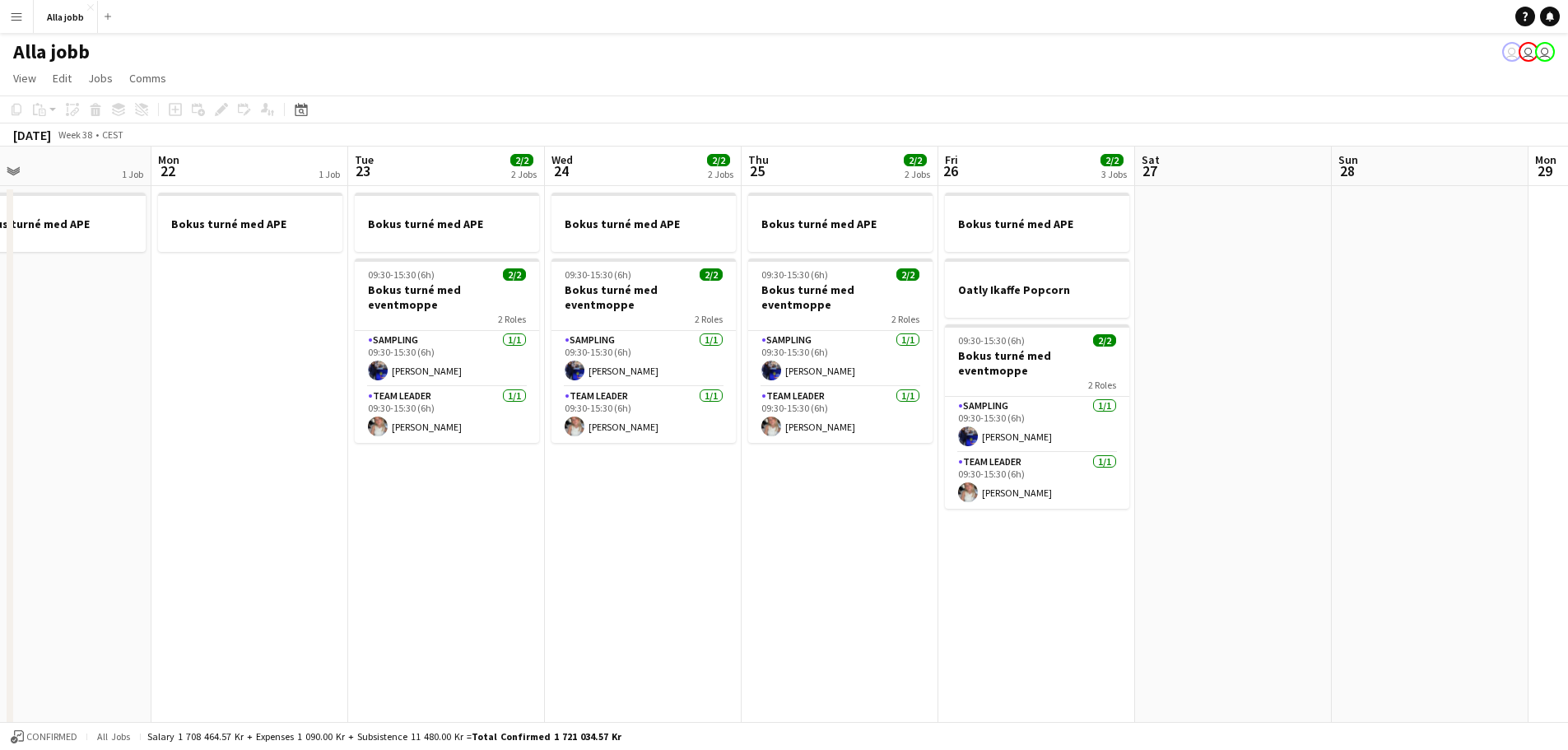
click at [1377, 408] on app-calendar-viewport "Fri 19 2/2 2 Jobs Sat 20 1 Job Sun 21 1 Job Mon 22 1 Job Tue 23 2/2 2 Jobs Wed …" at bounding box center [784, 528] width 1568 height 765
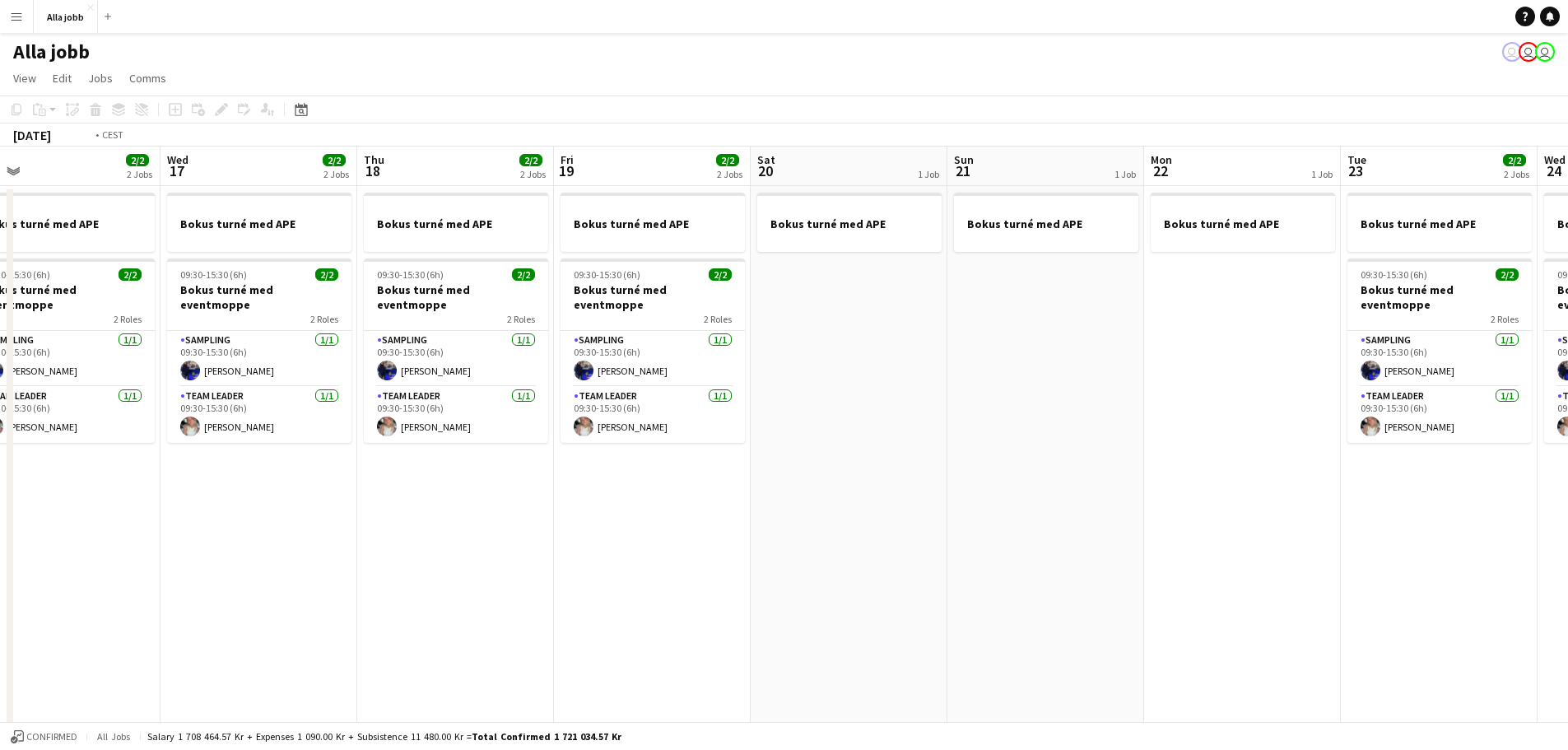
click at [1452, 394] on app-calendar-viewport "Sun 14 1 Job Mon 15 2/2 2 Jobs Tue 16 2/2 2 Jobs Wed 17 2/2 2 Jobs Thu 18 2/2 2…" at bounding box center [784, 528] width 1568 height 765
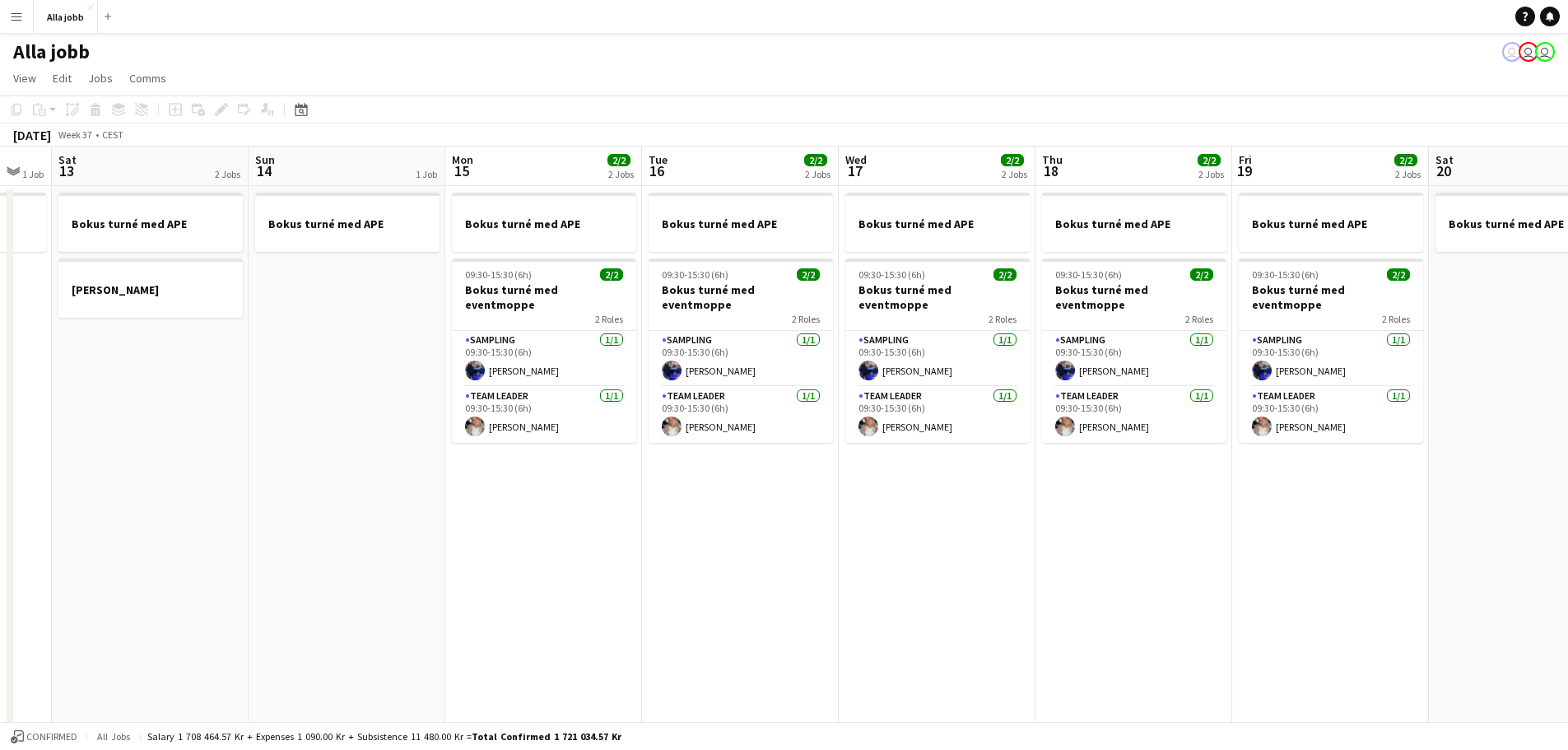
click at [1567, 415] on html "Menu Boards Boards Boards All jobs Status Workforce Workforce My Workforce Recr…" at bounding box center [784, 469] width 1568 height 940
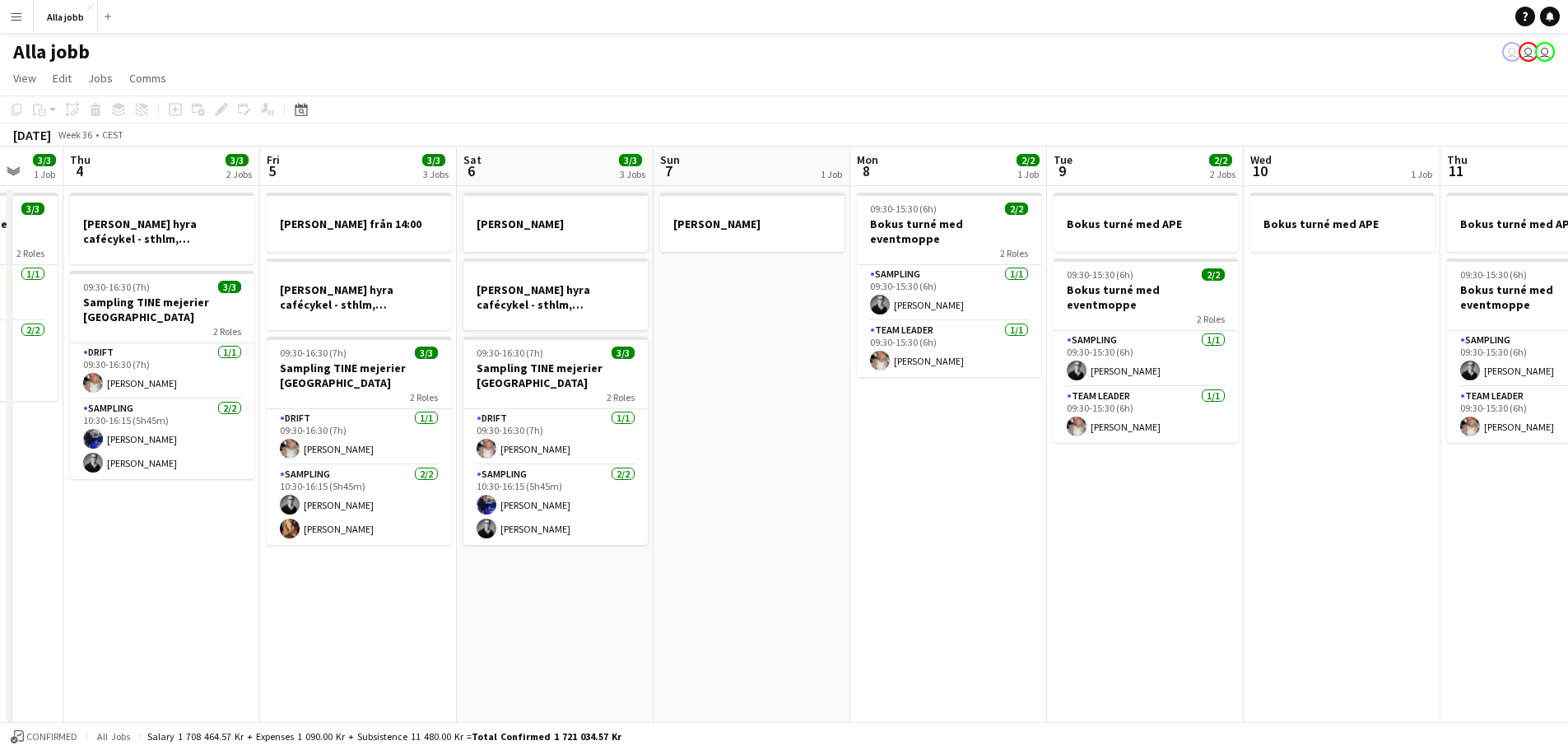
click at [1567, 466] on html "Menu Boards Boards Boards All jobs Status Workforce Workforce My Workforce Recr…" at bounding box center [784, 469] width 1568 height 940
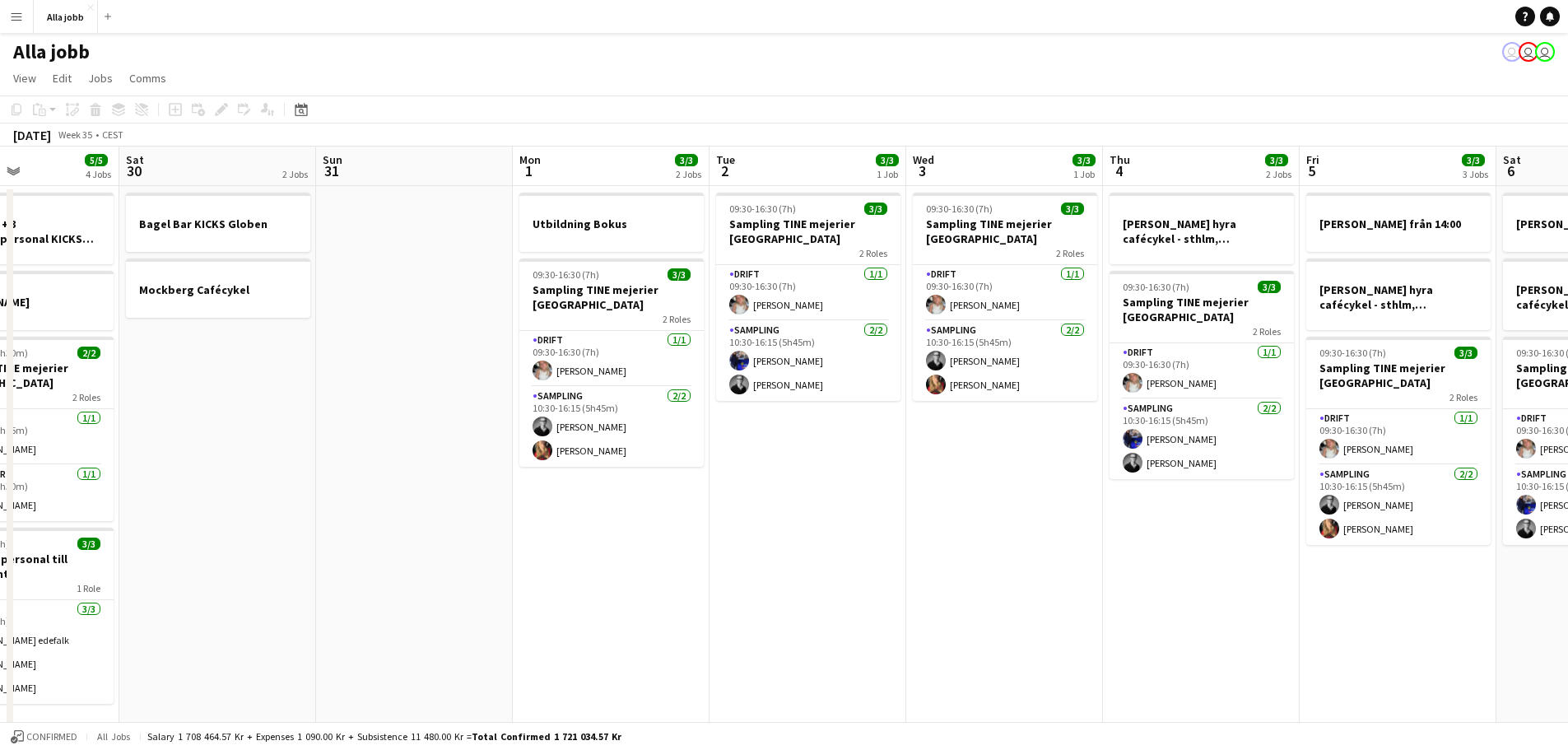
click at [1567, 499] on html "Menu Boards Boards Boards All jobs Status Workforce Workforce My Workforce Recr…" at bounding box center [784, 469] width 1568 height 940
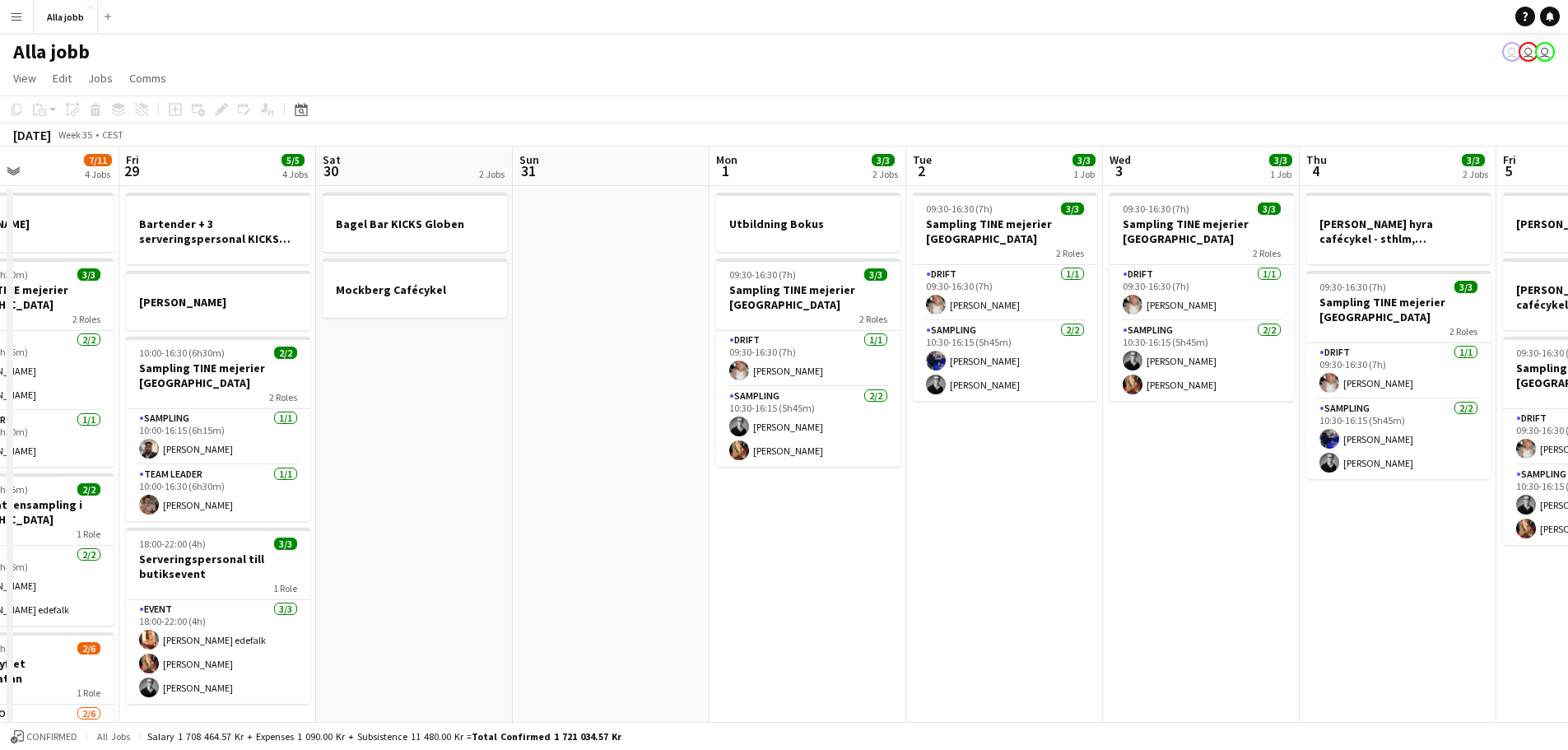
scroll to position [0, 348]
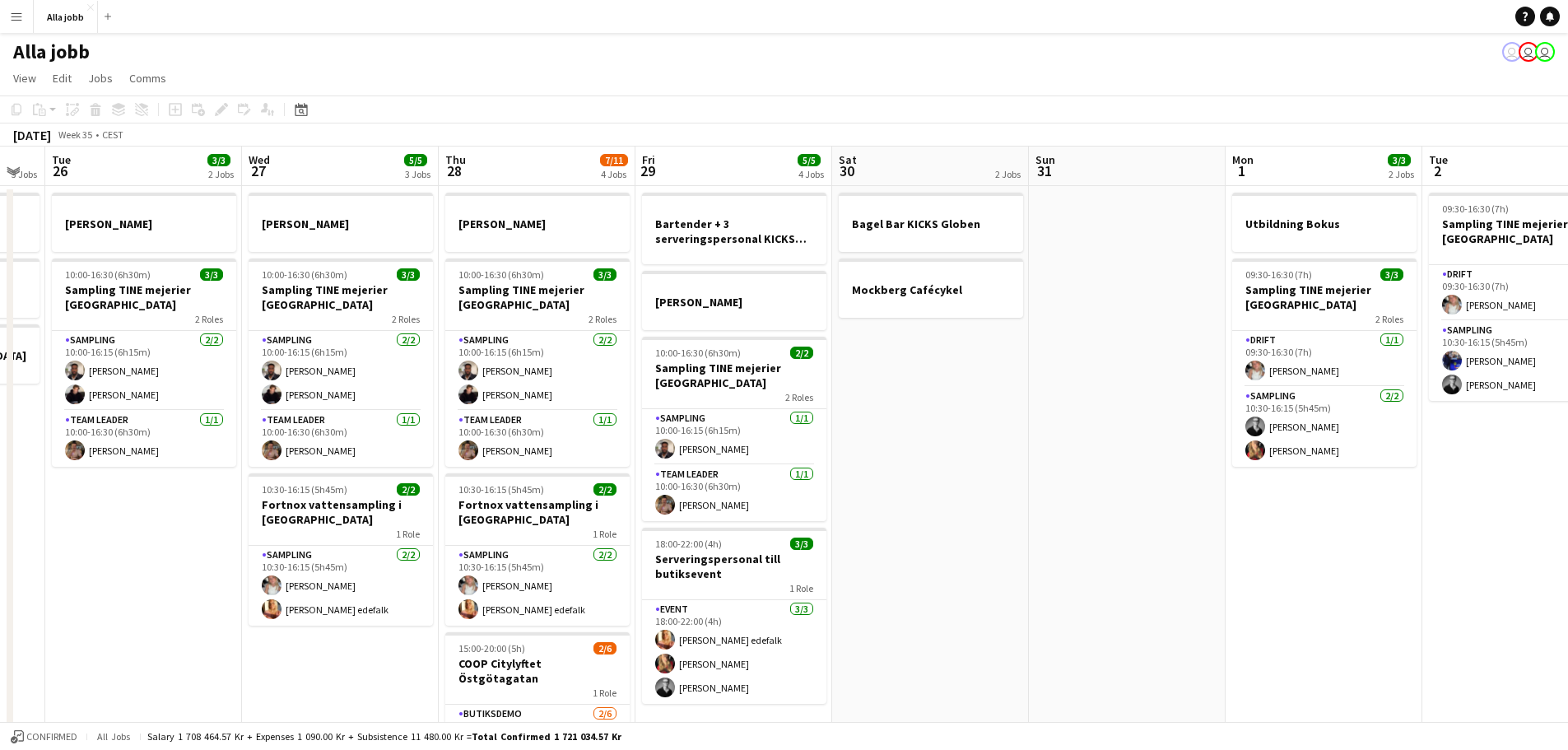
click at [1339, 486] on app-calendar-viewport "Sun 24 2 Jobs Mon 25 3 Jobs Tue 26 3/3 2 Jobs Wed 27 5/5 3 Jobs Thu 28 7/11 4 J…" at bounding box center [784, 528] width 1568 height 765
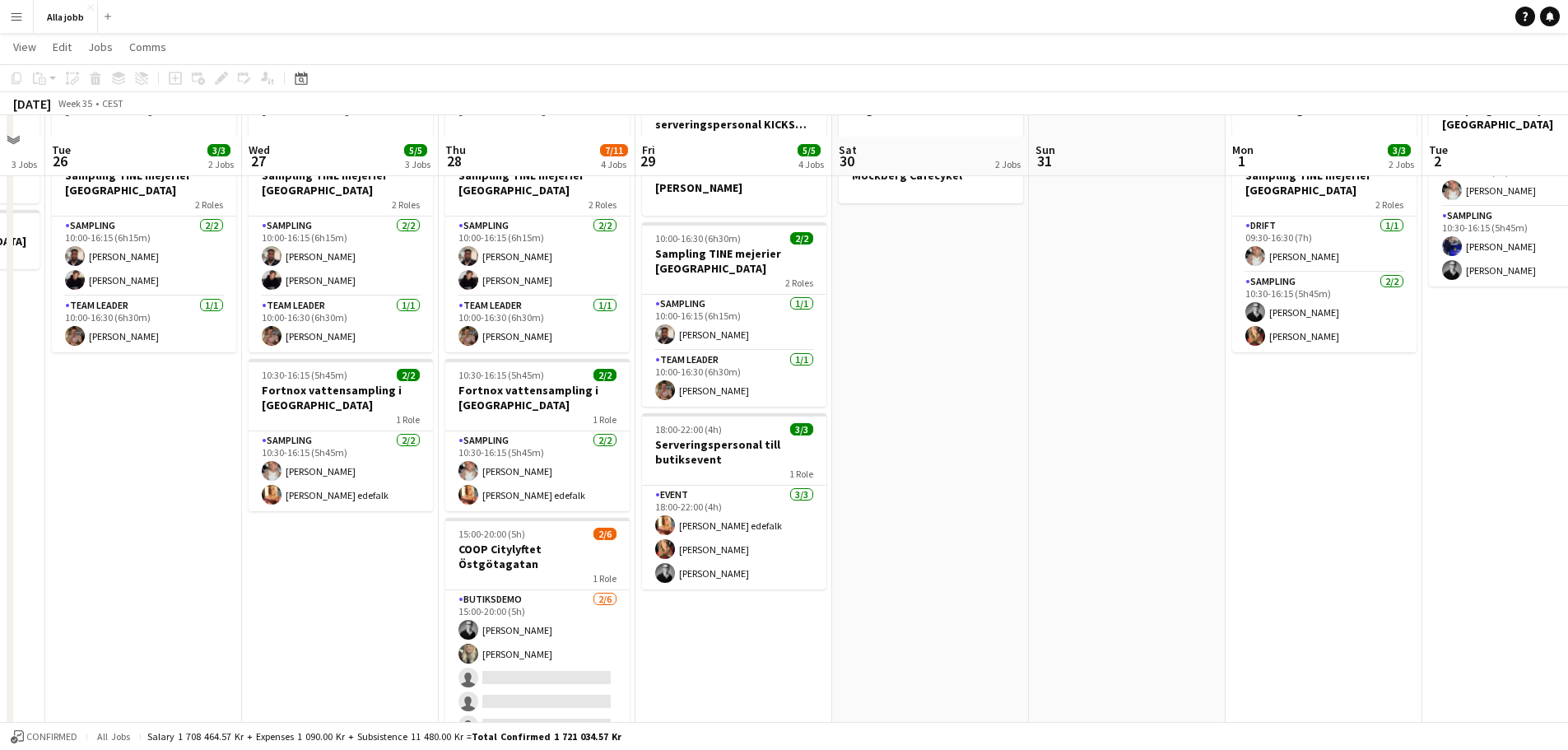
scroll to position [188, 0]
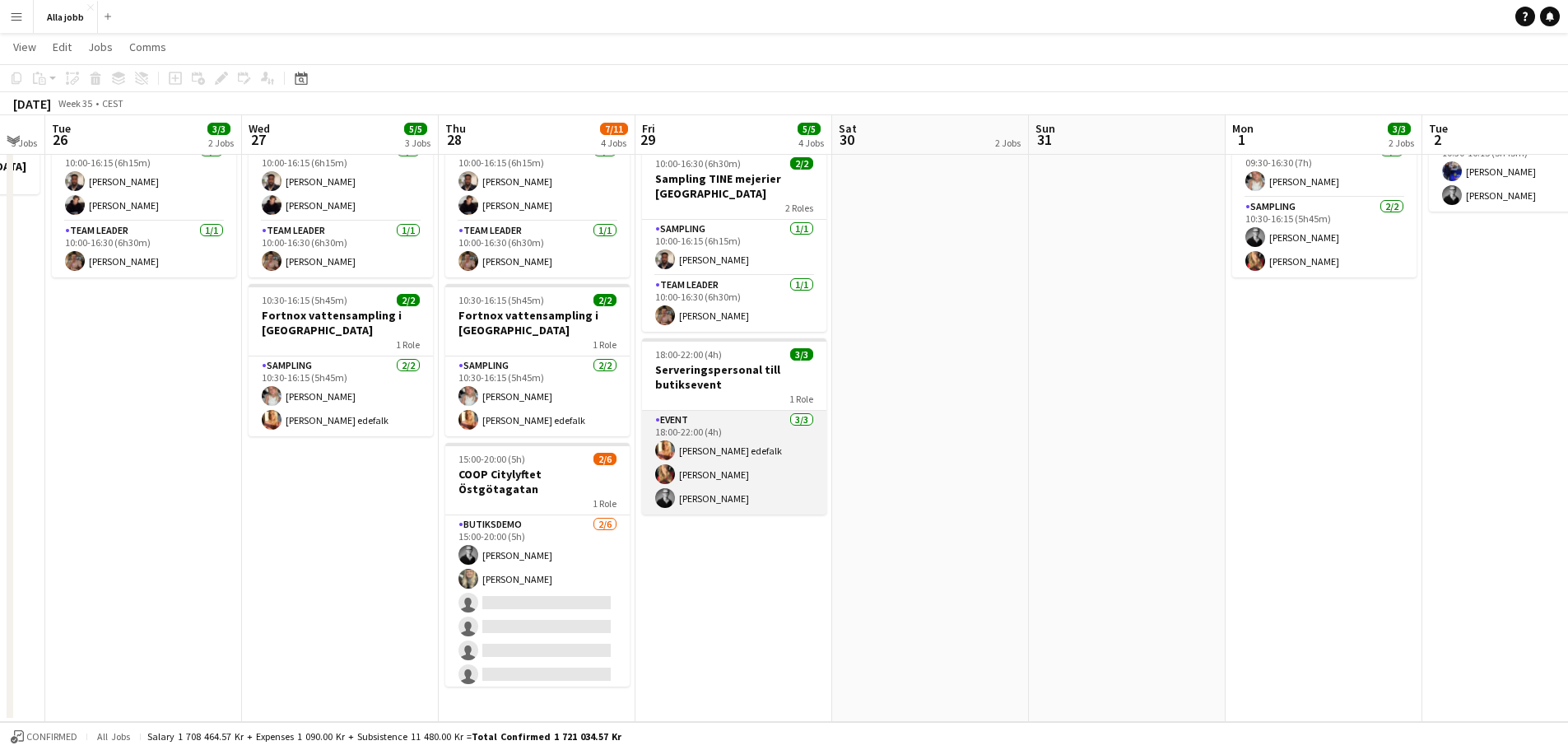
click at [720, 484] on app-card-role "Event [DATE] 18:00-22:00 (4h) [PERSON_NAME] [PERSON_NAME] [PERSON_NAME]" at bounding box center [734, 463] width 184 height 104
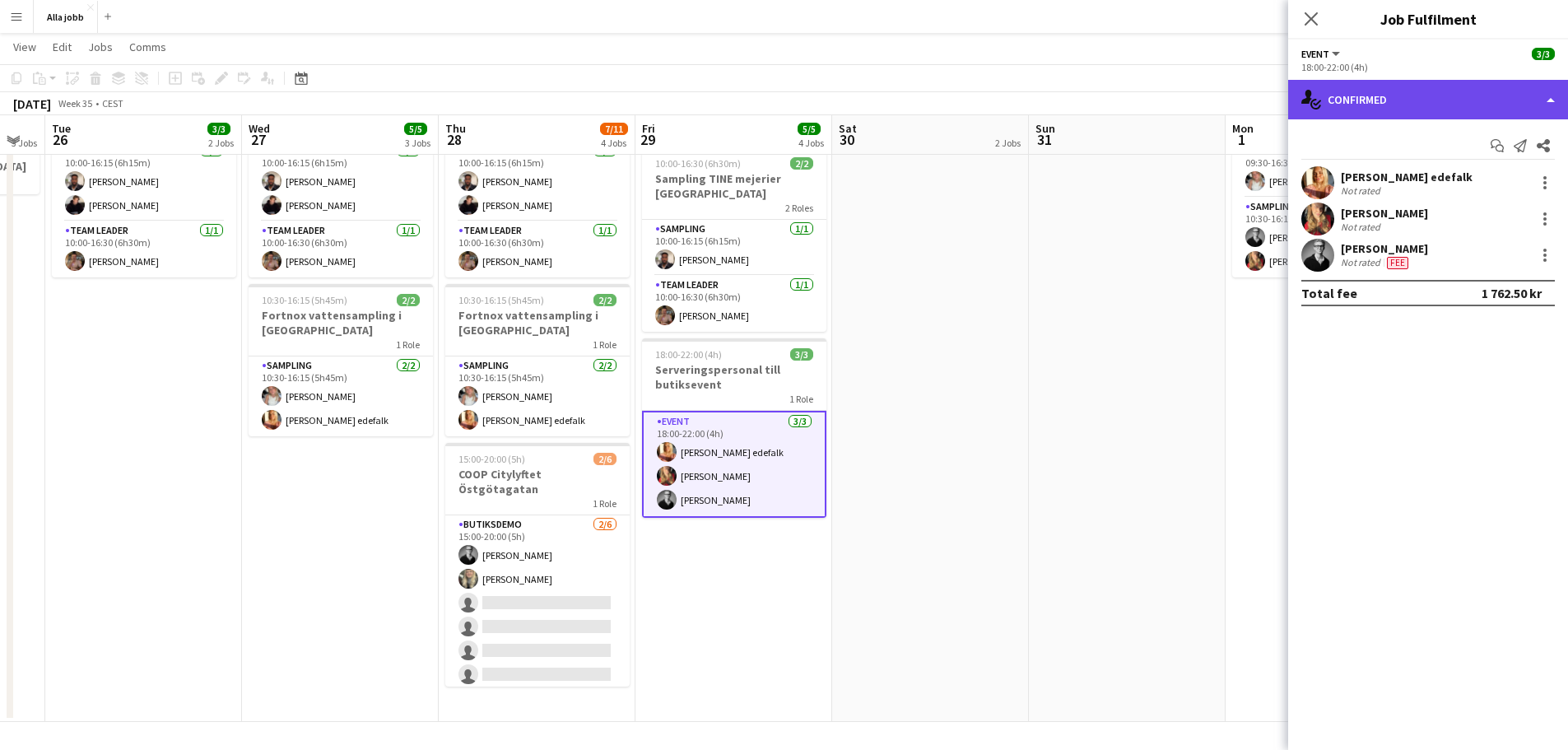
click at [1379, 101] on div "single-neutral-actions-check-2 Confirmed" at bounding box center [1428, 99] width 280 height 39
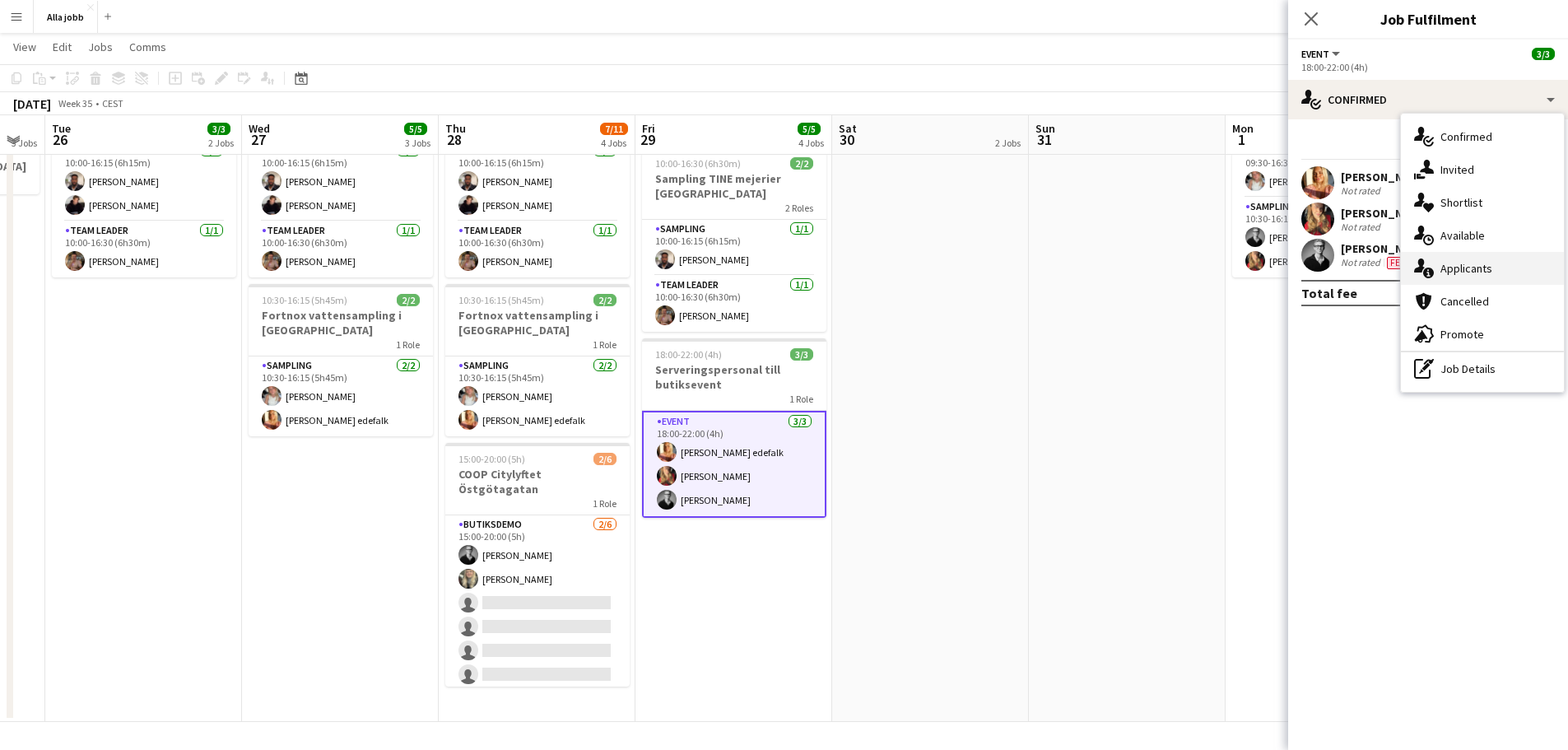
click at [1457, 267] on div "single-neutral-actions-information Applicants" at bounding box center [1483, 268] width 163 height 33
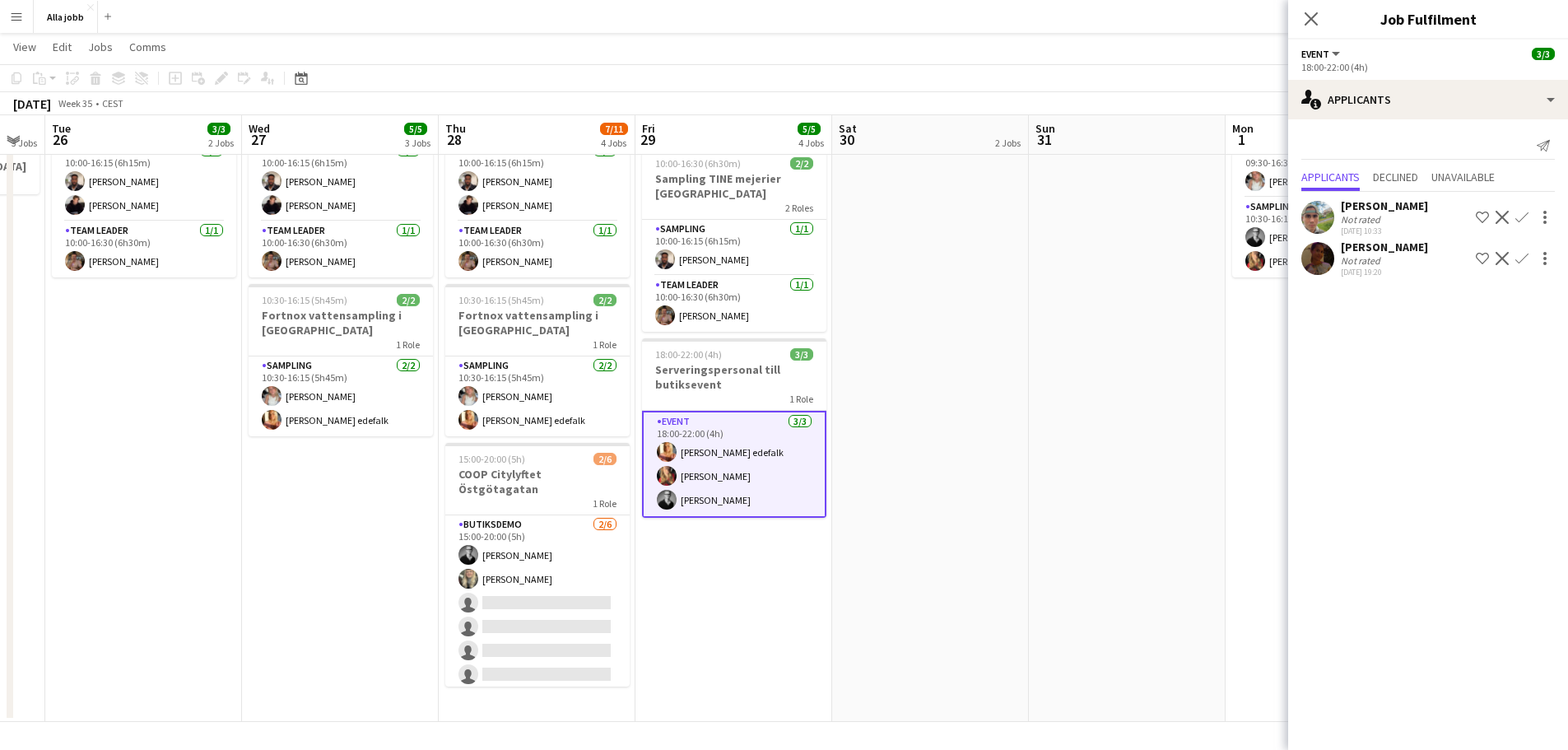
click at [1317, 261] on app-user-avatar at bounding box center [1317, 258] width 33 height 33
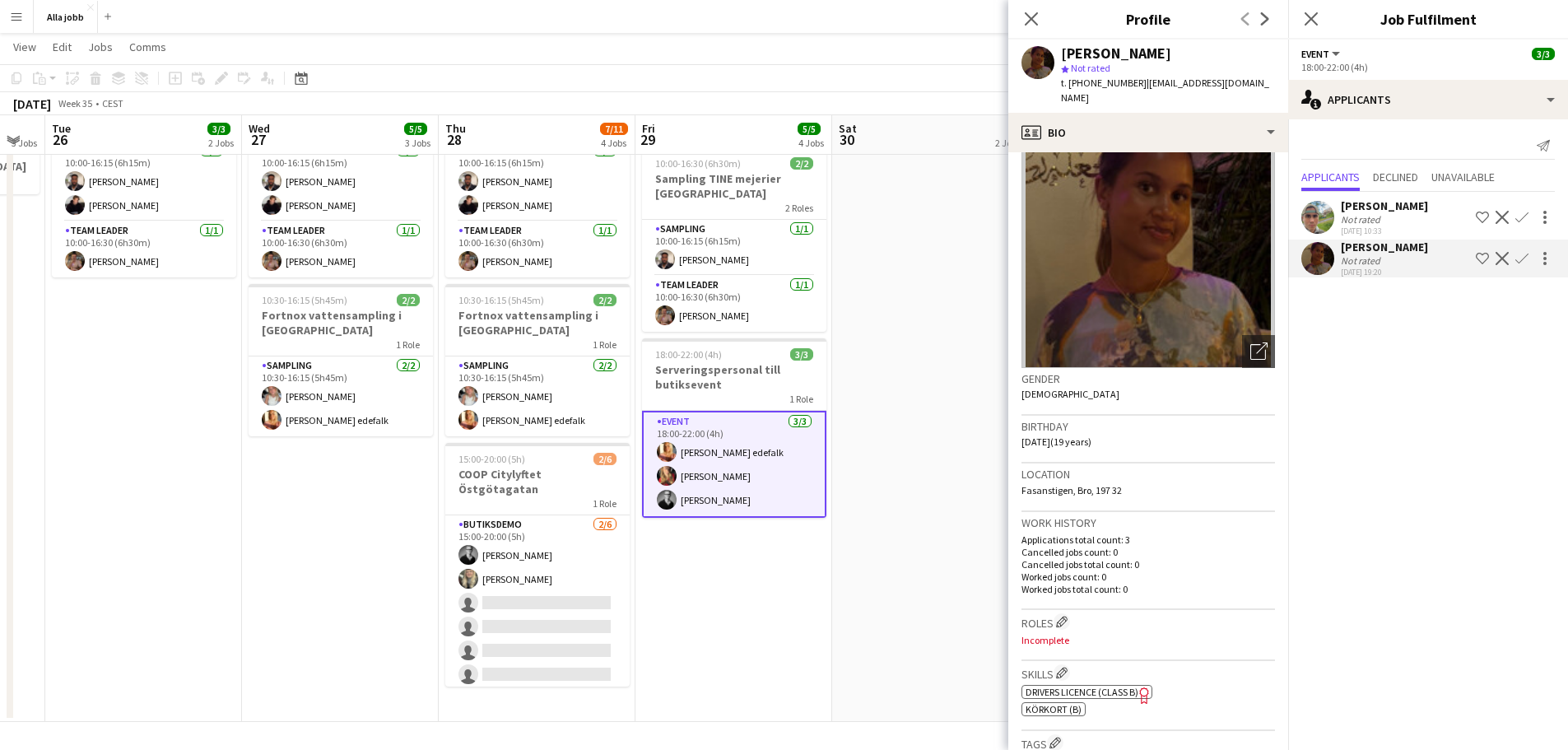
scroll to position [83, 0]
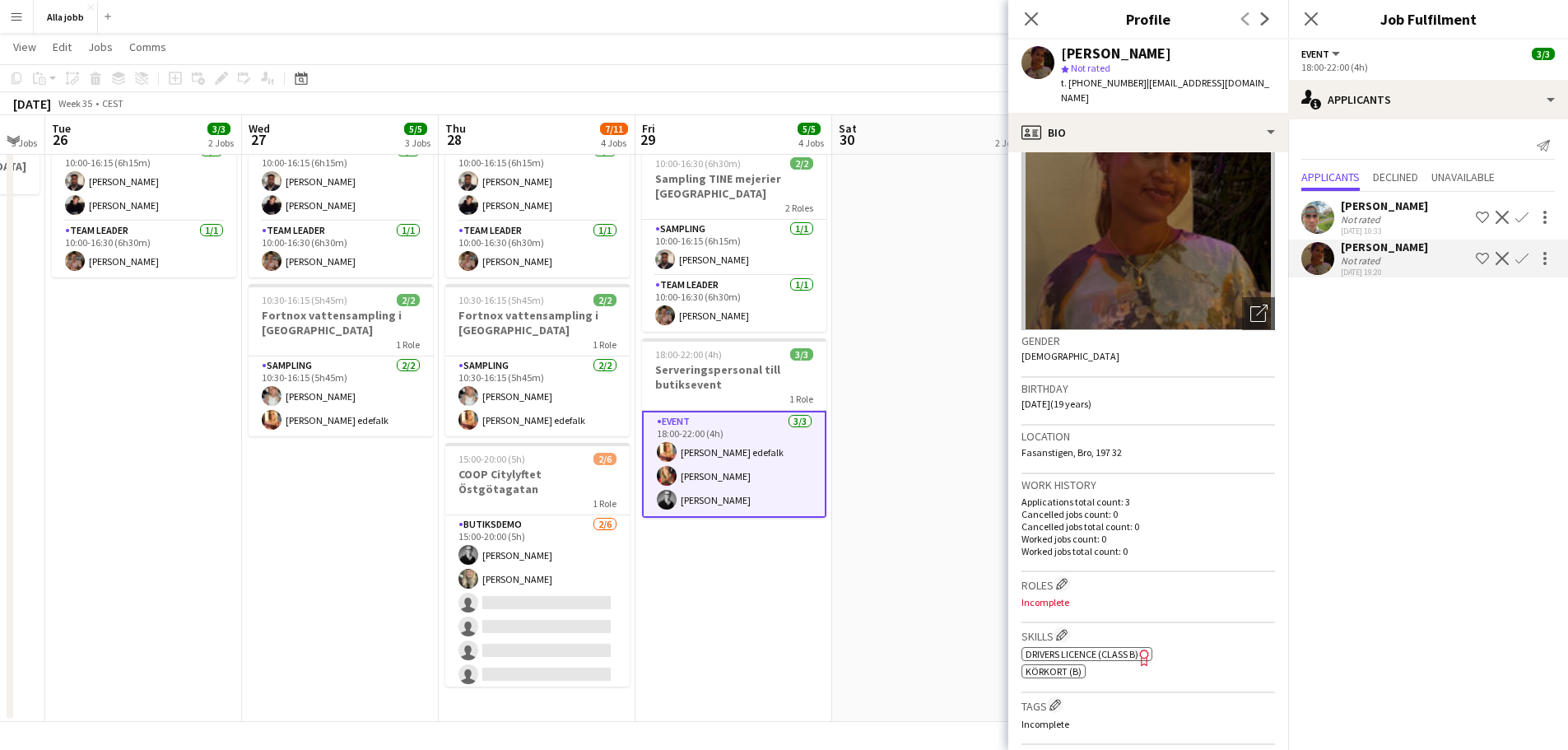
click at [940, 295] on app-date-cell "Bagel Bar KICKS Globen Mockberg Cafécykel" at bounding box center [931, 359] width 197 height 726
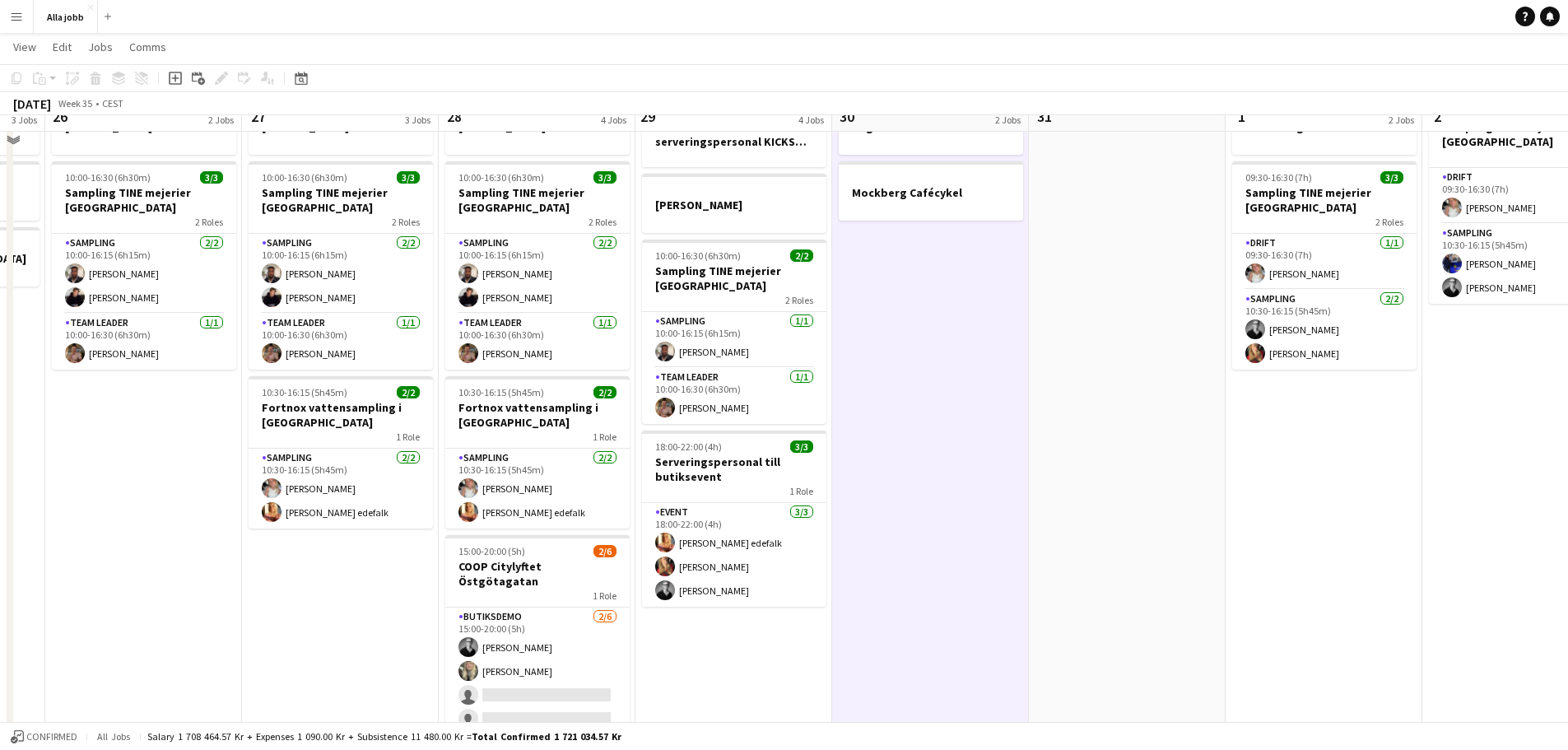
scroll to position [23, 0]
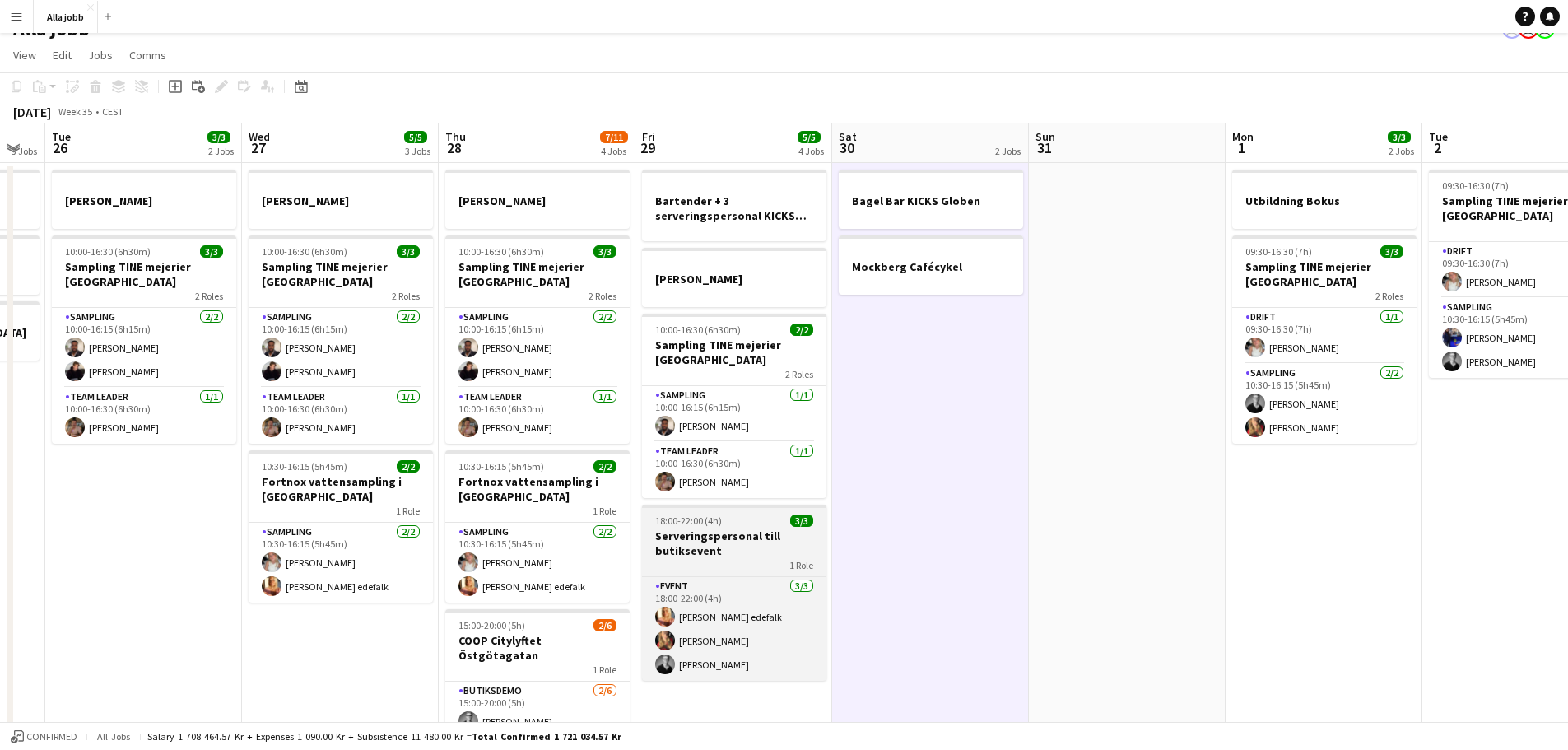
click at [713, 536] on h3 "Serveringspersonal till butiksevent" at bounding box center [734, 543] width 184 height 30
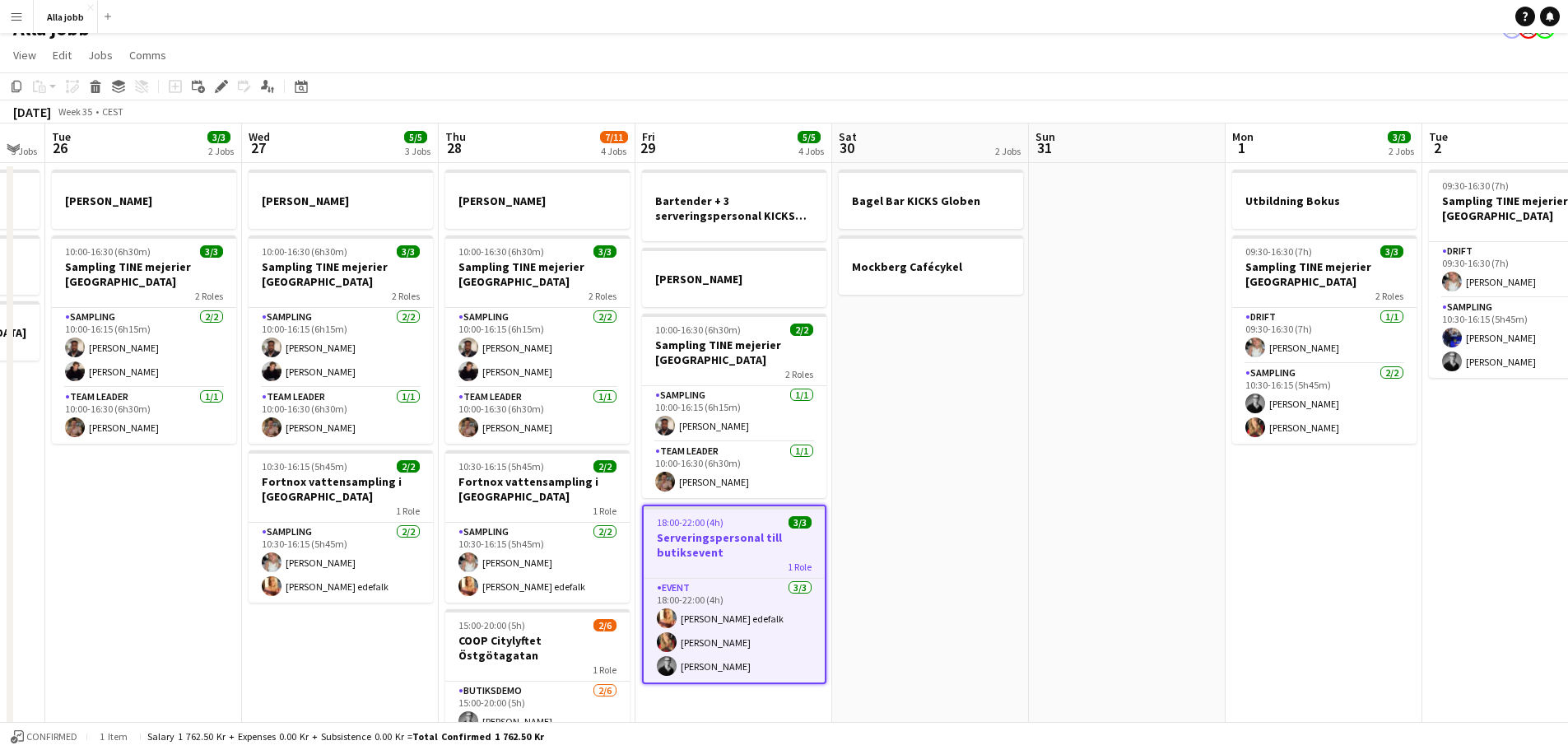
click at [950, 428] on app-date-cell "Bagel Bar KICKS Globen Mockberg Cafécykel" at bounding box center [931, 526] width 197 height 726
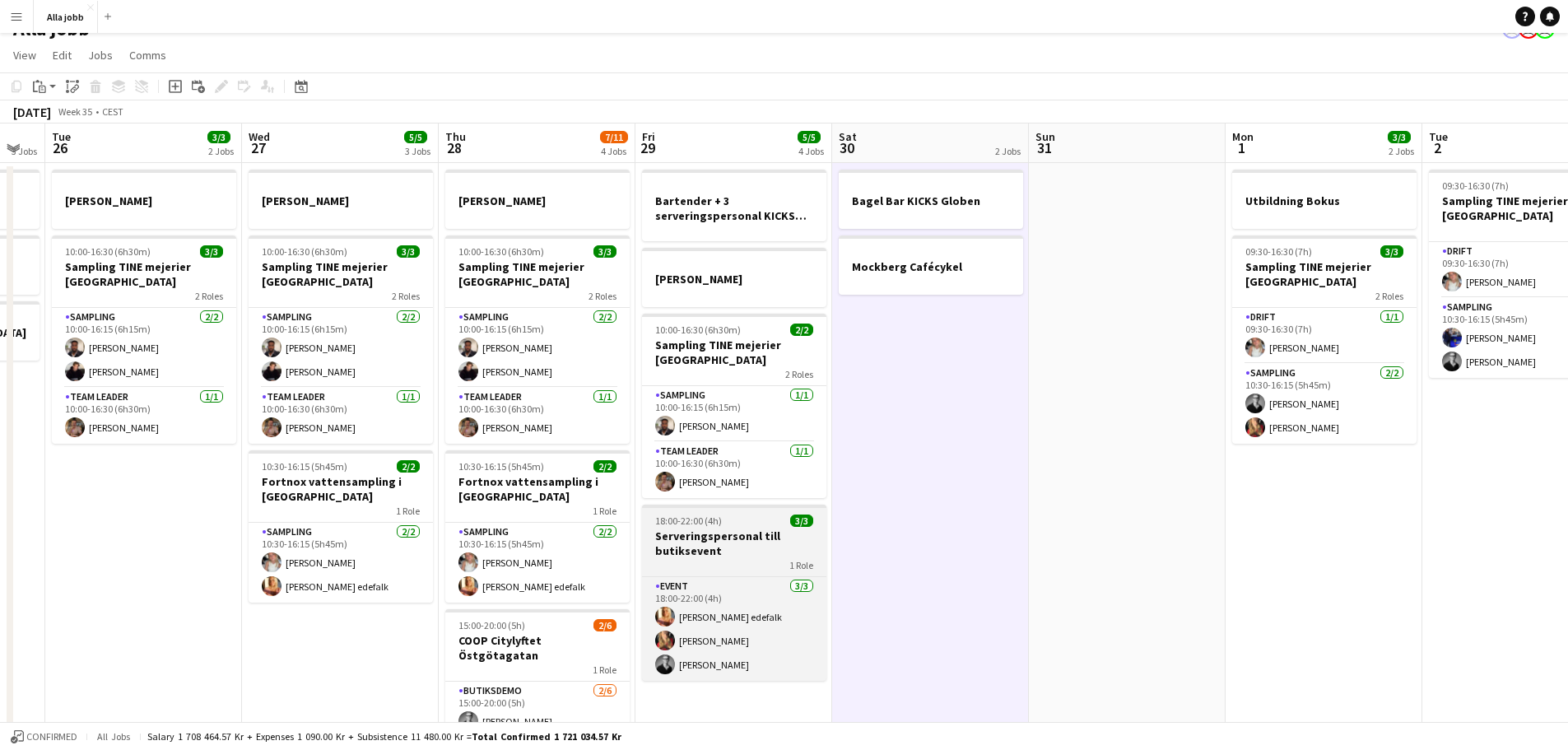
click at [707, 539] on h3 "Serveringspersonal till butiksevent" at bounding box center [734, 543] width 184 height 30
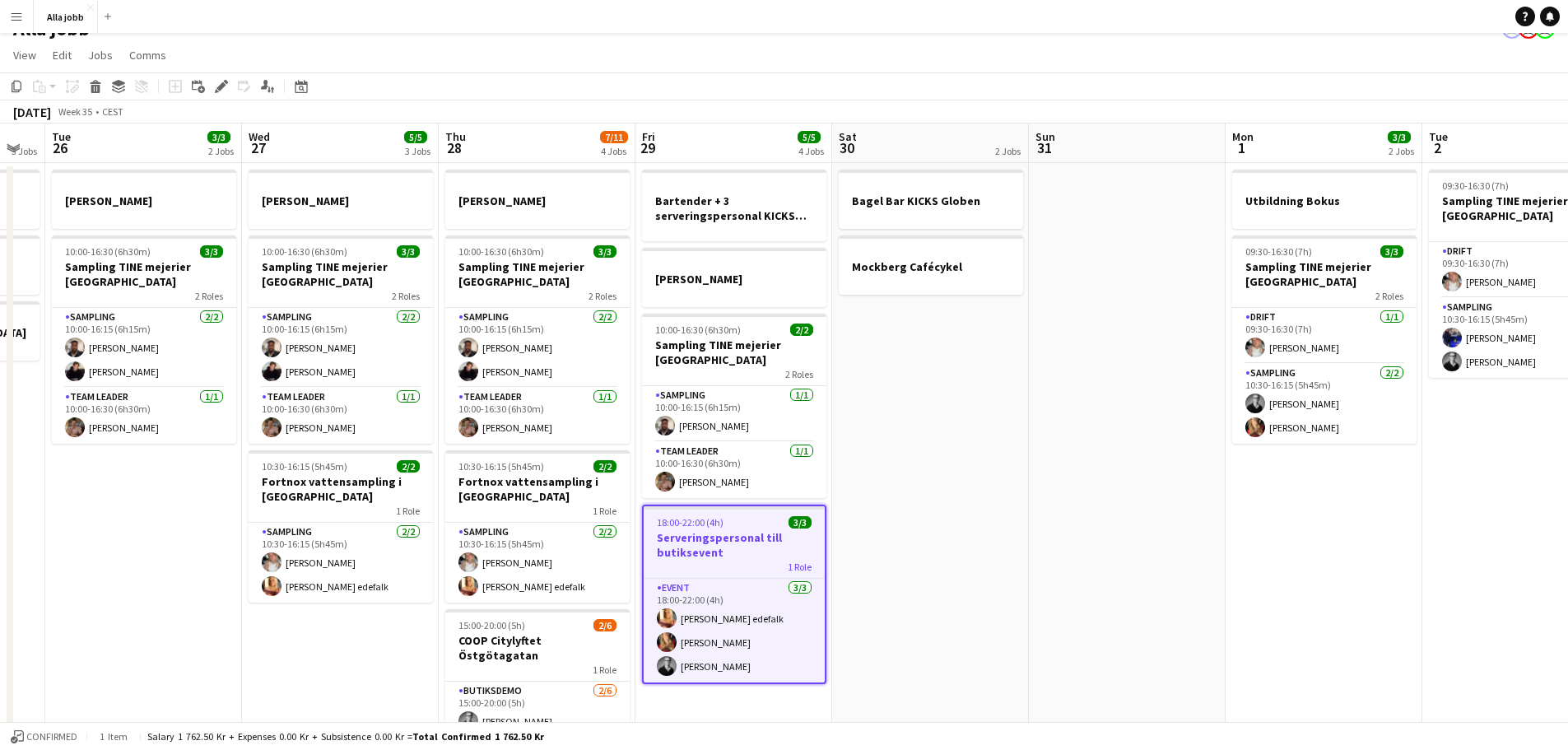
click at [936, 404] on app-date-cell "Bagel Bar KICKS Globen Mockberg Cafécykel" at bounding box center [931, 526] width 197 height 726
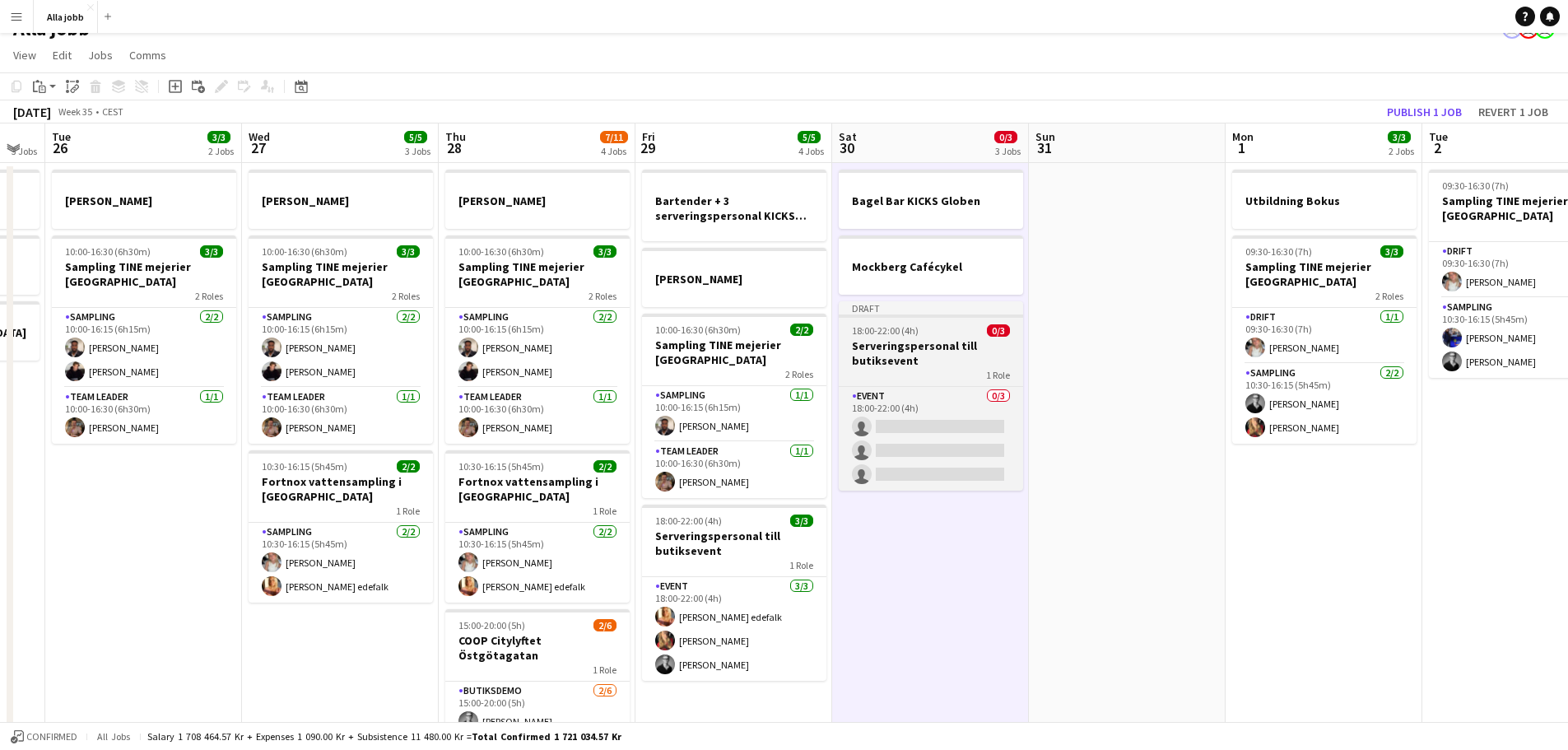
click at [951, 356] on h3 "Serveringspersonal till butiksevent" at bounding box center [931, 353] width 184 height 30
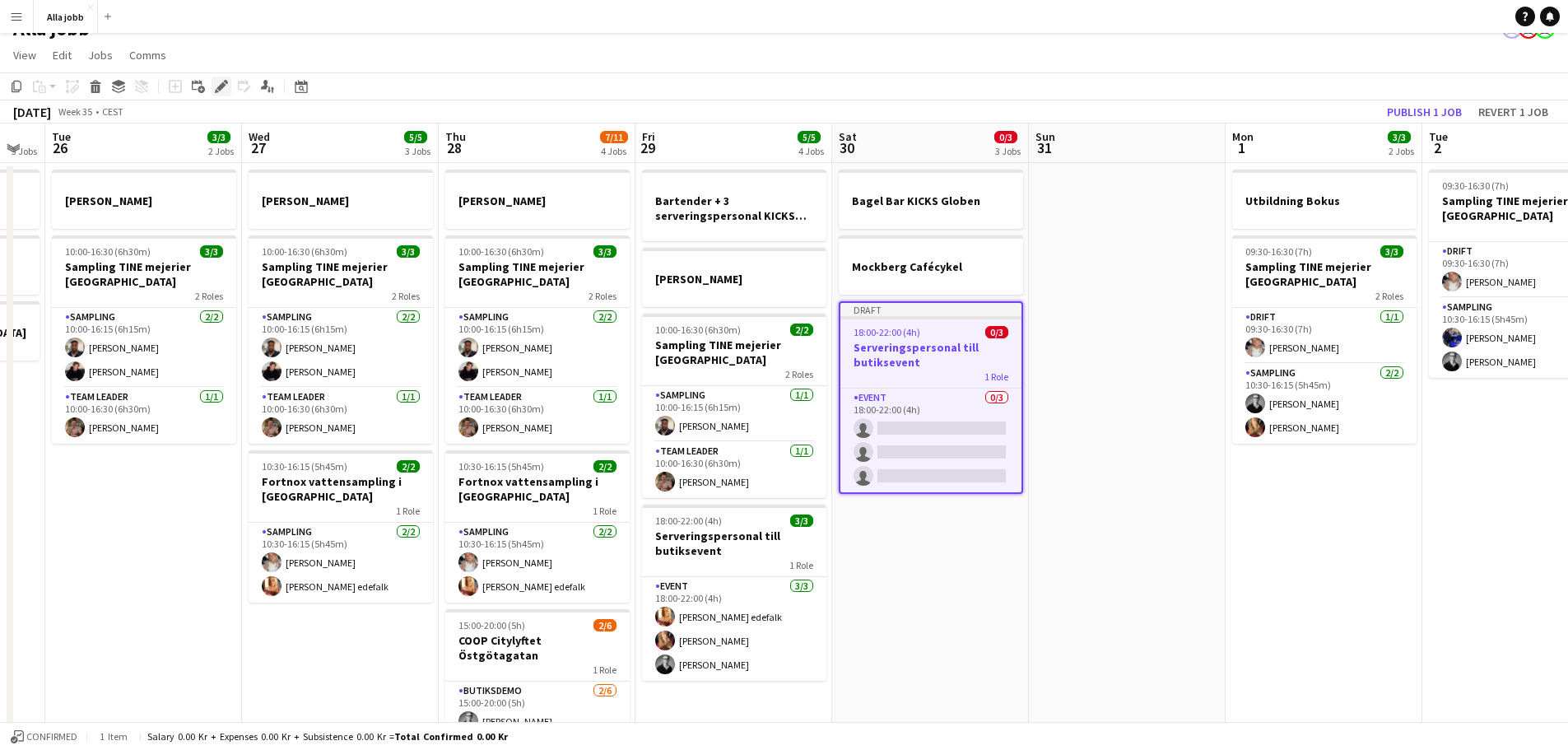
click at [221, 80] on icon "Edit" at bounding box center [221, 86] width 13 height 13
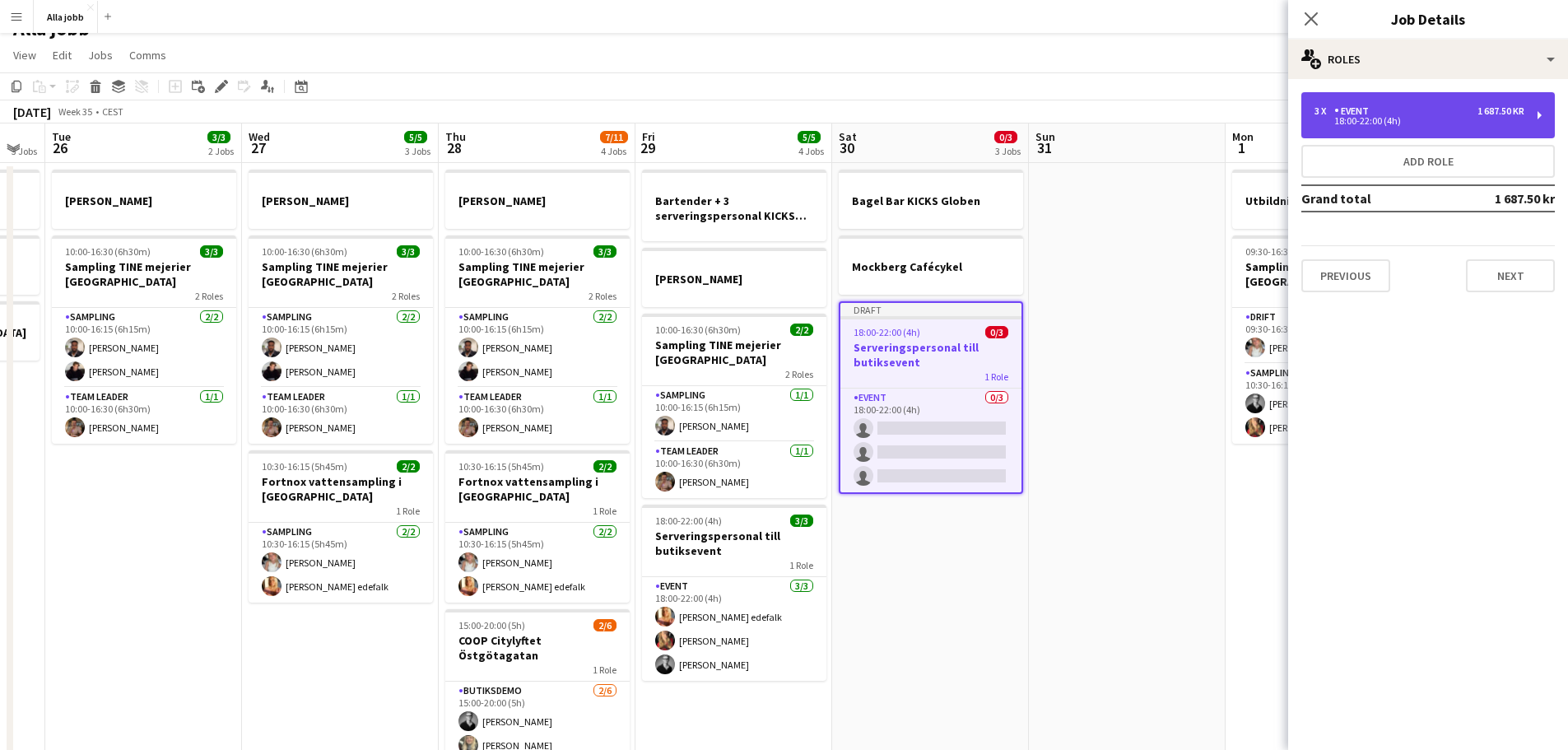
click at [1350, 115] on div "Event" at bounding box center [1355, 111] width 41 height 11
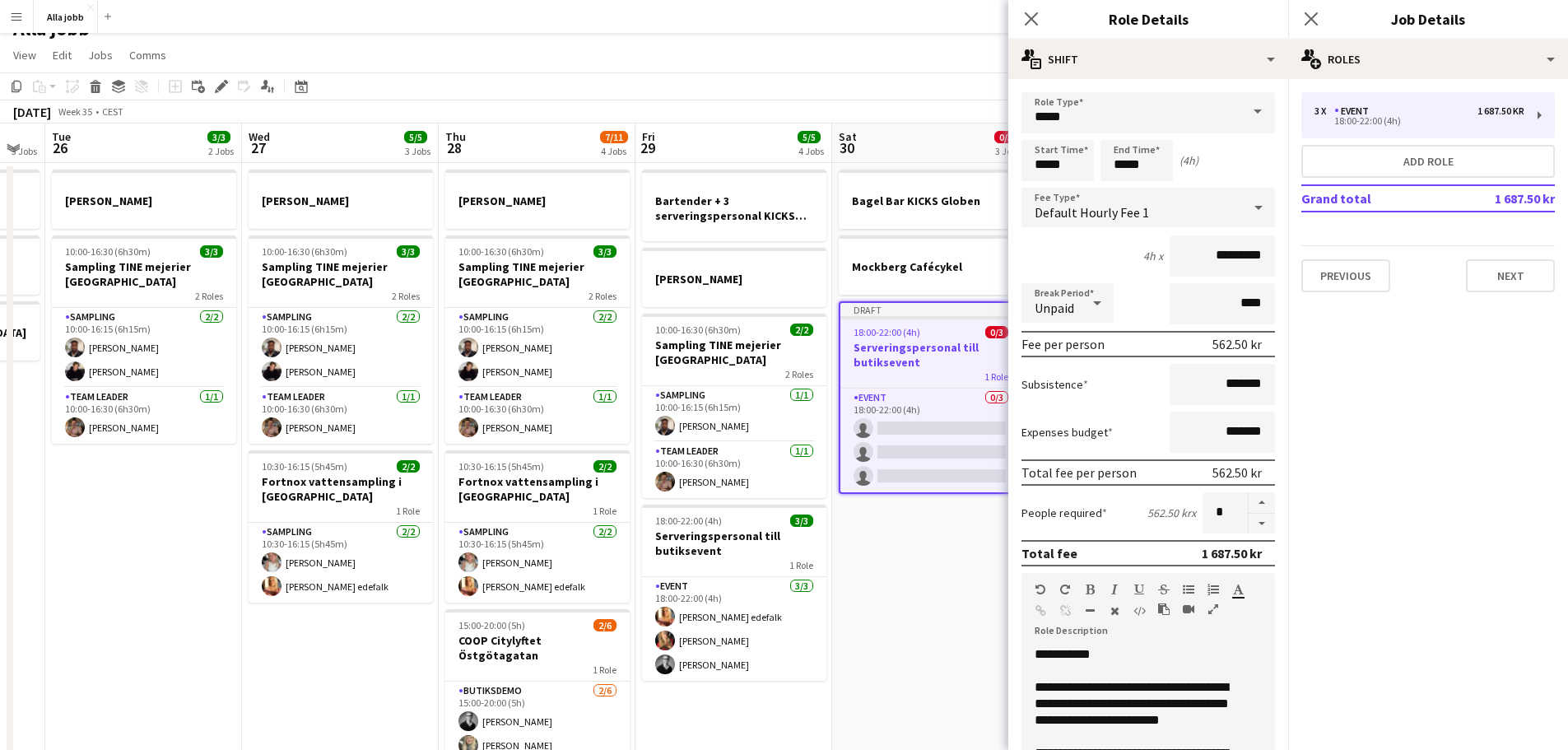
click at [921, 617] on app-date-cell "Bagel Bar KICKS Globen Mockberg Cafécykel Draft 18:00-22:00 (4h) 0/3 Serverings…" at bounding box center [931, 526] width 197 height 726
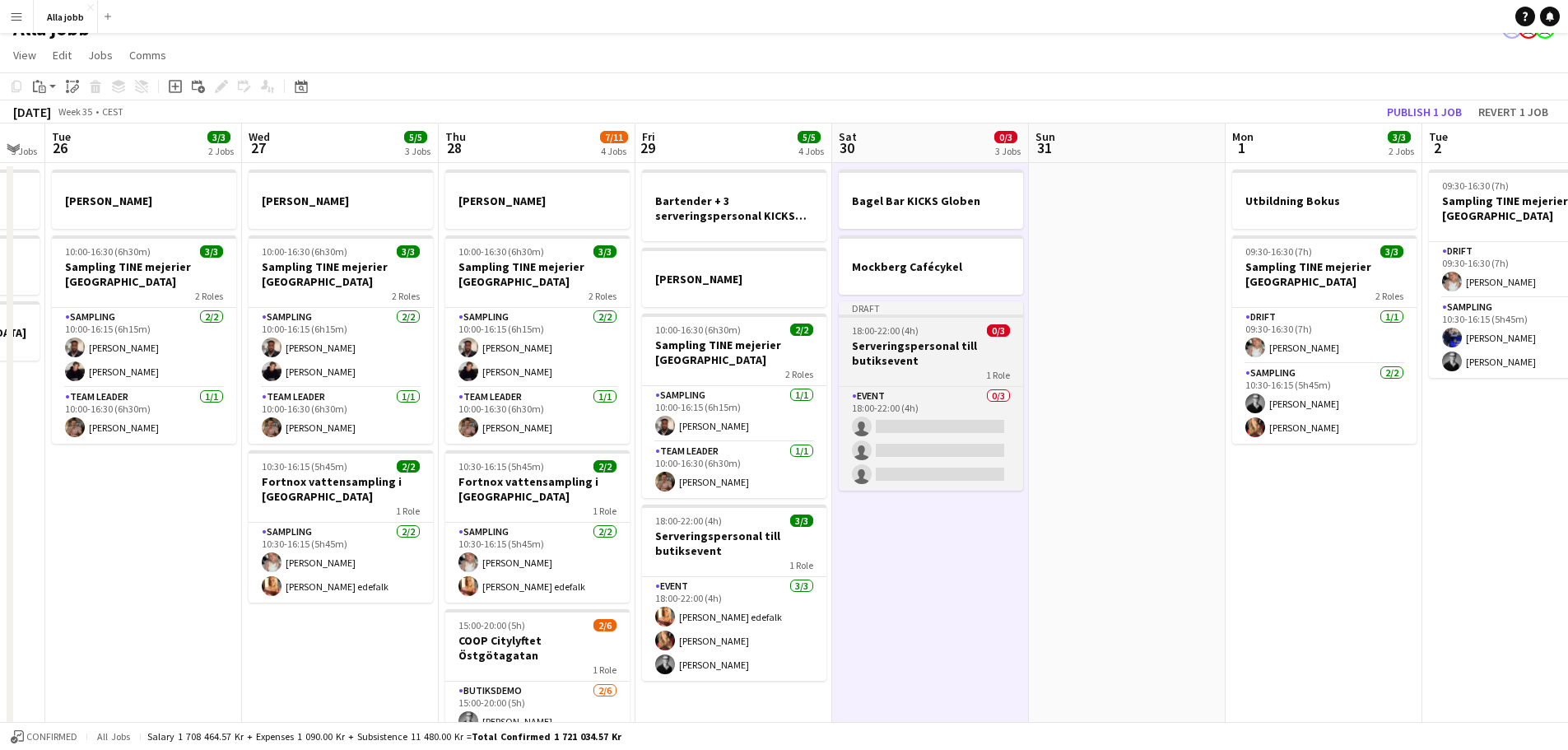
click at [916, 373] on div "1 Role" at bounding box center [931, 375] width 184 height 13
